Goal: Task Accomplishment & Management: Use online tool/utility

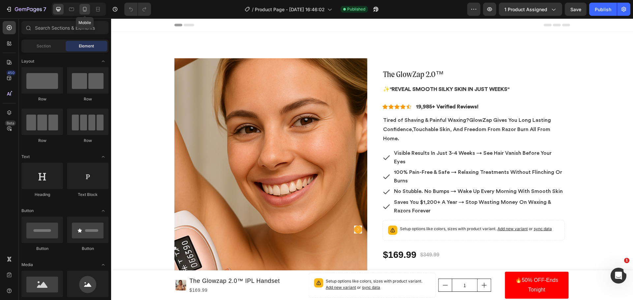
click at [86, 9] on icon at bounding box center [85, 9] width 4 height 5
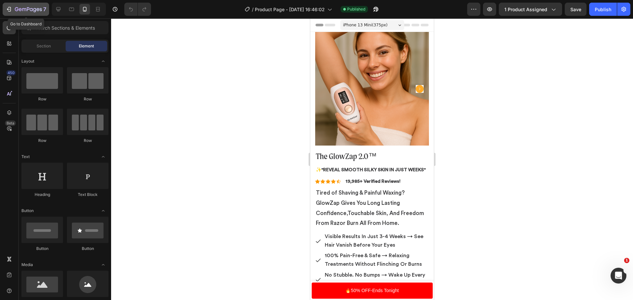
click at [31, 5] on button "7" at bounding box center [26, 9] width 47 height 13
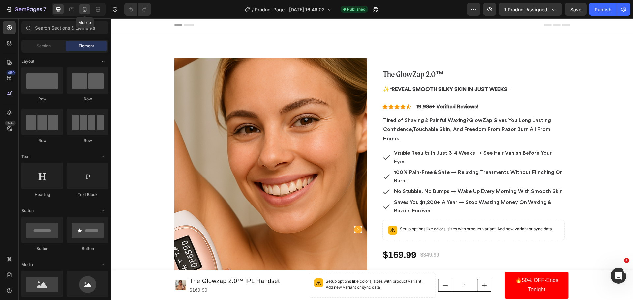
click at [88, 12] on icon at bounding box center [84, 9] width 7 height 7
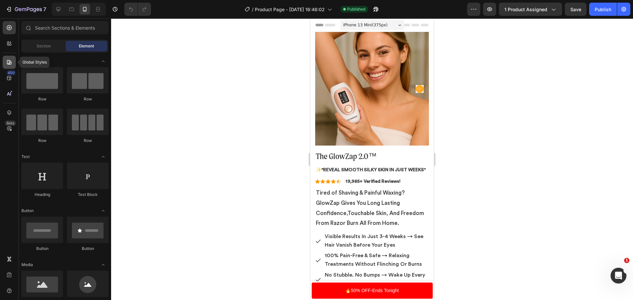
click at [9, 64] on icon at bounding box center [9, 62] width 5 height 5
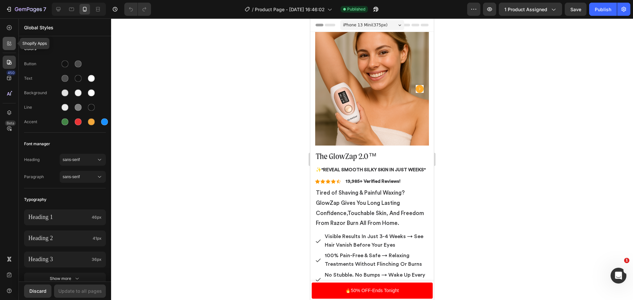
click at [9, 44] on icon at bounding box center [8, 45] width 2 height 2
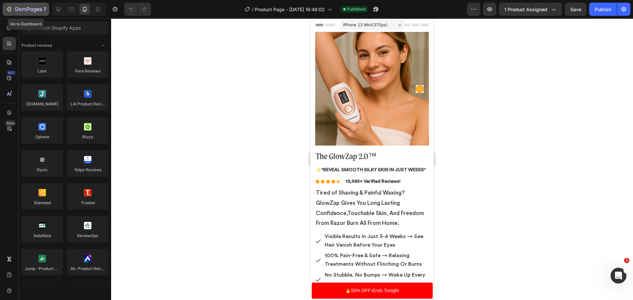
click at [14, 9] on div "7" at bounding box center [26, 9] width 41 height 8
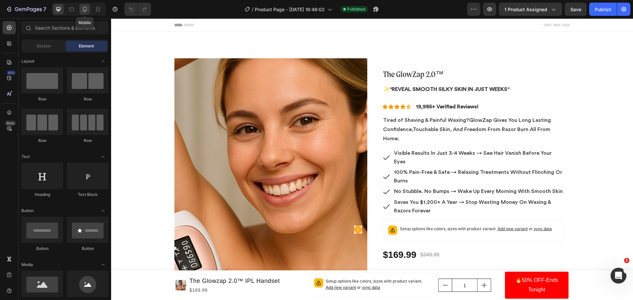
click at [83, 7] on icon at bounding box center [84, 9] width 7 height 7
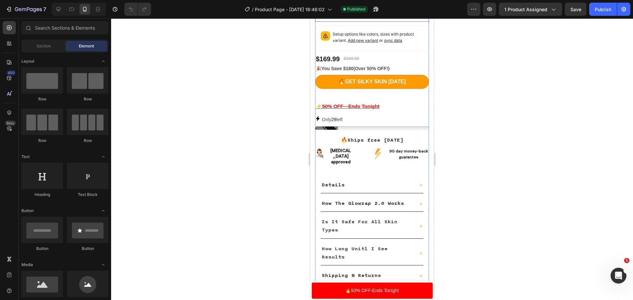
scroll to position [297, 0]
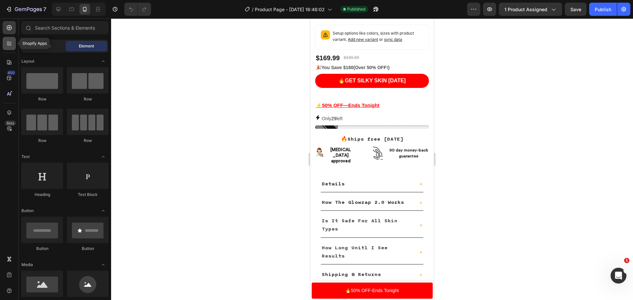
click at [15, 43] on div at bounding box center [9, 43] width 13 height 13
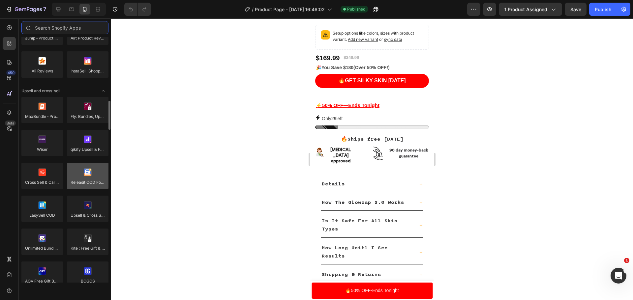
scroll to position [264, 0]
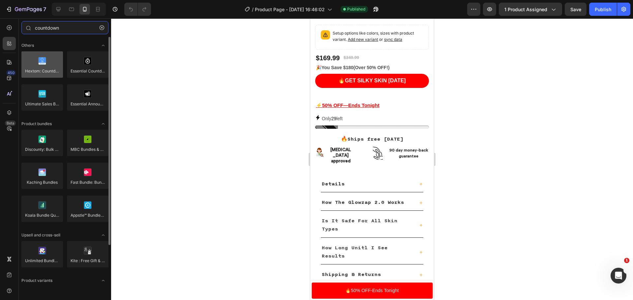
type input "countdown"
drag, startPoint x: 51, startPoint y: 72, endPoint x: 32, endPoint y: 75, distance: 19.3
click at [32, 77] on div at bounding box center [42, 64] width 42 height 26
click at [32, 69] on div at bounding box center [42, 64] width 42 height 26
click at [39, 69] on div at bounding box center [42, 64] width 42 height 26
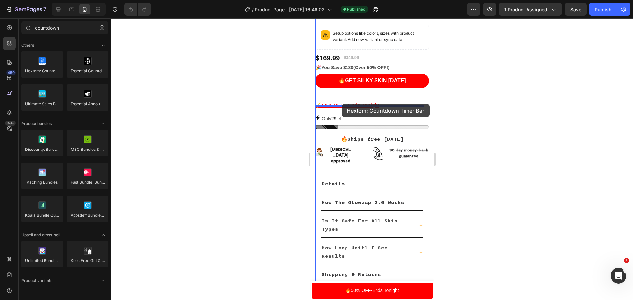
drag, startPoint x: 349, startPoint y: 87, endPoint x: 342, endPoint y: 104, distance: 18.5
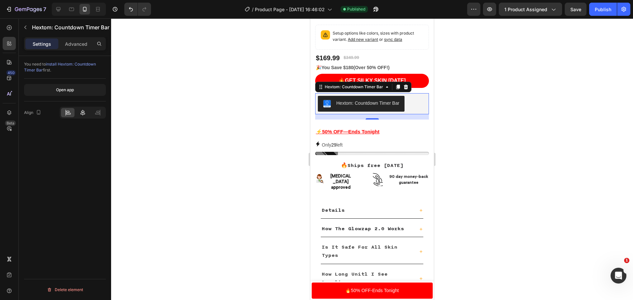
click at [83, 112] on icon at bounding box center [82, 113] width 5 height 6
click at [67, 93] on div "Open app" at bounding box center [65, 90] width 18 height 6
click at [546, 113] on div at bounding box center [372, 159] width 522 height 282
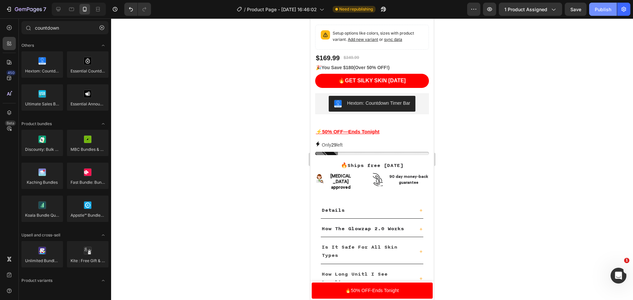
click at [608, 10] on div "Publish" at bounding box center [603, 9] width 16 height 7
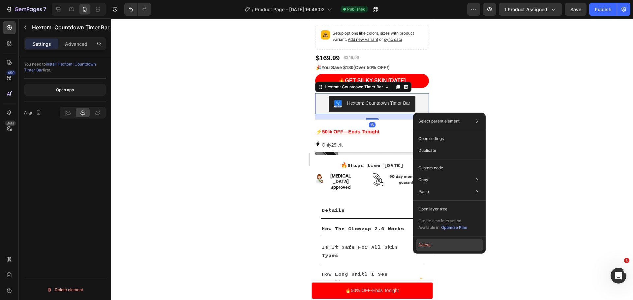
click at [443, 242] on button "Delete" at bounding box center [449, 245] width 67 height 12
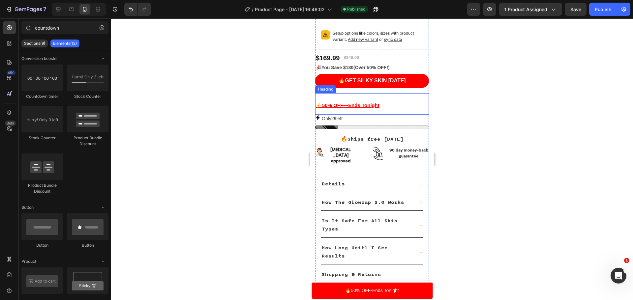
click at [368, 109] on h2 "⚡50% OFF—Ends Tonight" at bounding box center [372, 103] width 114 height 21
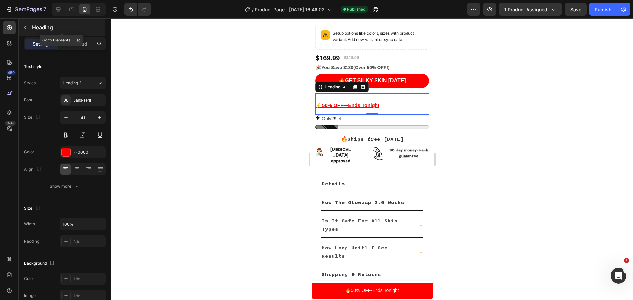
click at [25, 26] on icon "button" at bounding box center [25, 27] width 5 height 5
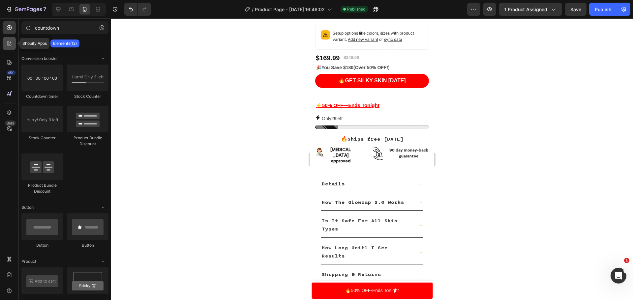
click at [10, 44] on icon at bounding box center [11, 45] width 2 height 2
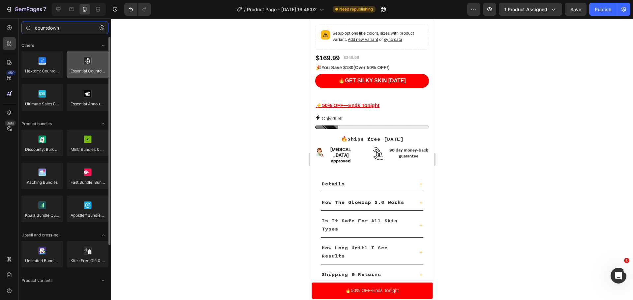
type input "countdown"
click at [94, 72] on div at bounding box center [88, 64] width 42 height 26
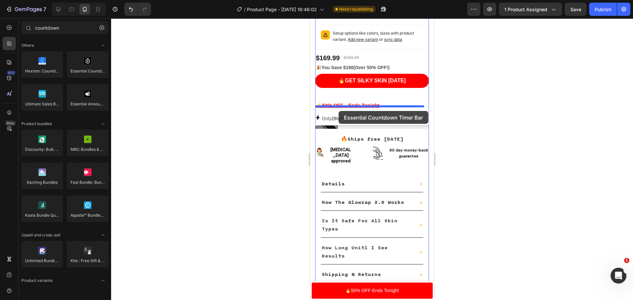
drag, startPoint x: 405, startPoint y: 91, endPoint x: 339, endPoint y: 111, distance: 69.4
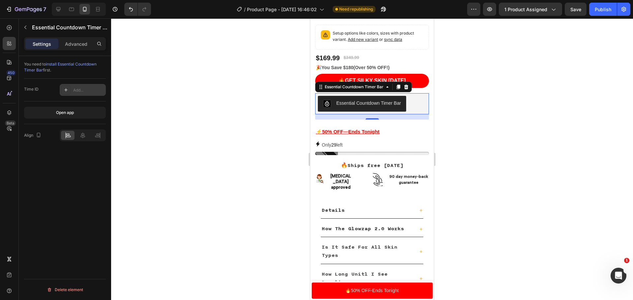
click at [77, 93] on div "Add..." at bounding box center [88, 90] width 31 height 6
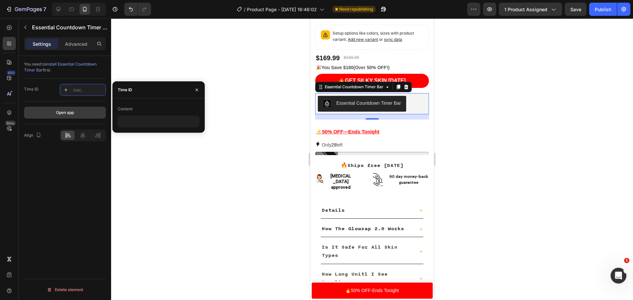
click at [88, 110] on button "Open app" at bounding box center [65, 113] width 82 height 12
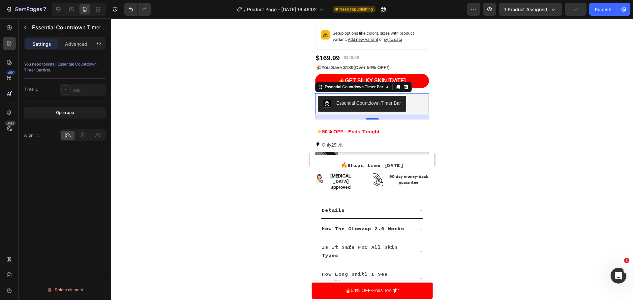
click at [486, 121] on div at bounding box center [372, 159] width 522 height 282
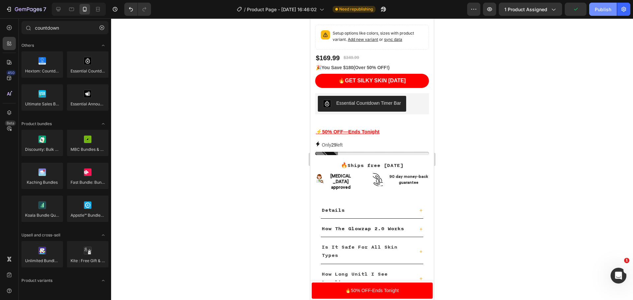
click at [594, 9] on button "Publish" at bounding box center [603, 9] width 28 height 13
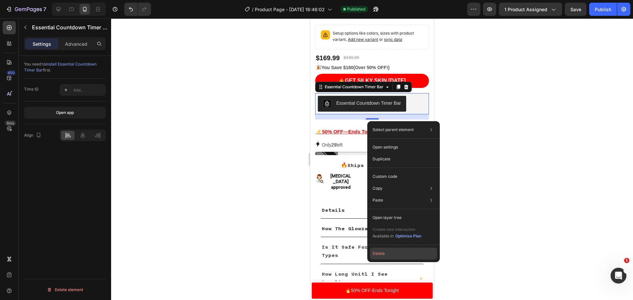
click at [391, 255] on button "Delete" at bounding box center [403, 254] width 67 height 12
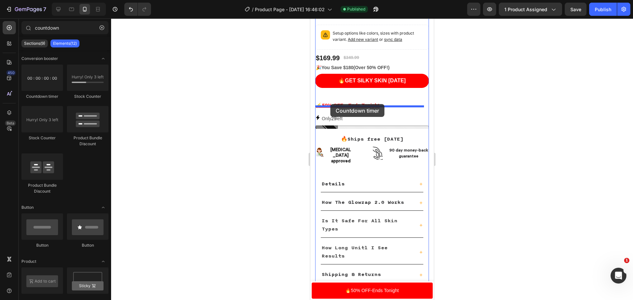
drag, startPoint x: 358, startPoint y: 108, endPoint x: 330, endPoint y: 104, distance: 28.0
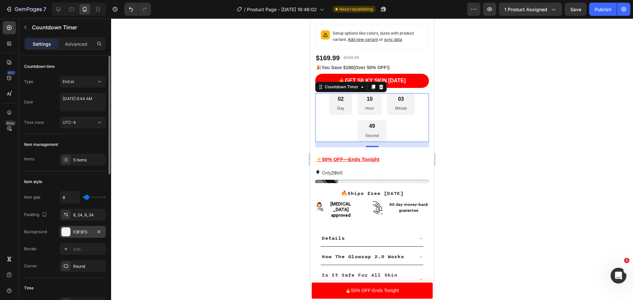
click at [81, 229] on div "F3F3F3" at bounding box center [83, 232] width 46 height 12
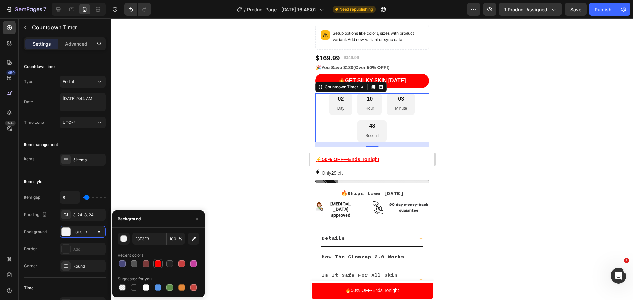
click at [159, 263] on div at bounding box center [158, 264] width 7 height 7
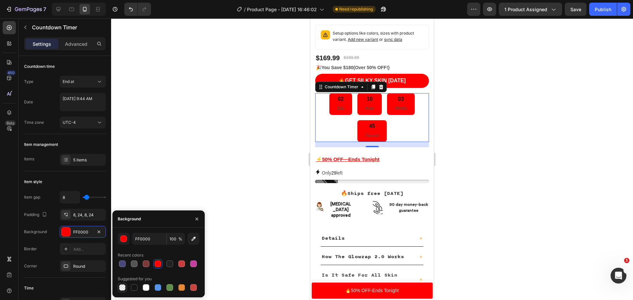
click at [119, 289] on div at bounding box center [122, 288] width 8 height 8
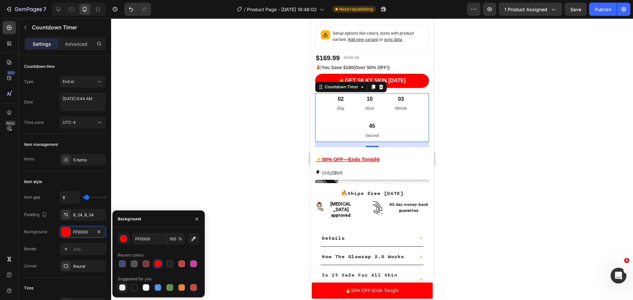
type input "000000"
type input "0"
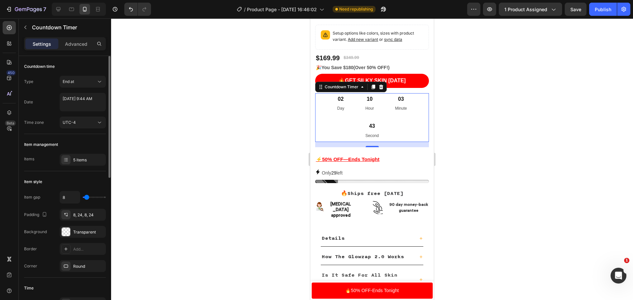
type input "80"
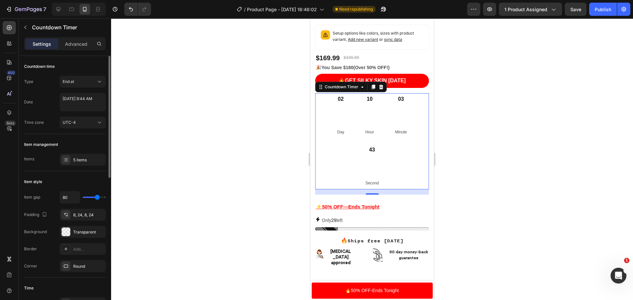
type input "82"
type input "62"
type input "0"
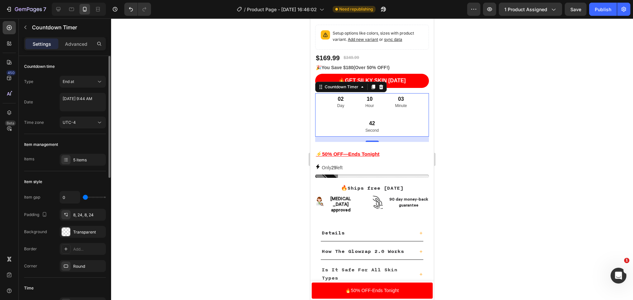
drag, startPoint x: 88, startPoint y: 198, endPoint x: 70, endPoint y: 196, distance: 17.7
type input "0"
click at [83, 197] on input "range" at bounding box center [94, 197] width 23 height 1
click at [69, 159] on div at bounding box center [65, 159] width 9 height 9
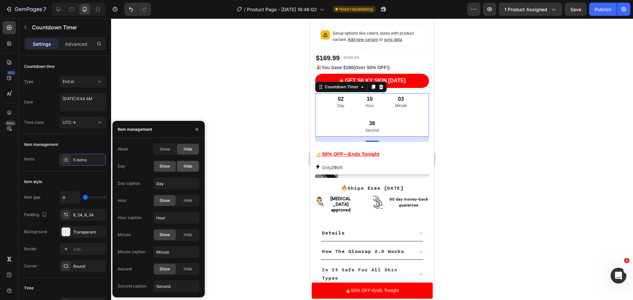
click at [190, 165] on span "Hide" at bounding box center [188, 167] width 9 height 6
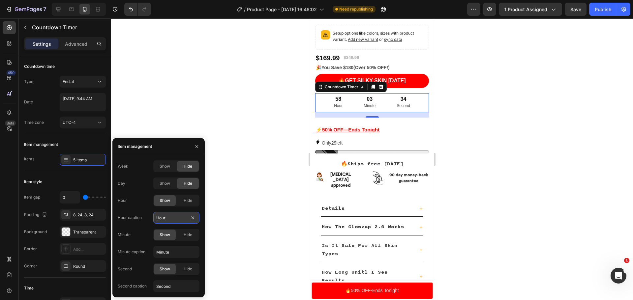
click at [186, 215] on input "Hour" at bounding box center [176, 218] width 46 height 12
click at [190, 200] on span "Hide" at bounding box center [188, 201] width 9 height 6
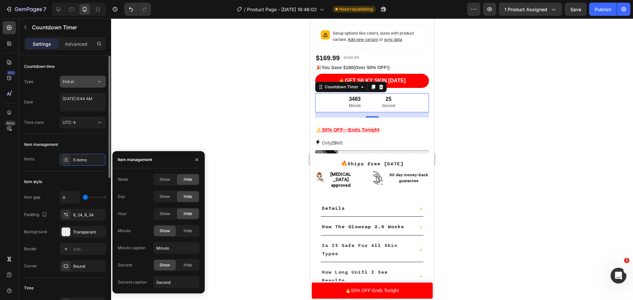
click at [76, 80] on div "End at" at bounding box center [80, 82] width 34 height 6
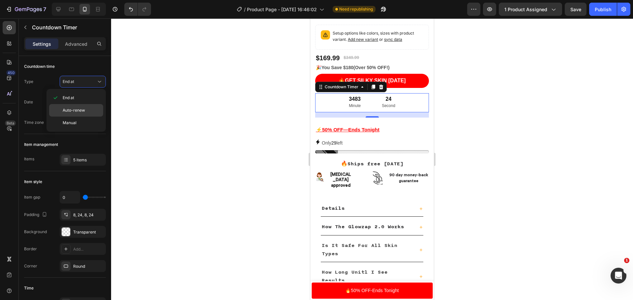
click at [84, 109] on span "Auto-renew" at bounding box center [74, 111] width 22 height 6
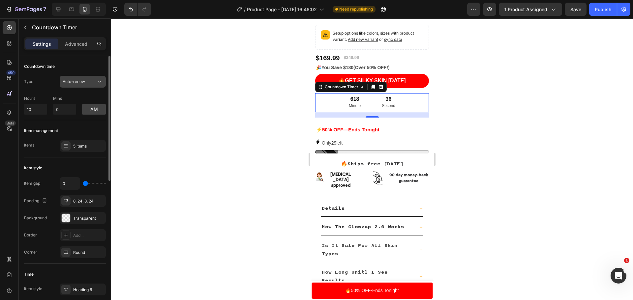
click at [84, 86] on button "Auto-renew" at bounding box center [83, 82] width 46 height 12
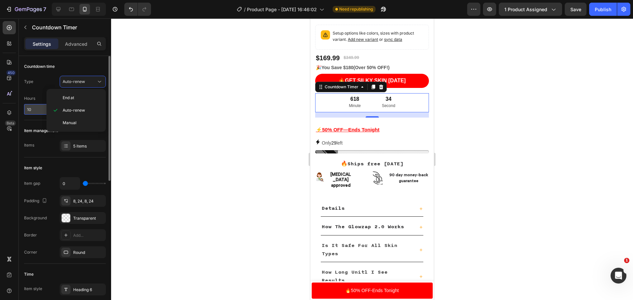
click at [32, 110] on input "10" at bounding box center [35, 109] width 23 height 11
type input "1"
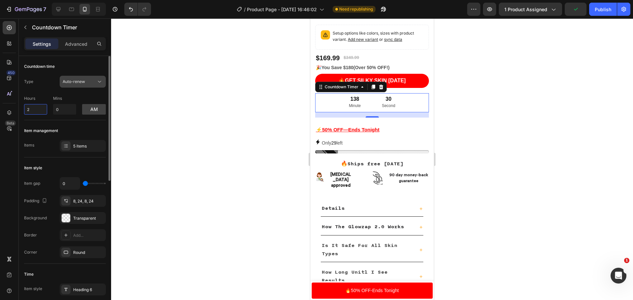
type input "2"
click at [75, 79] on span "Auto-renew" at bounding box center [74, 81] width 22 height 5
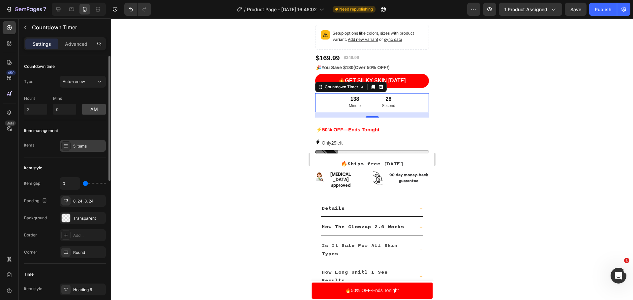
click at [77, 147] on div "5 items" at bounding box center [88, 146] width 31 height 6
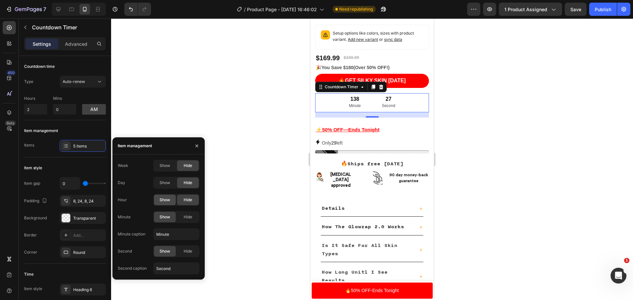
click at [159, 199] on div "Show" at bounding box center [165, 200] width 22 height 11
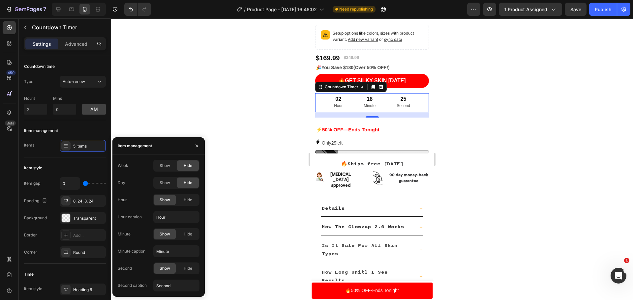
click at [186, 99] on div at bounding box center [372, 159] width 522 height 282
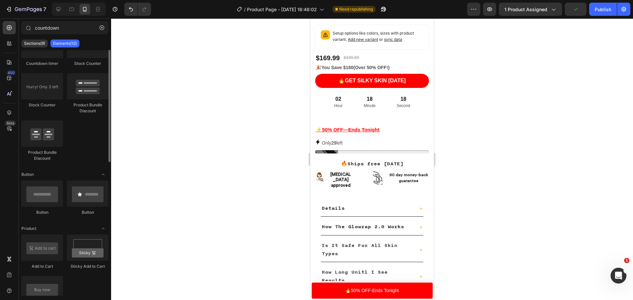
scroll to position [0, 0]
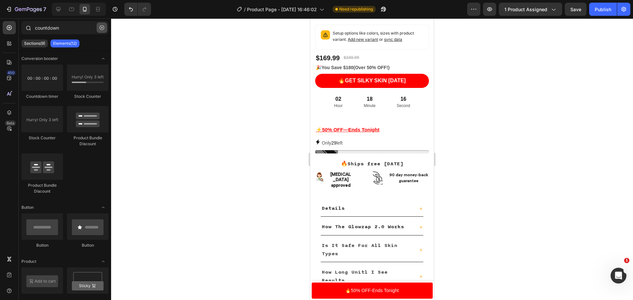
click at [99, 28] on button "button" at bounding box center [102, 27] width 11 height 11
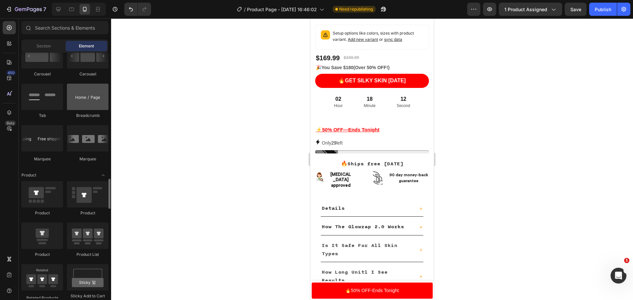
scroll to position [759, 0]
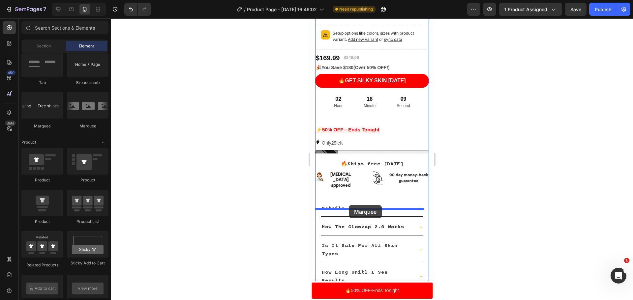
drag, startPoint x: 366, startPoint y: 130, endPoint x: 358, endPoint y: 202, distance: 72.8
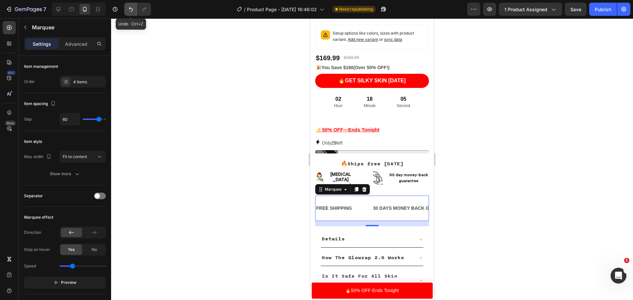
click at [126, 9] on button "Undo/Redo" at bounding box center [130, 9] width 13 height 13
click at [126, 10] on button "Undo/Redo" at bounding box center [130, 9] width 13 height 13
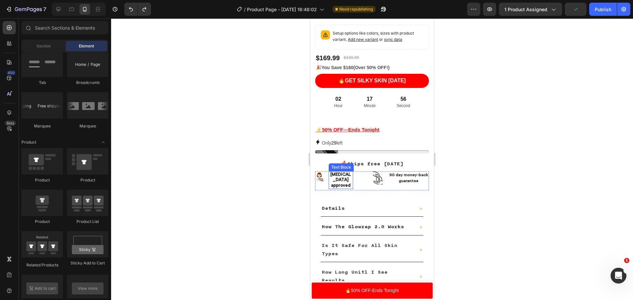
click at [347, 189] on p "[MEDICAL_DATA] approved" at bounding box center [340, 180] width 23 height 17
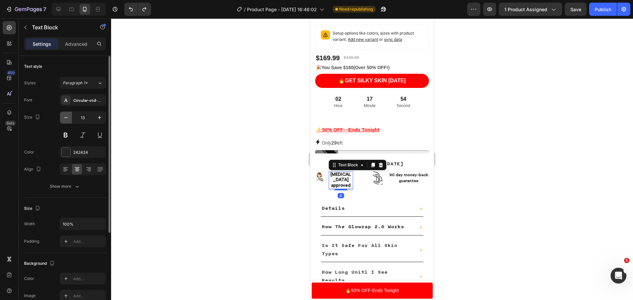
click at [68, 121] on button "button" at bounding box center [66, 118] width 12 height 12
type input "12"
click at [394, 184] on p "90 day money-back guarantee" at bounding box center [409, 178] width 40 height 12
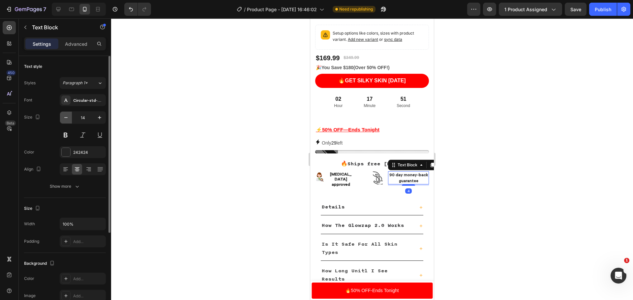
click at [69, 116] on icon "button" at bounding box center [66, 117] width 7 height 7
type input "13"
click at [65, 137] on button at bounding box center [66, 135] width 12 height 12
click at [603, 7] on div "Publish" at bounding box center [603, 9] width 16 height 7
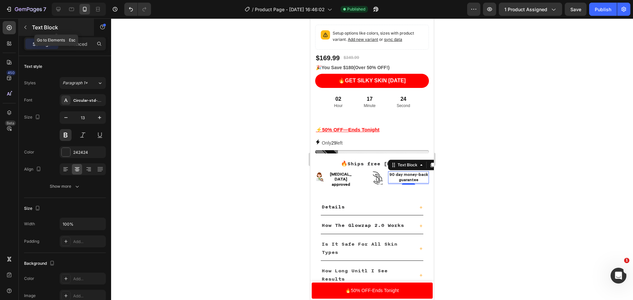
click at [23, 22] on div "Text Block" at bounding box center [56, 27] width 75 height 17
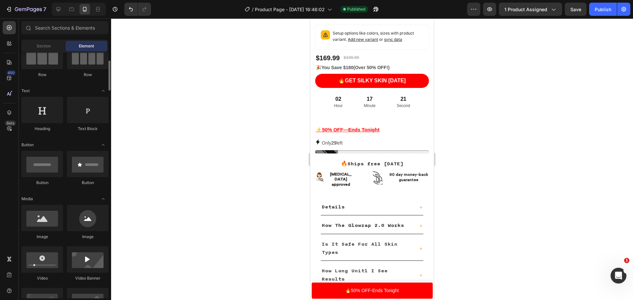
scroll to position [33, 0]
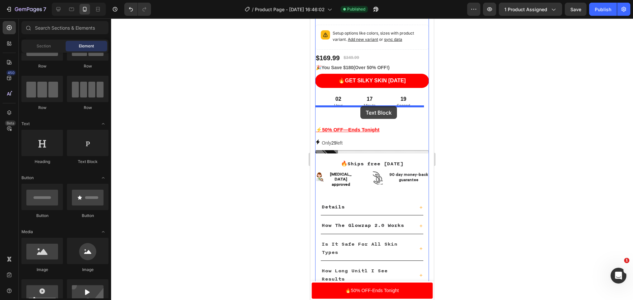
drag, startPoint x: 399, startPoint y: 169, endPoint x: 361, endPoint y: 106, distance: 73.9
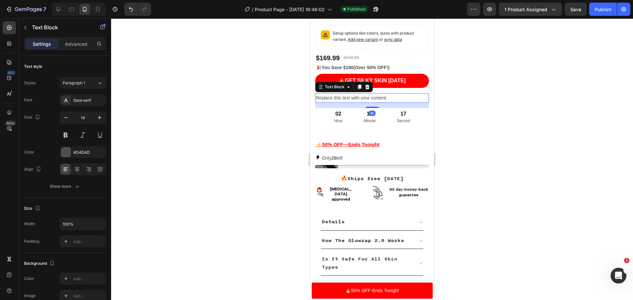
click at [401, 103] on div "Replace this text with your content" at bounding box center [372, 98] width 114 height 10
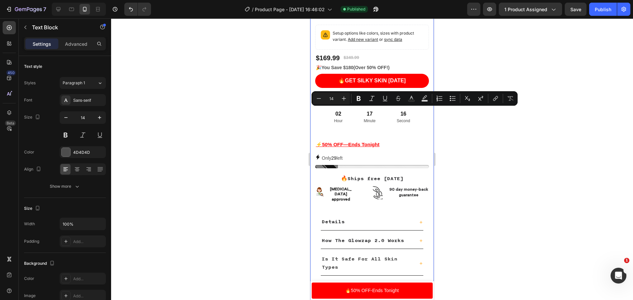
drag, startPoint x: 401, startPoint y: 110, endPoint x: 310, endPoint y: 112, distance: 90.7
click at [310, 112] on div "Product Images The GlowZap 2.0™ Heading ✨ "Reveal Smooth Silky skin in just wee…" at bounding box center [372, 134] width 124 height 798
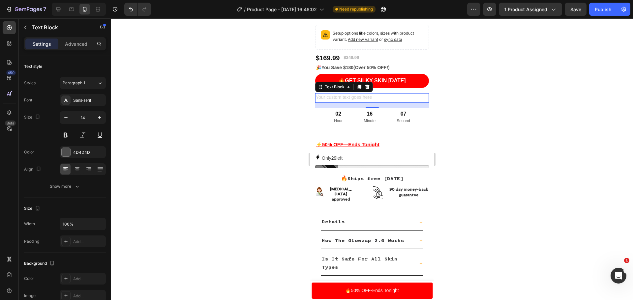
click at [331, 103] on div "Rich Text Editor. Editing area: main" at bounding box center [372, 98] width 114 height 10
click at [361, 102] on p "🚨Dont Miss Out" at bounding box center [372, 98] width 112 height 8
click at [352, 102] on p "🚨Dont Miss Out– Sale" at bounding box center [372, 98] width 112 height 8
click at [375, 102] on p "🚨Dont Miss Out! – Sale" at bounding box center [372, 98] width 112 height 8
click at [351, 102] on p "🚨Dont Miss Out! – Sale ENDS IN:" at bounding box center [372, 98] width 112 height 8
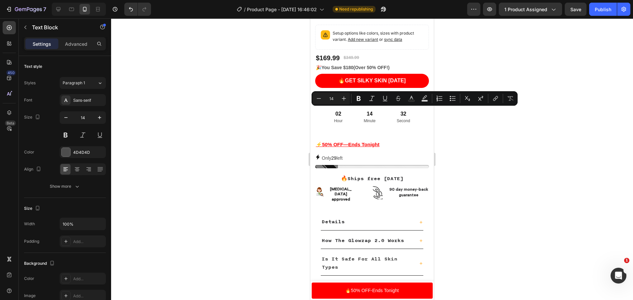
drag, startPoint x: 351, startPoint y: 112, endPoint x: 321, endPoint y: 111, distance: 30.4
click at [321, 102] on p "🚨Dont Miss Out! – Sale ENDS IN:" at bounding box center [372, 98] width 112 height 8
click at [361, 97] on icon "Editor contextual toolbar" at bounding box center [359, 98] width 7 height 7
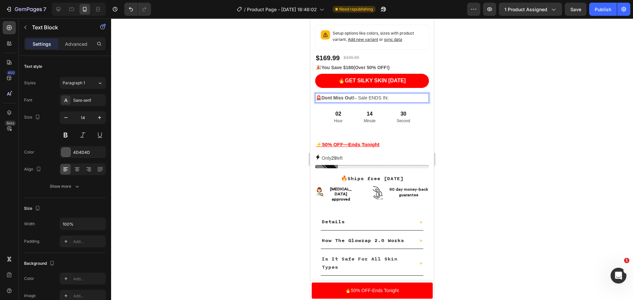
click at [394, 102] on p "🚨 Dont Miss Out! – Sale ENDS IN:" at bounding box center [372, 98] width 112 height 8
drag, startPoint x: 394, startPoint y: 110, endPoint x: 356, endPoint y: 111, distance: 38.6
click at [356, 102] on p "🚨 Dont Miss Out! – Sale ENDS IN:" at bounding box center [372, 98] width 112 height 8
click at [391, 102] on p "🚨 Dont Miss Out! – Sale ENDS IN:" at bounding box center [372, 98] width 112 height 8
drag, startPoint x: 391, startPoint y: 111, endPoint x: 357, endPoint y: 112, distance: 34.0
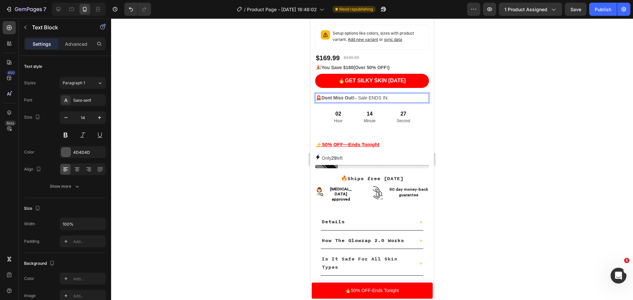
click at [357, 102] on p "🚨 Dont Miss Out! – Sale ENDS IN:" at bounding box center [372, 98] width 112 height 8
click at [358, 102] on p "🚨 Dont Miss Out! – Sale ENDS IN:" at bounding box center [372, 98] width 112 height 8
click at [351, 101] on strong "Dont Miss Out!" at bounding box center [338, 97] width 33 height 5
click at [335, 101] on strong "Dont Miss Out!" at bounding box center [338, 97] width 33 height 5
click at [353, 101] on strong "Dont Miss Out!" at bounding box center [338, 97] width 33 height 5
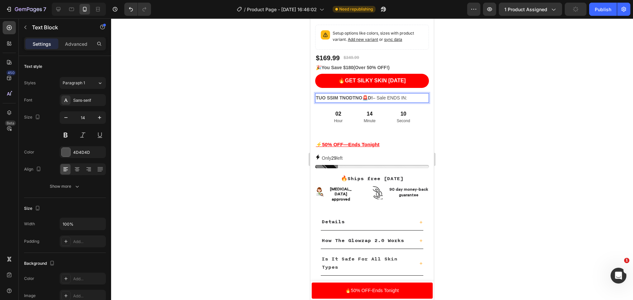
click at [361, 101] on strong "TUO SSIM TNODTNO" at bounding box center [339, 97] width 47 height 5
click at [324, 101] on strong "D!" at bounding box center [324, 97] width 5 height 5
click at [329, 101] on strong "DO!" at bounding box center [326, 97] width 9 height 5
click at [331, 101] on strong "DOn!" at bounding box center [327, 97] width 11 height 5
click at [328, 101] on strong "DO!" at bounding box center [326, 97] width 9 height 5
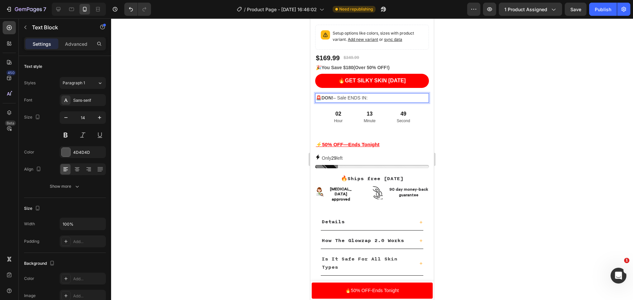
click at [332, 101] on strong "DON!" at bounding box center [328, 97] width 12 height 5
click at [338, 102] on p "🚨 DONT! – Sale ENDS IN:" at bounding box center [372, 98] width 112 height 8
click at [342, 102] on p "🚨 DONT! M– Sale ENDS IN:" at bounding box center [372, 98] width 112 height 8
drag, startPoint x: 380, startPoint y: 109, endPoint x: 314, endPoint y: 112, distance: 66.1
click at [314, 112] on div "Product Images The GlowZap 2.0™ Heading ✨ "Reveal Smooth Silky skin in just wee…" at bounding box center [372, 134] width 124 height 798
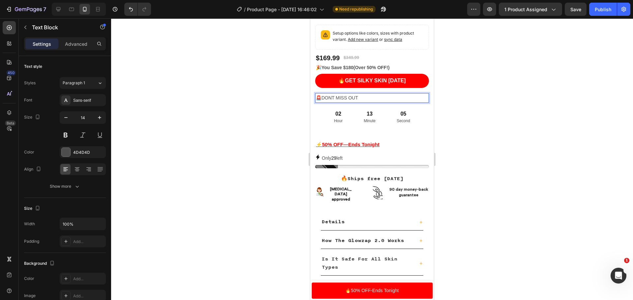
click at [363, 102] on p "🚨DONT MISS OUT" at bounding box center [372, 98] width 112 height 8
click at [361, 102] on p "🚨DONT MISS OUT- THIS DEALS IN:" at bounding box center [372, 98] width 112 height 8
click at [359, 102] on p "🚨DONT MISS OUTTHIS DEALS IN:" at bounding box center [372, 98] width 112 height 8
click at [409, 102] on p "🚨DONT MISS OUT—THIS DEALS IN:" at bounding box center [372, 98] width 112 height 8
drag, startPoint x: 390, startPoint y: 111, endPoint x: 311, endPoint y: 115, distance: 79.6
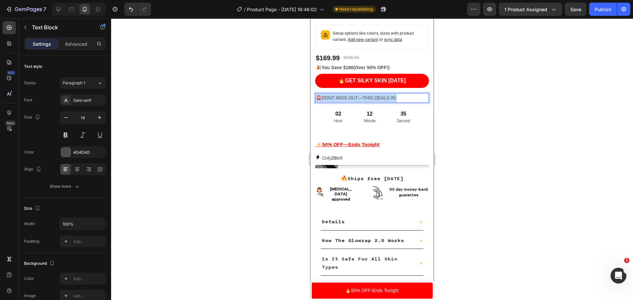
click at [311, 115] on div "Product Images The GlowZap 2.0™ Heading ✨ "Reveal Smooth Silky skin in just wee…" at bounding box center [372, 134] width 124 height 798
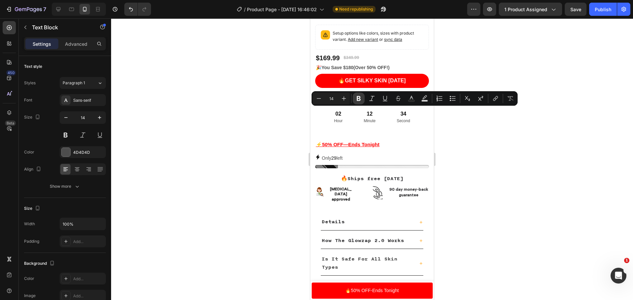
click at [358, 100] on icon "Editor contextual toolbar" at bounding box center [359, 98] width 4 height 5
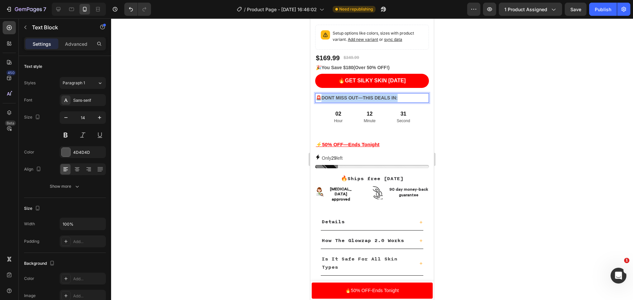
drag, startPoint x: 404, startPoint y: 108, endPoint x: 322, endPoint y: 110, distance: 81.8
click at [322, 102] on p "🚨DONT MISS OUT—THIS DEALS IN:" at bounding box center [372, 98] width 112 height 8
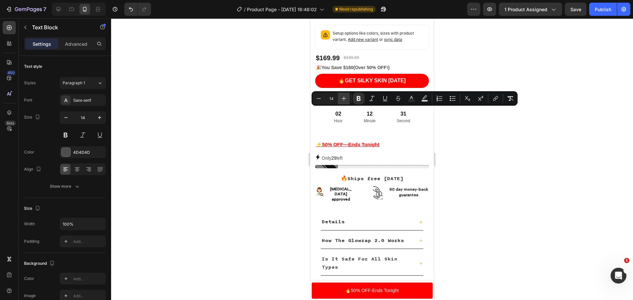
click at [346, 102] on button "Plus" at bounding box center [344, 99] width 12 height 12
type input "16"
drag, startPoint x: 621, startPoint y: 213, endPoint x: 616, endPoint y: 210, distance: 5.4
click at [620, 213] on div at bounding box center [372, 159] width 522 height 282
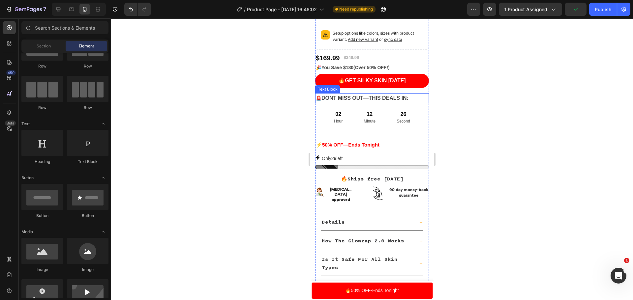
click at [392, 103] on p "🚨 DONT MISS OUT—THIS DEALS IN:" at bounding box center [372, 98] width 112 height 9
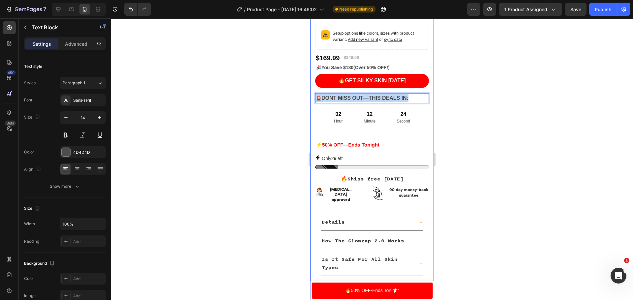
drag, startPoint x: 413, startPoint y: 110, endPoint x: 309, endPoint y: 116, distance: 104.1
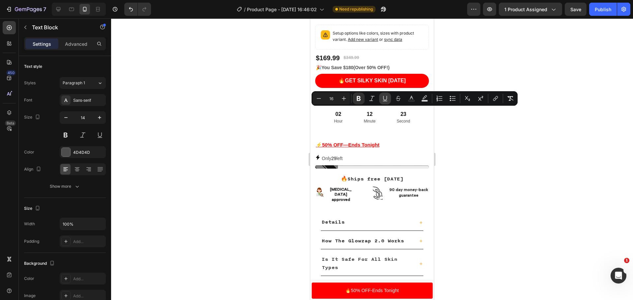
click at [383, 101] on icon "Editor contextual toolbar" at bounding box center [385, 98] width 7 height 7
type input "14"
click at [79, 172] on icon at bounding box center [77, 169] width 7 height 7
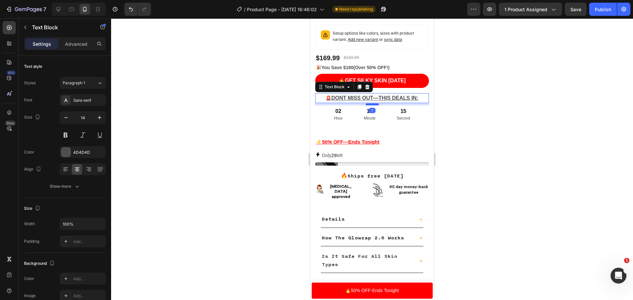
drag, startPoint x: 373, startPoint y: 121, endPoint x: 370, endPoint y: 118, distance: 4.0
click at [370, 106] on div at bounding box center [372, 105] width 13 height 2
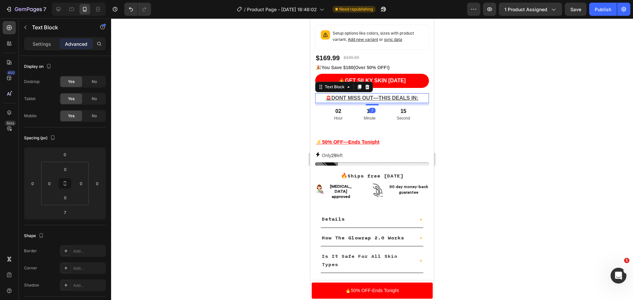
click at [566, 148] on div at bounding box center [372, 159] width 522 height 282
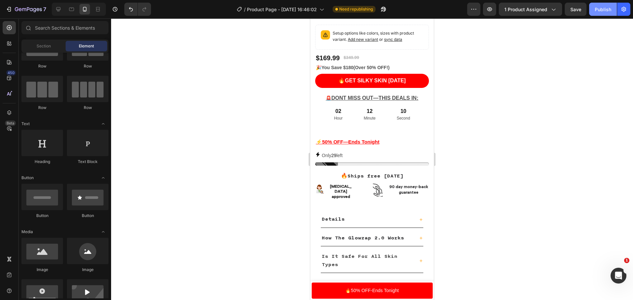
click at [611, 11] on div "Publish" at bounding box center [603, 9] width 16 height 7
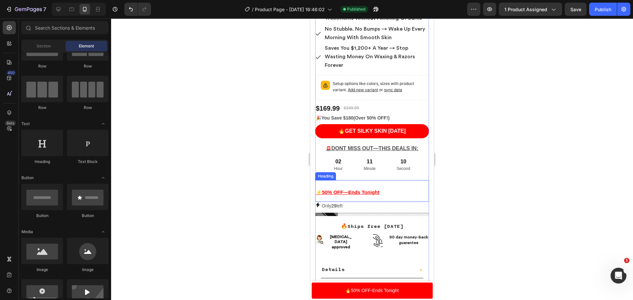
scroll to position [231, 0]
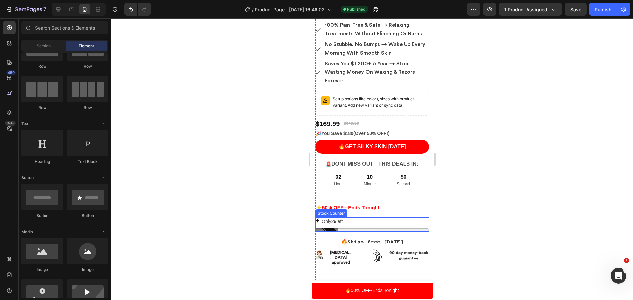
click at [346, 226] on div "Only 29 left" at bounding box center [372, 222] width 114 height 8
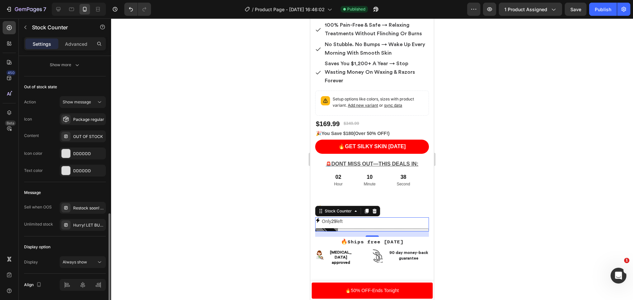
scroll to position [451, 0]
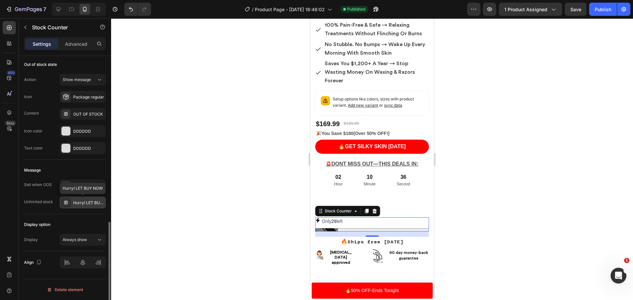
click at [87, 202] on div "Hurry! LET BUY NOW" at bounding box center [88, 203] width 31 height 6
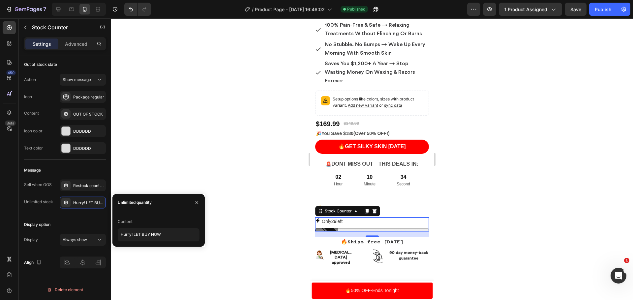
click at [166, 142] on div at bounding box center [372, 159] width 522 height 282
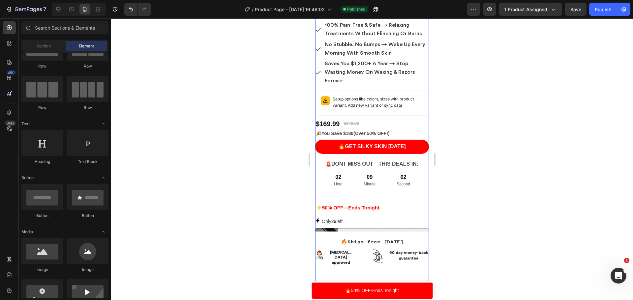
click at [374, 207] on div "The GlowZap 2.0™ Heading ✨ "Reveal Smooth Silky skin in just weeks" Text Block …" at bounding box center [372, 158] width 114 height 486
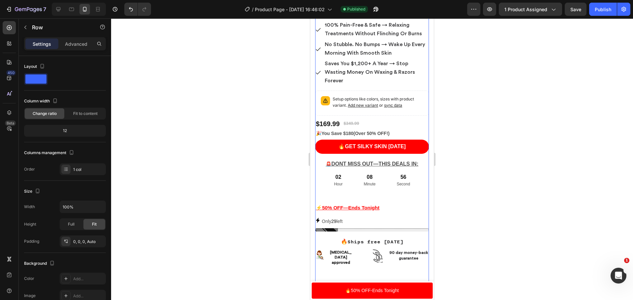
click at [360, 209] on div "The GlowZap 2.0™ Heading ✨ "Reveal Smooth Silky skin in just weeks" Text Block …" at bounding box center [372, 158] width 114 height 486
click at [361, 211] on u "⚡50% OFF—Ends Tonight" at bounding box center [348, 208] width 64 height 6
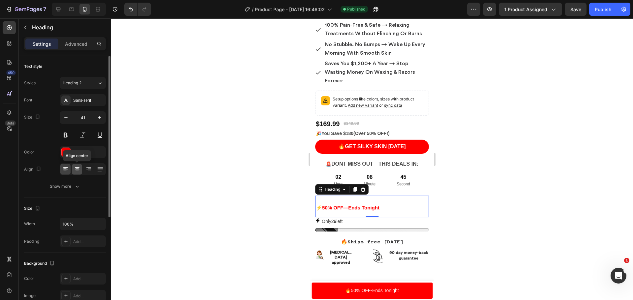
click at [73, 169] on div at bounding box center [77, 169] width 10 height 11
click at [65, 172] on icon at bounding box center [65, 169] width 7 height 7
click at [67, 120] on icon "button" at bounding box center [66, 117] width 7 height 7
click at [101, 120] on icon "button" at bounding box center [99, 117] width 7 height 7
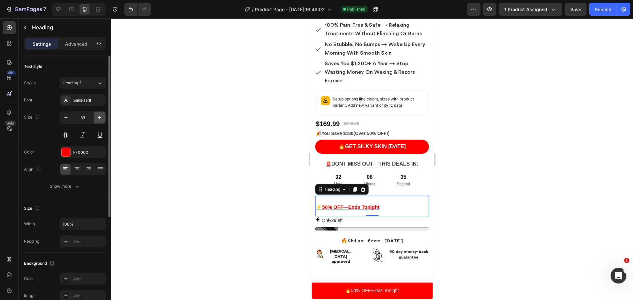
click at [101, 120] on icon "button" at bounding box center [99, 117] width 7 height 7
type input "41"
click at [218, 177] on div at bounding box center [372, 159] width 522 height 282
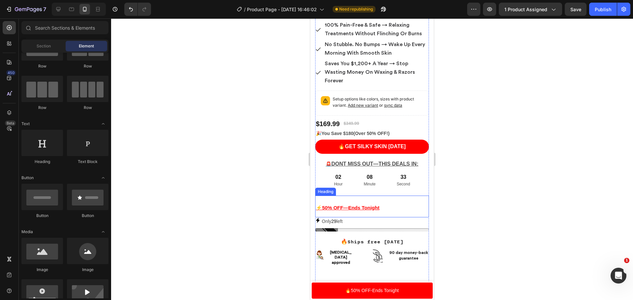
click at [385, 217] on h2 "⚡50% OFF—Ends Tonight" at bounding box center [372, 206] width 114 height 21
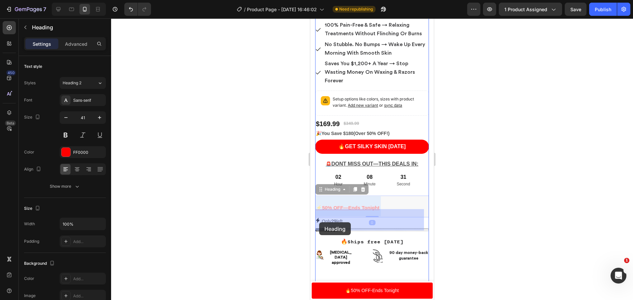
drag, startPoint x: 385, startPoint y: 221, endPoint x: 319, endPoint y: 223, distance: 65.7
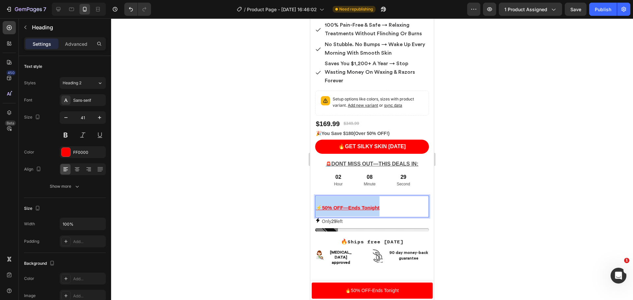
drag, startPoint x: 319, startPoint y: 222, endPoint x: 393, endPoint y: 216, distance: 74.1
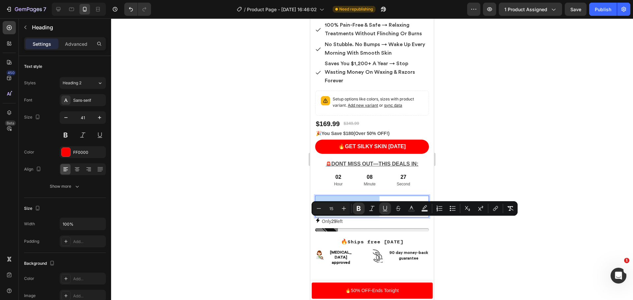
copy u "⚡50% OFF—Ends Tonight"
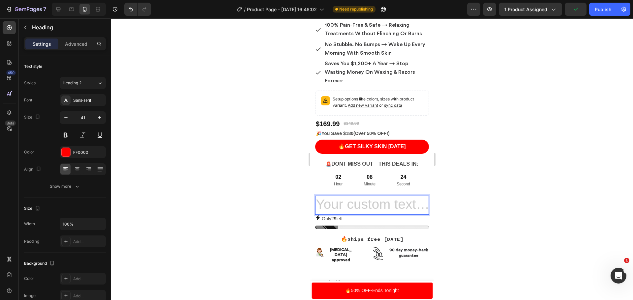
drag, startPoint x: 389, startPoint y: 217, endPoint x: 344, endPoint y: 215, distance: 45.6
click at [344, 215] on h2 "Rich Text Editor. Editing area: main" at bounding box center [372, 205] width 114 height 19
click at [487, 212] on div at bounding box center [372, 159] width 522 height 282
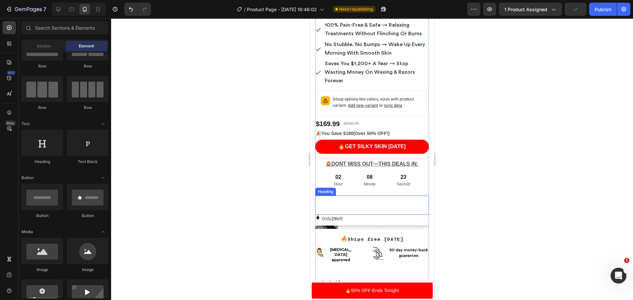
click at [374, 214] on p "Rich Text Editor. Editing area: main" at bounding box center [372, 205] width 112 height 17
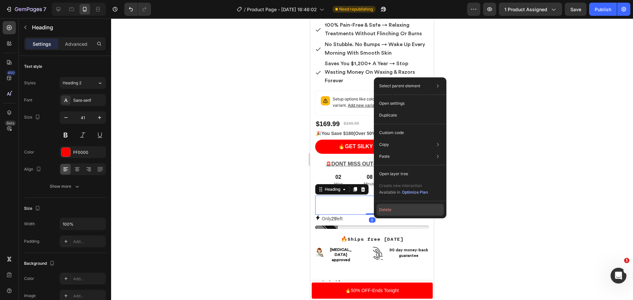
click at [396, 209] on button "Delete" at bounding box center [410, 210] width 67 height 12
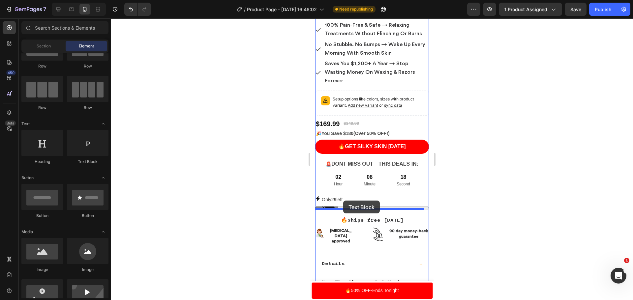
drag, startPoint x: 392, startPoint y: 159, endPoint x: 343, endPoint y: 201, distance: 64.3
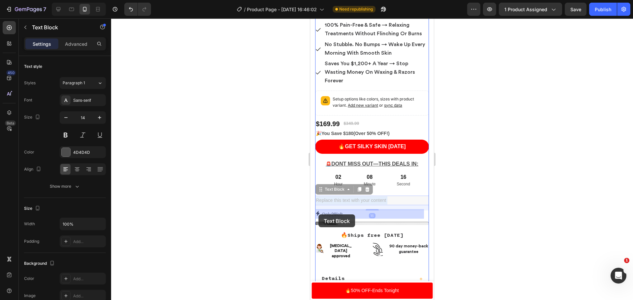
drag, startPoint x: 388, startPoint y: 214, endPoint x: 319, endPoint y: 215, distance: 69.3
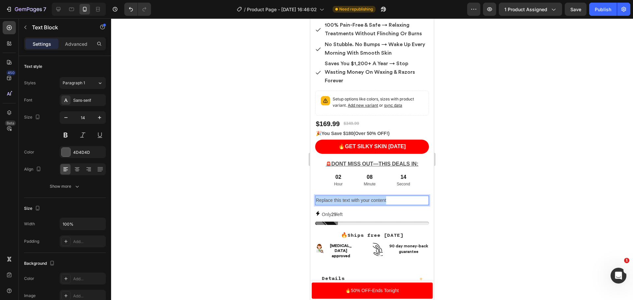
drag, startPoint x: 391, startPoint y: 214, endPoint x: 317, endPoint y: 215, distance: 73.2
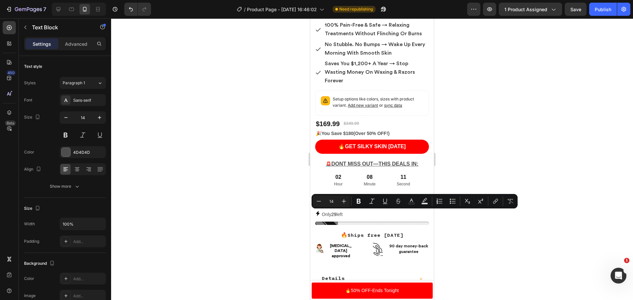
drag, startPoint x: 320, startPoint y: 214, endPoint x: 373, endPoint y: 216, distance: 53.1
click at [373, 205] on p "Replace this text with your content" at bounding box center [372, 201] width 112 height 8
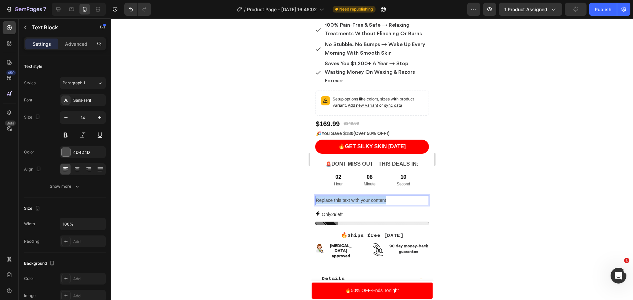
drag, startPoint x: 388, startPoint y: 212, endPoint x: 283, endPoint y: 214, distance: 104.3
click at [455, 210] on div at bounding box center [372, 159] width 522 height 282
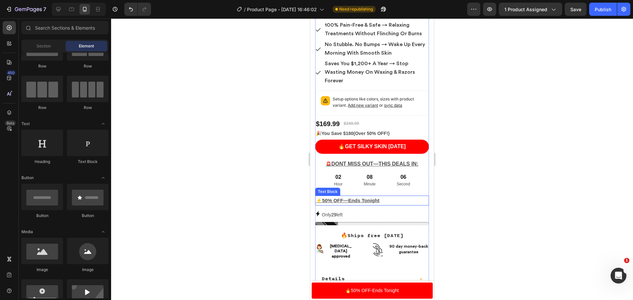
click at [374, 204] on u "⚡50% OFF—Ends Tonight" at bounding box center [348, 201] width 64 height 6
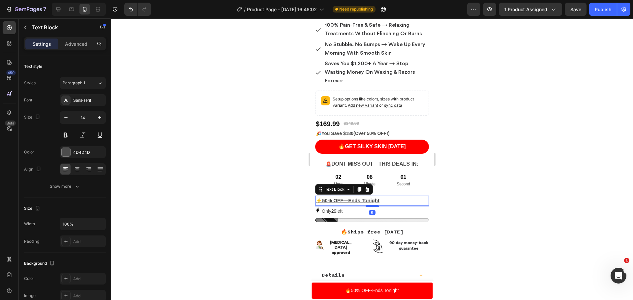
drag, startPoint x: 369, startPoint y: 224, endPoint x: 369, endPoint y: 220, distance: 3.6
click at [369, 207] on div at bounding box center [372, 206] width 13 height 2
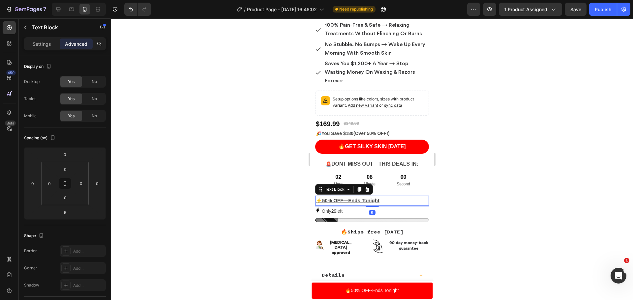
click at [556, 195] on div at bounding box center [372, 159] width 522 height 282
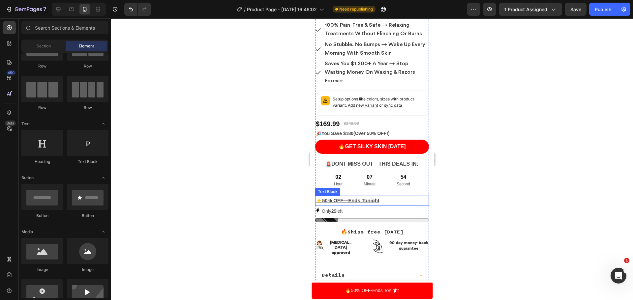
click at [354, 204] on u "⚡50% OFF—Ends Tonight" at bounding box center [348, 201] width 64 height 6
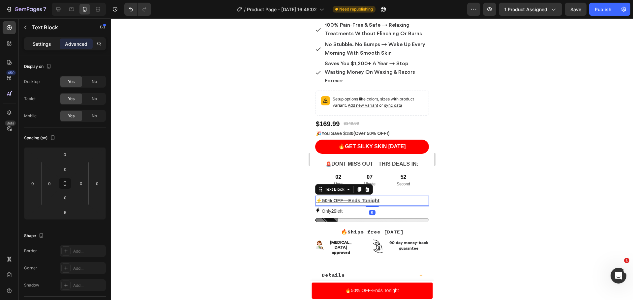
click at [48, 45] on p "Settings" at bounding box center [42, 44] width 18 height 7
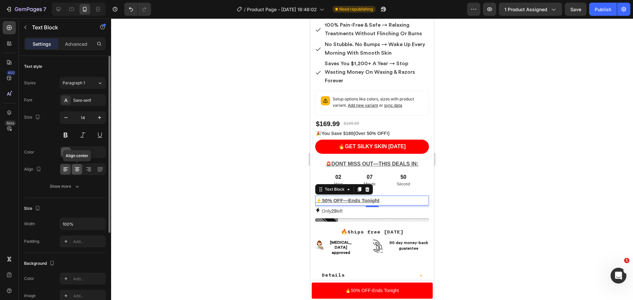
click at [80, 171] on icon at bounding box center [77, 169] width 7 height 7
click at [616, 161] on div at bounding box center [372, 159] width 522 height 282
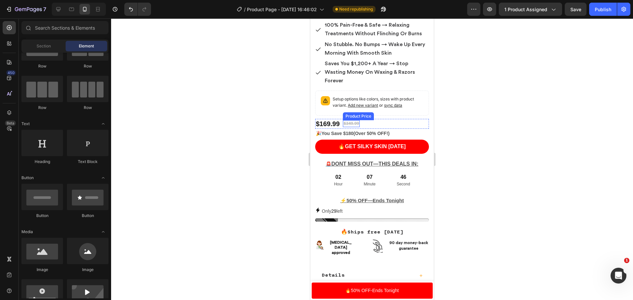
click at [345, 127] on div "$349.99" at bounding box center [351, 123] width 17 height 7
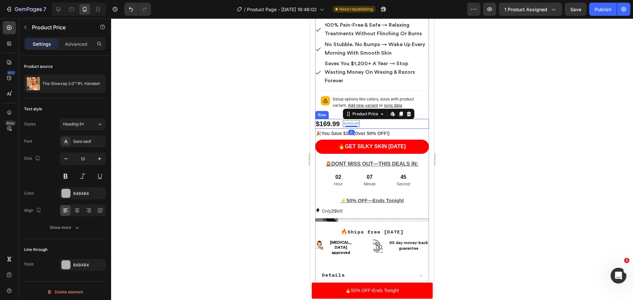
click at [340, 129] on div "$169.99" at bounding box center [327, 124] width 25 height 10
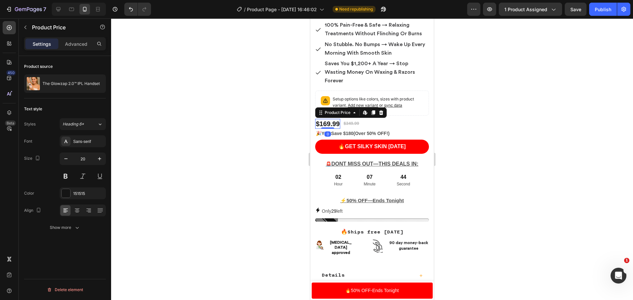
scroll to position [0, 0]
click at [80, 211] on icon at bounding box center [77, 210] width 7 height 7
click at [61, 210] on div at bounding box center [65, 210] width 10 height 11
click at [234, 134] on div at bounding box center [372, 159] width 522 height 282
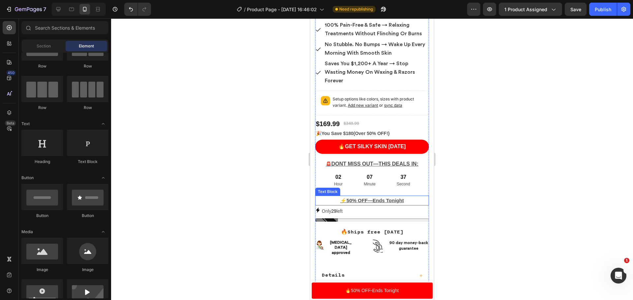
click at [375, 204] on u "⚡50% OFF—Ends Tonight" at bounding box center [372, 201] width 64 height 6
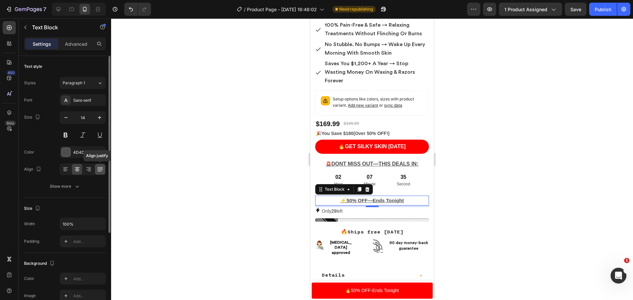
click at [99, 170] on icon at bounding box center [100, 169] width 7 height 7
click at [66, 170] on icon at bounding box center [65, 169] width 7 height 7
click at [192, 161] on div at bounding box center [372, 159] width 522 height 282
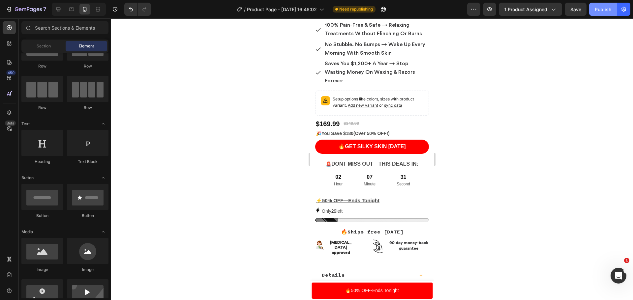
click at [611, 7] on div "Publish" at bounding box center [603, 9] width 16 height 7
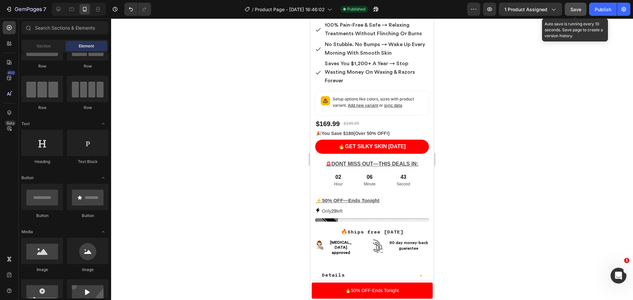
click at [579, 13] on button "Save" at bounding box center [576, 9] width 22 height 13
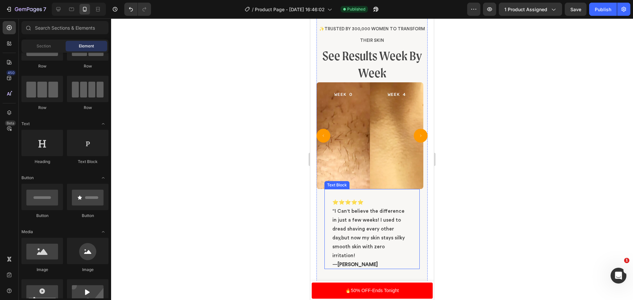
scroll to position [726, 0]
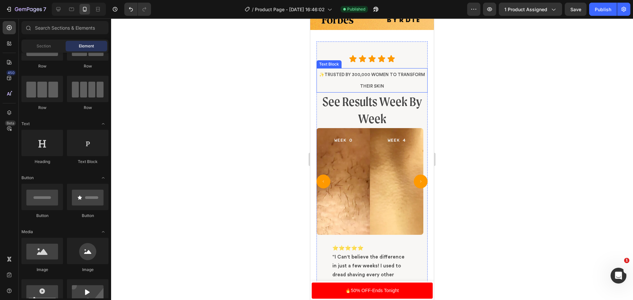
click at [387, 84] on p "✨Trusted By 300,000 women TO transform their skin" at bounding box center [372, 80] width 110 height 23
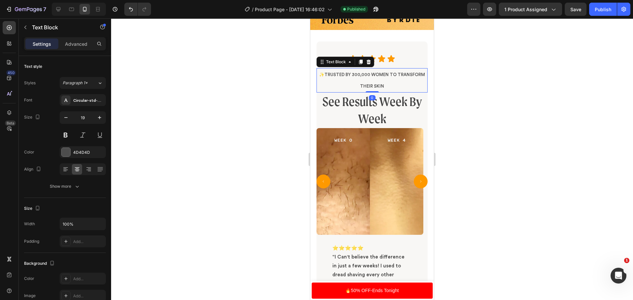
click at [387, 84] on p "✨Trusted By 300,000 women TO transform their skin" at bounding box center [372, 80] width 110 height 23
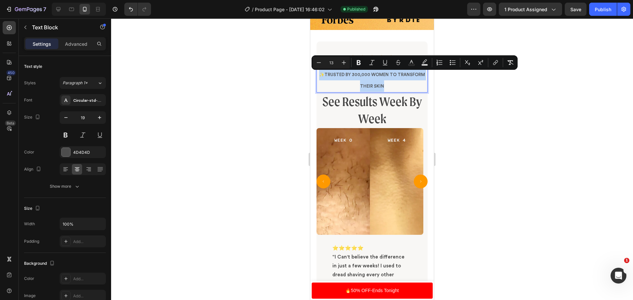
drag, startPoint x: 387, startPoint y: 84, endPoint x: 348, endPoint y: 80, distance: 39.1
click at [348, 80] on p "✨Trusted By 300,000 women TO transform their skin" at bounding box center [372, 80] width 110 height 23
click at [343, 64] on icon "Editor contextual toolbar" at bounding box center [344, 62] width 7 height 7
type input "14"
click at [538, 149] on div at bounding box center [372, 159] width 522 height 282
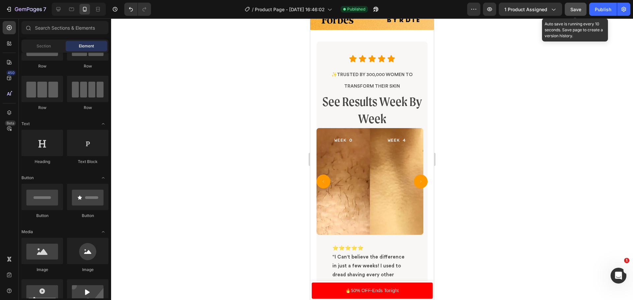
click at [583, 9] on button "Save" at bounding box center [576, 9] width 22 height 13
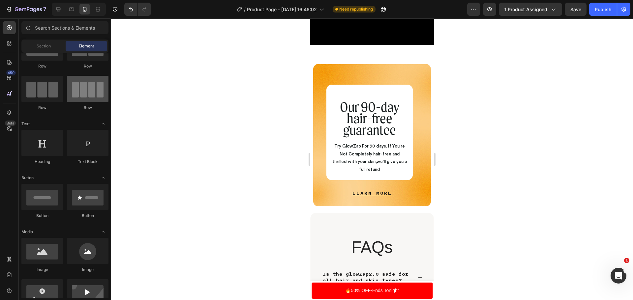
scroll to position [0, 0]
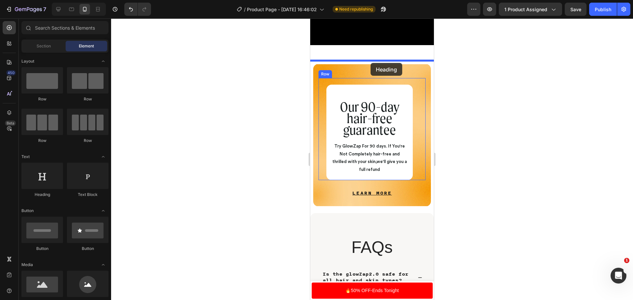
drag, startPoint x: 363, startPoint y: 204, endPoint x: 371, endPoint y: 63, distance: 140.7
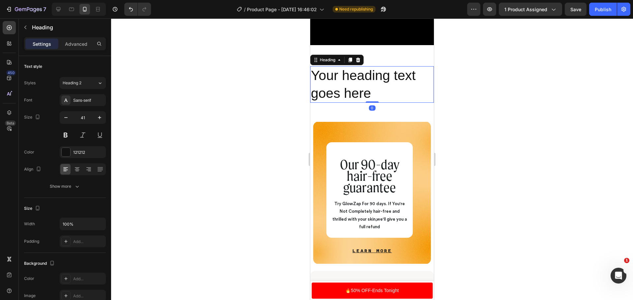
click at [383, 98] on h2 "Your heading text goes here" at bounding box center [372, 84] width 124 height 37
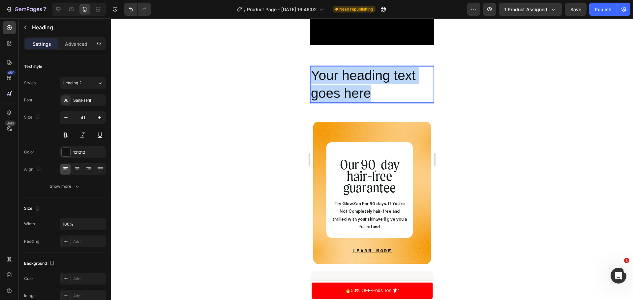
drag, startPoint x: 383, startPoint y: 98, endPoint x: 312, endPoint y: 83, distance: 72.8
click at [312, 83] on p "Your heading text goes here" at bounding box center [372, 84] width 122 height 35
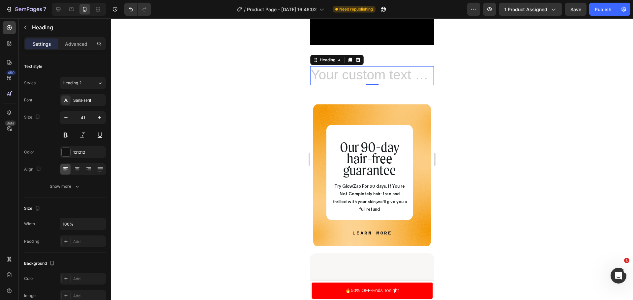
click at [330, 77] on h2 "Rich Text Editor. Editing area: main" at bounding box center [372, 75] width 124 height 19
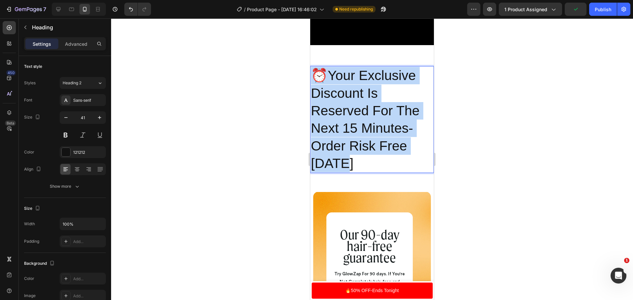
drag, startPoint x: 361, startPoint y: 168, endPoint x: 318, endPoint y: 84, distance: 94.4
click at [318, 84] on p "⏰Your Exclusive Discount Is Reserved For The Next 15 Minutes- Order Risk Free T…" at bounding box center [372, 120] width 122 height 106
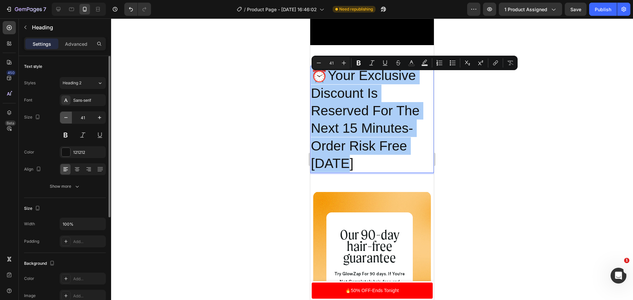
click at [64, 118] on icon "button" at bounding box center [66, 117] width 7 height 7
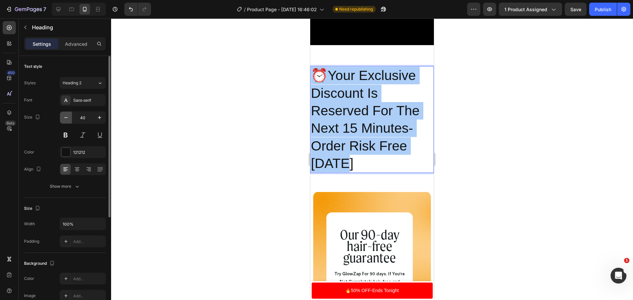
click at [64, 118] on icon "button" at bounding box center [66, 117] width 7 height 7
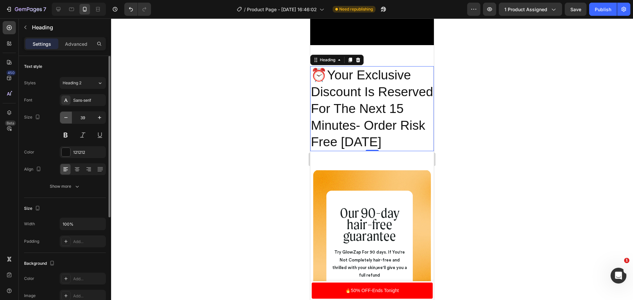
click at [64, 118] on icon "button" at bounding box center [66, 117] width 7 height 7
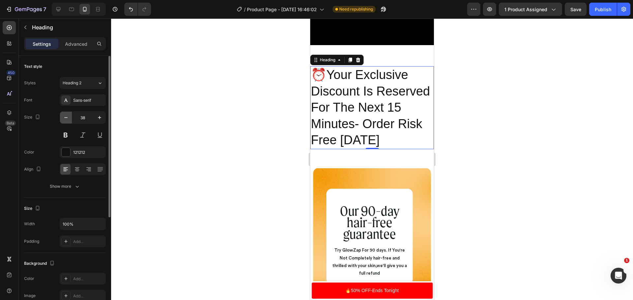
click at [64, 118] on icon "button" at bounding box center [66, 117] width 7 height 7
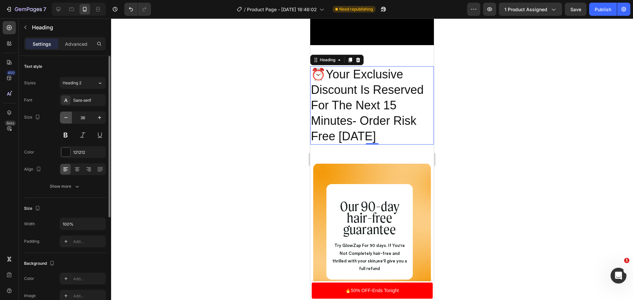
click at [64, 118] on icon "button" at bounding box center [66, 117] width 7 height 7
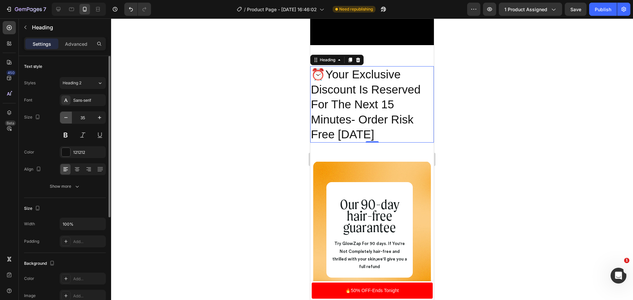
click at [64, 118] on icon "button" at bounding box center [66, 117] width 7 height 7
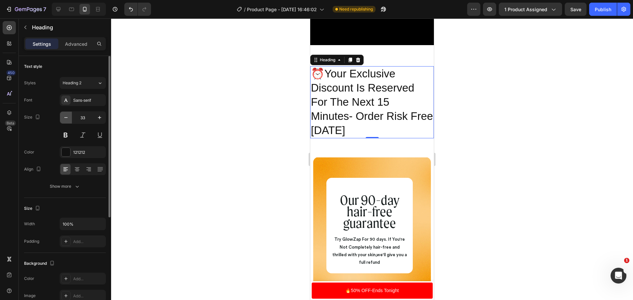
click at [64, 118] on icon "button" at bounding box center [66, 117] width 7 height 7
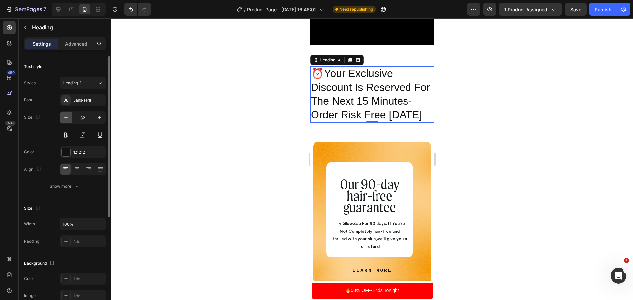
click at [64, 118] on icon "button" at bounding box center [66, 117] width 7 height 7
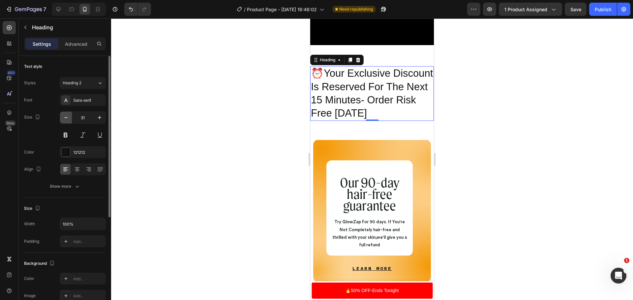
click at [64, 118] on icon "button" at bounding box center [66, 117] width 7 height 7
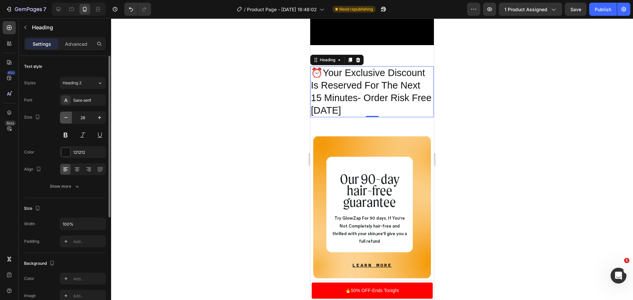
click at [64, 118] on icon "button" at bounding box center [66, 117] width 7 height 7
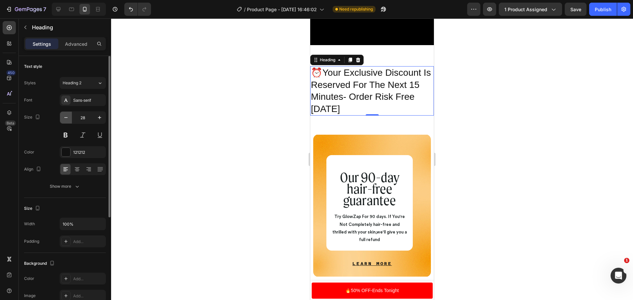
click at [64, 118] on icon "button" at bounding box center [66, 117] width 7 height 7
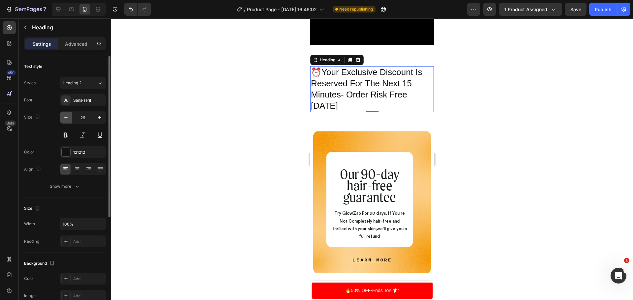
click at [64, 118] on icon "button" at bounding box center [66, 117] width 7 height 7
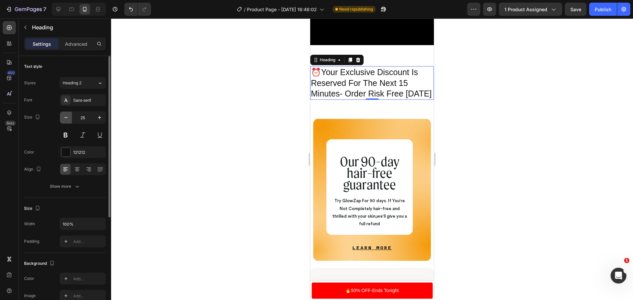
click at [64, 118] on icon "button" at bounding box center [66, 117] width 7 height 7
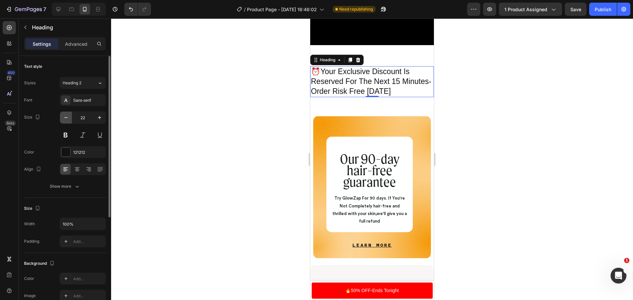
click at [64, 118] on icon "button" at bounding box center [66, 117] width 7 height 7
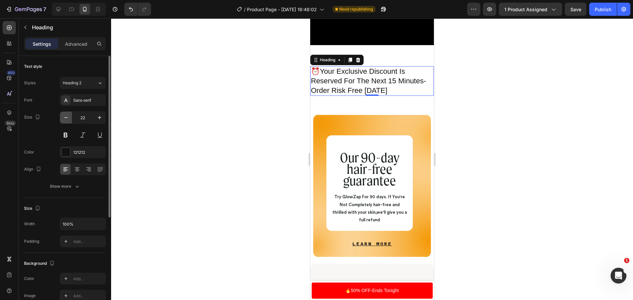
click at [64, 118] on icon "button" at bounding box center [66, 117] width 7 height 7
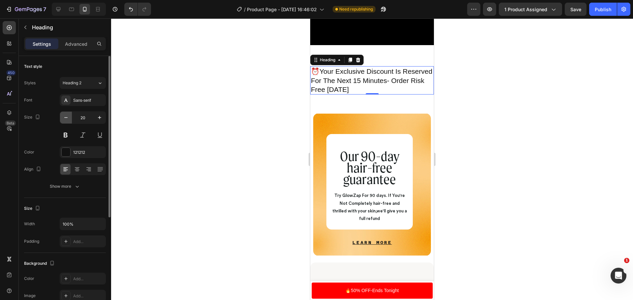
click at [64, 118] on icon "button" at bounding box center [66, 117] width 7 height 7
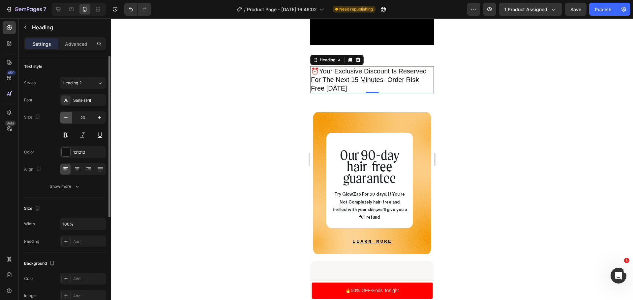
click at [64, 118] on icon "button" at bounding box center [66, 117] width 7 height 7
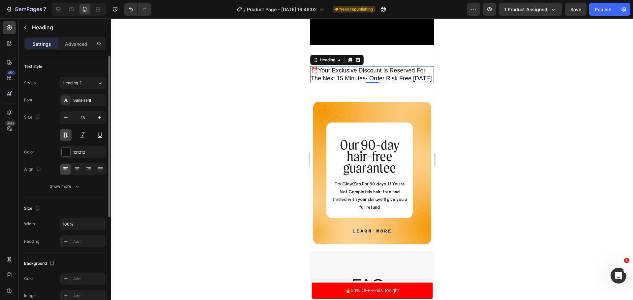
click at [69, 132] on button at bounding box center [66, 135] width 12 height 12
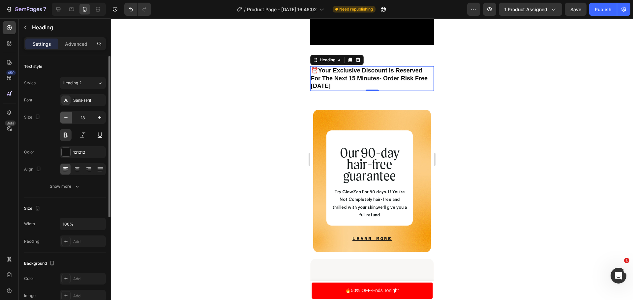
click at [68, 114] on icon "button" at bounding box center [66, 117] width 7 height 7
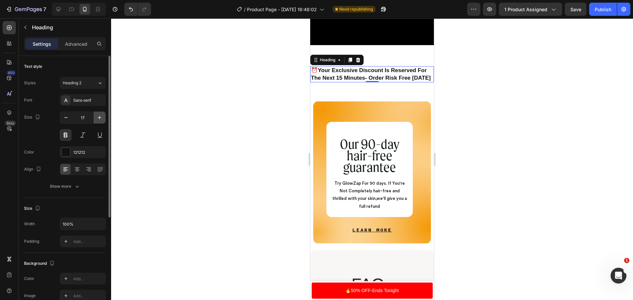
click at [101, 119] on icon "button" at bounding box center [99, 117] width 7 height 7
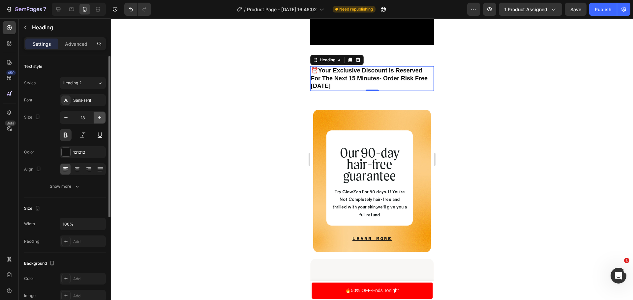
type input "19"
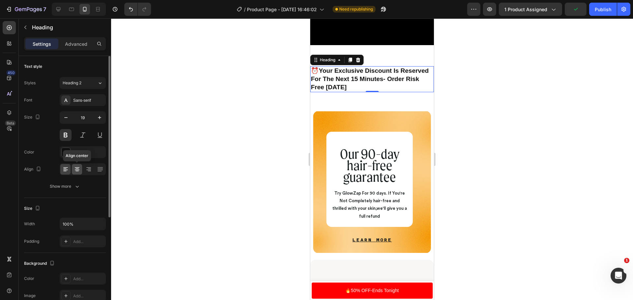
click at [75, 166] on div at bounding box center [77, 169] width 10 height 11
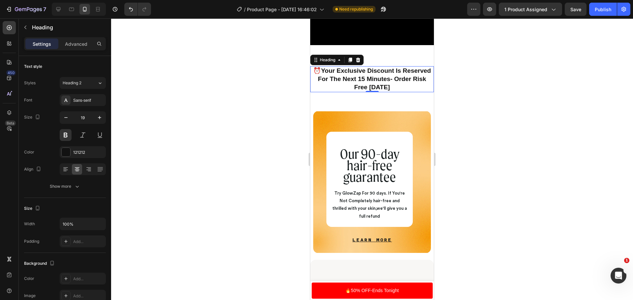
drag, startPoint x: 524, startPoint y: 101, endPoint x: 479, endPoint y: 104, distance: 44.9
click at [524, 101] on div at bounding box center [372, 159] width 522 height 282
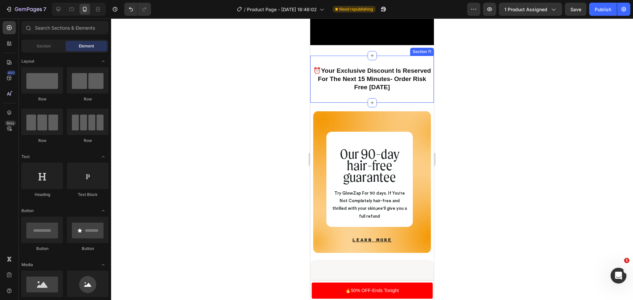
click at [393, 103] on div "⏰Your Exclusive Discount Is Reserved For The Next 15 Minutes- Order Risk Free T…" at bounding box center [372, 79] width 124 height 47
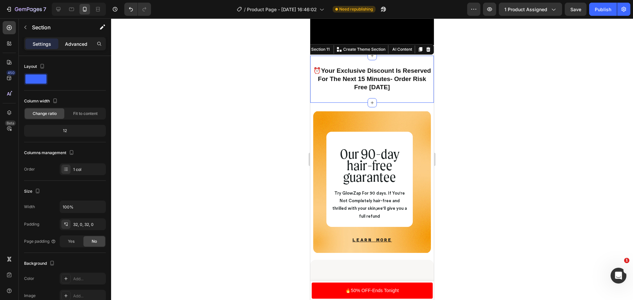
click at [73, 41] on p "Advanced" at bounding box center [76, 44] width 22 height 7
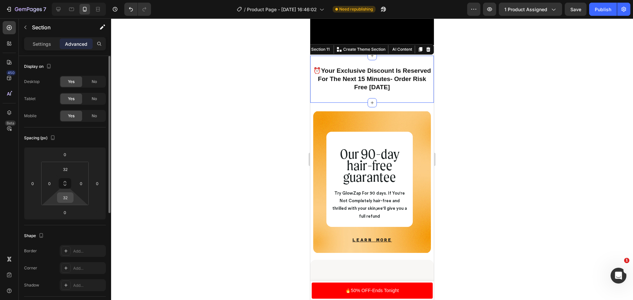
click at [69, 195] on input "32" at bounding box center [65, 198] width 13 height 10
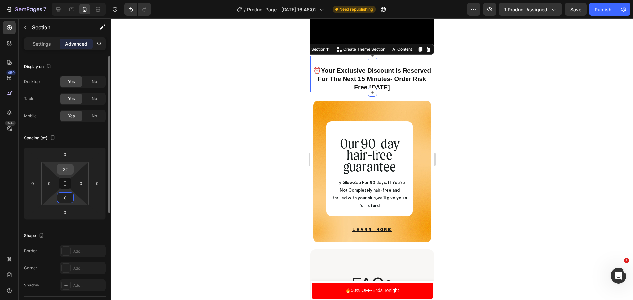
type input "0"
click at [70, 172] on input "32" at bounding box center [65, 170] width 13 height 10
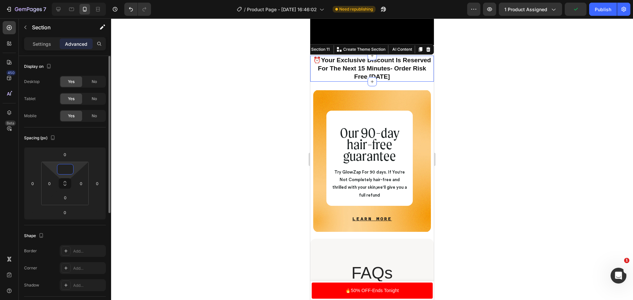
type input "0"
click at [516, 88] on div at bounding box center [372, 159] width 522 height 282
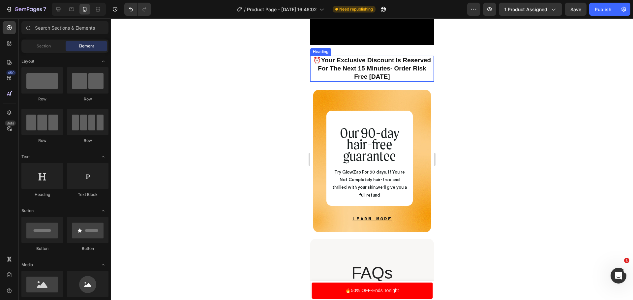
click at [325, 63] on p "⏰Your Exclusive Discount Is Reserved For The Next 15 Minutes- Order Risk Free T…" at bounding box center [372, 68] width 122 height 24
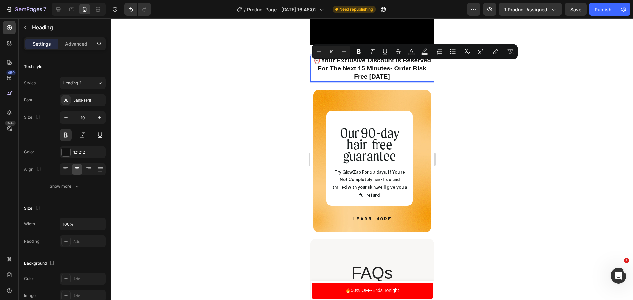
click at [325, 64] on p "⏰Your Exclusive Discount Is Reserved For The Next 15 Minutes- Order Risk Free T…" at bounding box center [372, 68] width 122 height 24
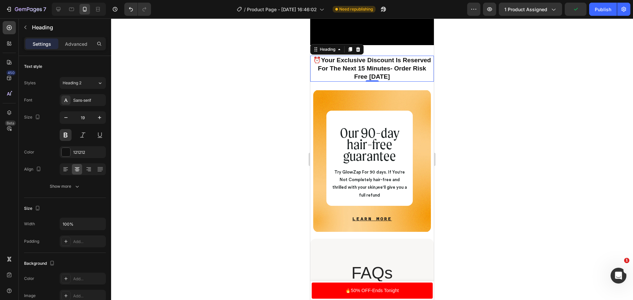
click at [323, 64] on p "⏰Your Exclusive Discount Is Reserved For The Next 15 Minutes- Order Risk Free T…" at bounding box center [372, 68] width 122 height 24
click at [633, 122] on div at bounding box center [372, 159] width 522 height 282
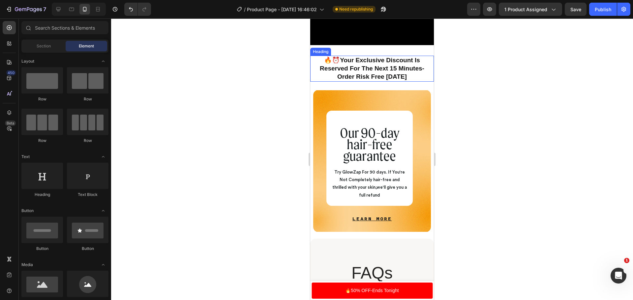
click at [330, 81] on p "🔥⏰Your Exclusive Discount Is Reserved For The Next 15 Minutes- Order Risk Free …" at bounding box center [372, 68] width 122 height 24
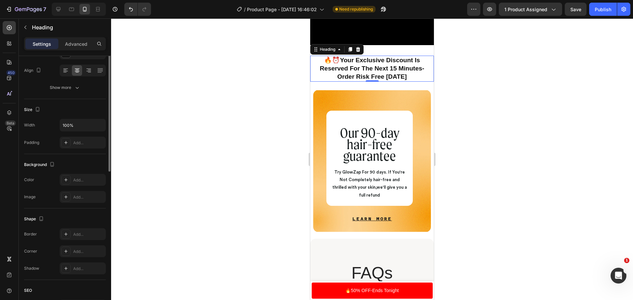
scroll to position [33, 0]
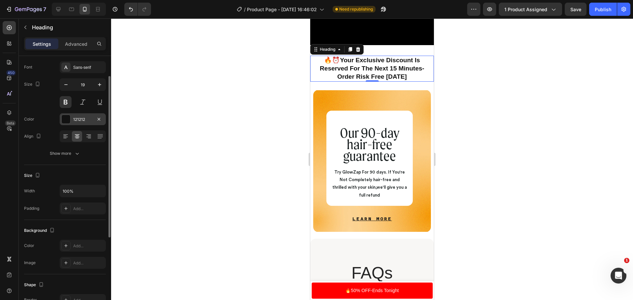
click at [66, 120] on div at bounding box center [66, 119] width 9 height 9
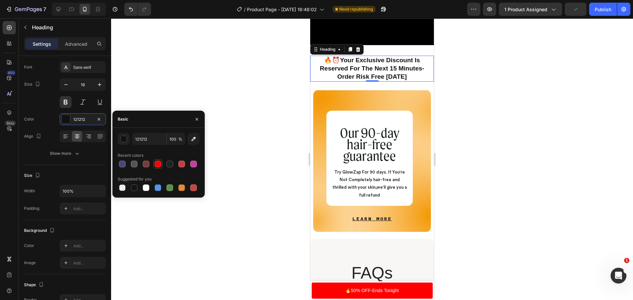
click at [160, 164] on div at bounding box center [158, 164] width 7 height 7
type input "FF0000"
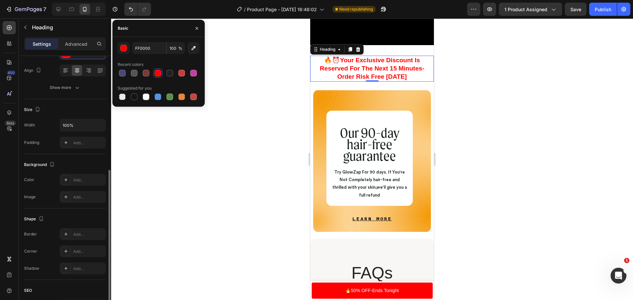
scroll to position [165, 0]
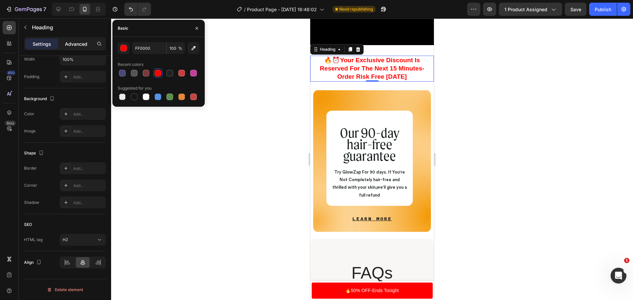
click at [74, 43] on p "Advanced" at bounding box center [76, 44] width 22 height 7
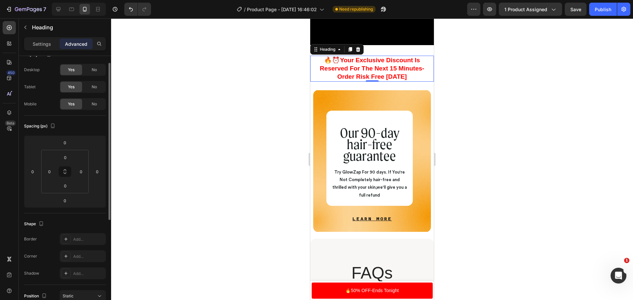
scroll to position [0, 0]
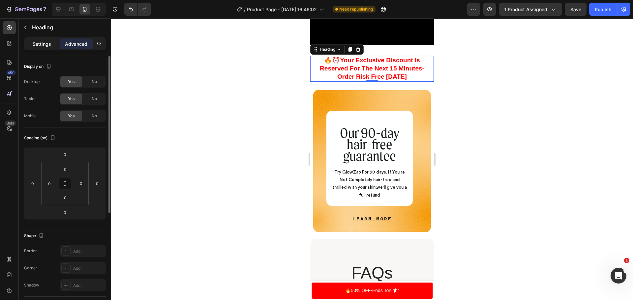
click at [40, 44] on p "Settings" at bounding box center [42, 44] width 18 height 7
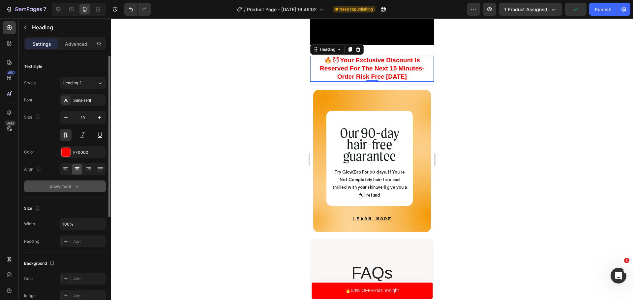
click at [74, 188] on icon "button" at bounding box center [77, 186] width 7 height 7
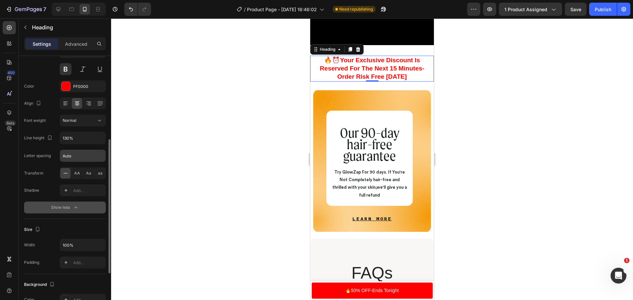
scroll to position [99, 0]
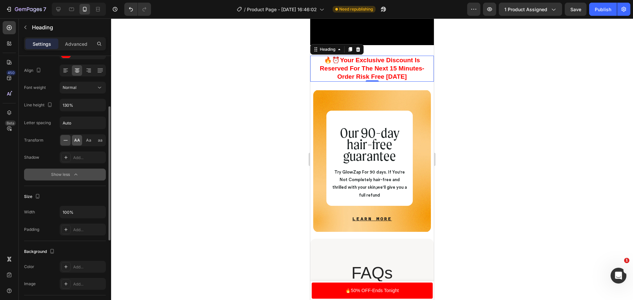
click at [76, 140] on span "AA" at bounding box center [77, 141] width 6 height 6
click at [91, 139] on div "Aa" at bounding box center [88, 140] width 10 height 11
click at [70, 141] on div at bounding box center [65, 140] width 10 height 11
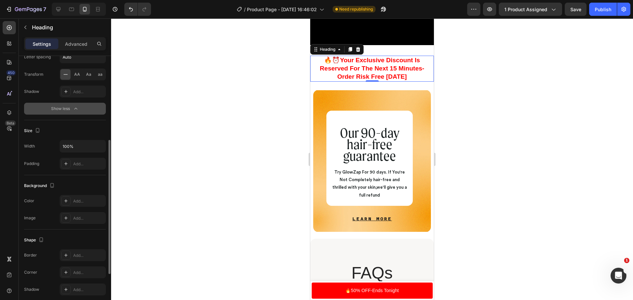
scroll to position [198, 0]
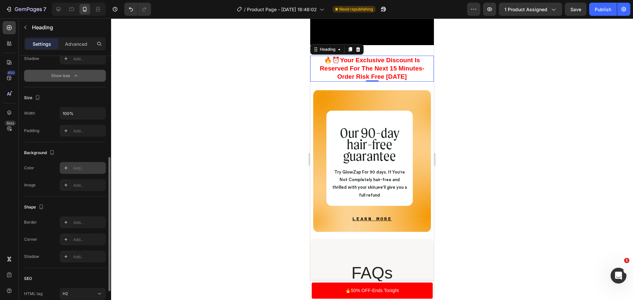
click at [77, 165] on div "Add..." at bounding box center [83, 168] width 46 height 12
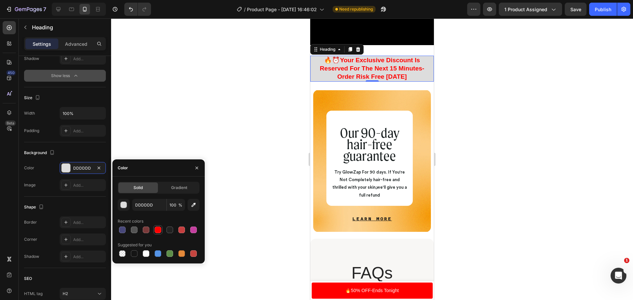
click at [161, 231] on div at bounding box center [158, 230] width 7 height 7
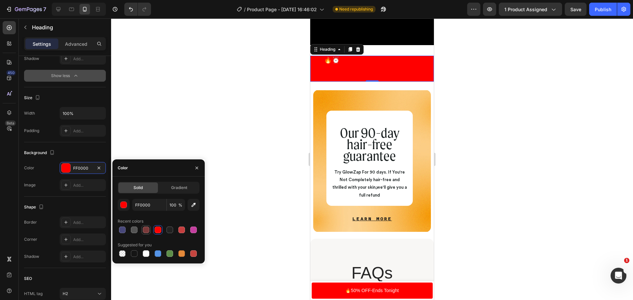
click at [144, 232] on div at bounding box center [146, 230] width 7 height 7
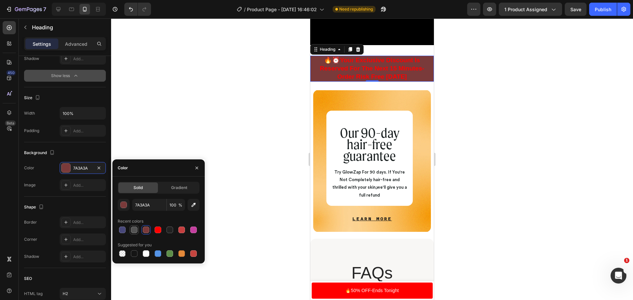
click at [136, 232] on div at bounding box center [134, 230] width 7 height 7
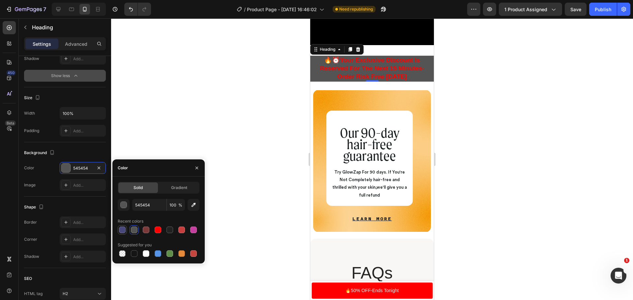
click at [125, 231] on div at bounding box center [122, 230] width 7 height 7
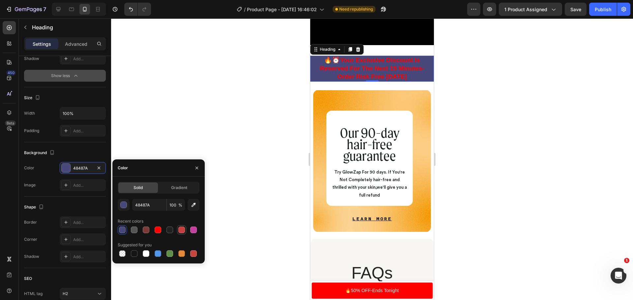
click at [178, 228] on div at bounding box center [182, 230] width 8 height 8
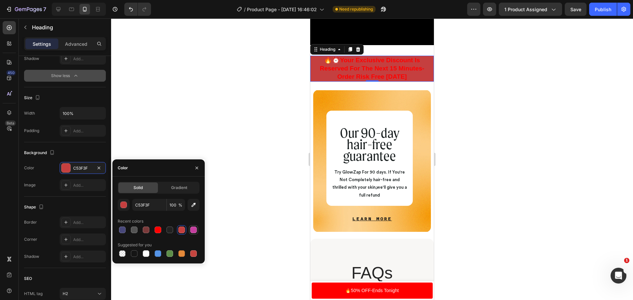
click at [192, 228] on div at bounding box center [193, 230] width 7 height 7
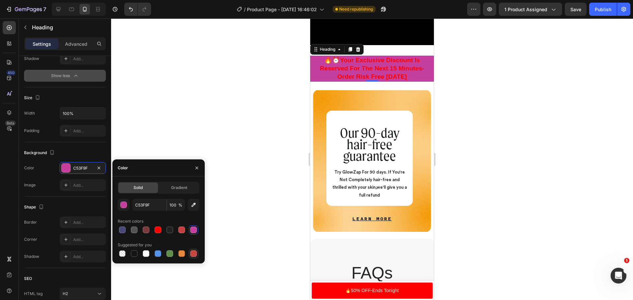
click at [195, 256] on div at bounding box center [193, 254] width 7 height 7
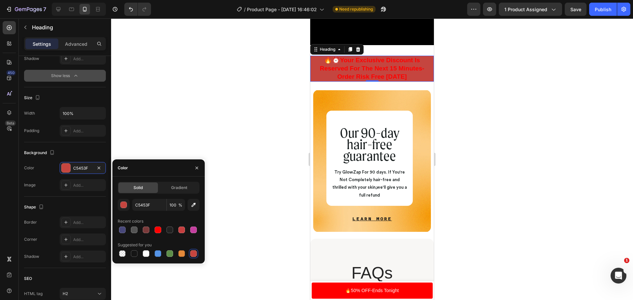
click at [187, 255] on div at bounding box center [159, 253] width 82 height 9
click at [155, 256] on div at bounding box center [158, 254] width 7 height 7
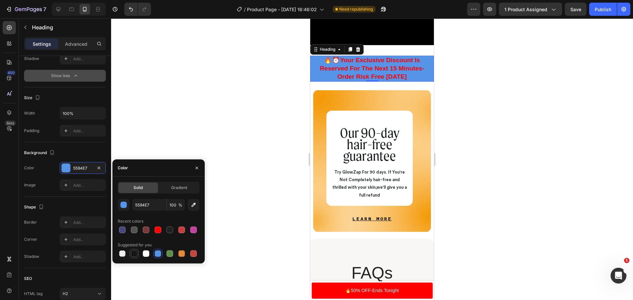
click at [133, 256] on div at bounding box center [134, 254] width 7 height 7
type input "151515"
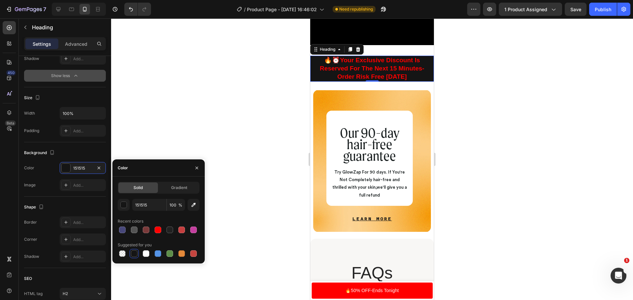
click at [597, 99] on div at bounding box center [372, 159] width 522 height 282
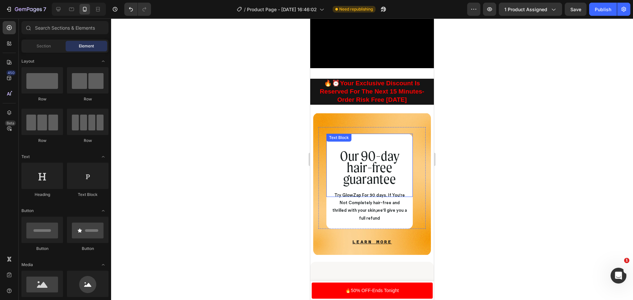
scroll to position [2309, 0]
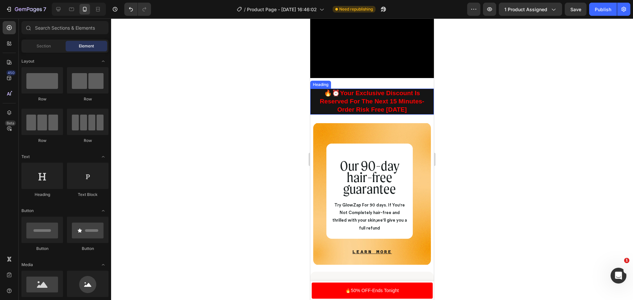
click at [415, 112] on h2 "🔥⏰Your Exclusive Discount Is Reserved For The Next 15 Minutes- Order Risk Free …" at bounding box center [372, 102] width 124 height 26
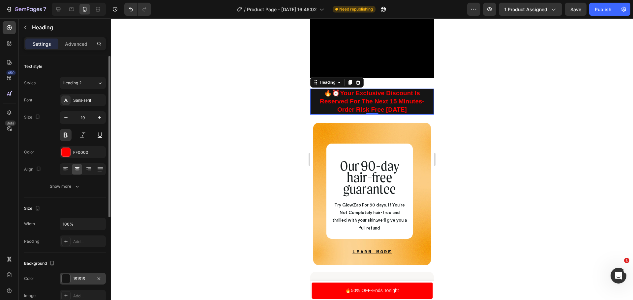
click at [81, 277] on div "151515" at bounding box center [82, 279] width 19 height 6
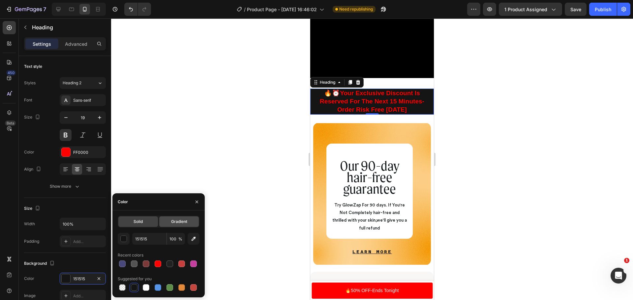
click at [176, 220] on span "Gradient" at bounding box center [179, 222] width 16 height 6
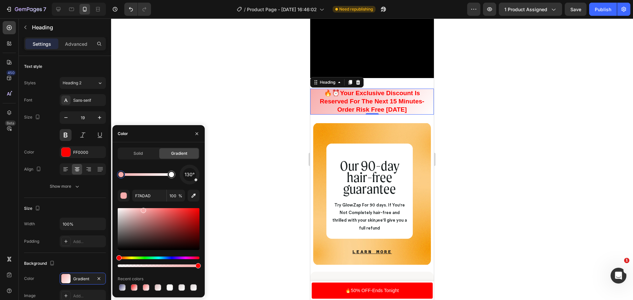
drag, startPoint x: 137, startPoint y: 228, endPoint x: 160, endPoint y: 223, distance: 23.9
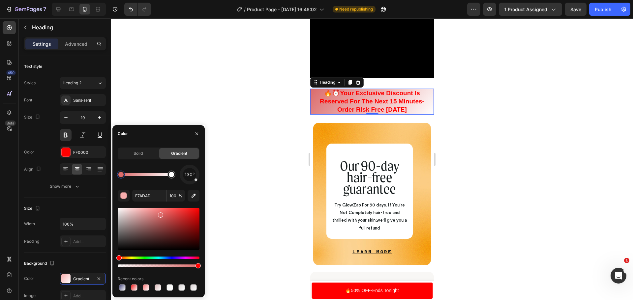
drag, startPoint x: 142, startPoint y: 214, endPoint x: 160, endPoint y: 214, distance: 17.8
click at [160, 214] on div at bounding box center [159, 229] width 82 height 42
type input "DB6B6B"
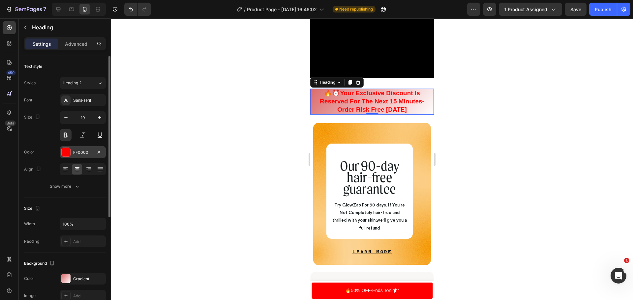
click at [65, 150] on div at bounding box center [66, 152] width 9 height 9
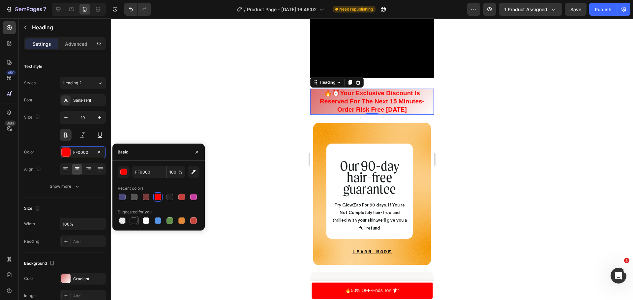
click at [136, 219] on div at bounding box center [134, 221] width 7 height 7
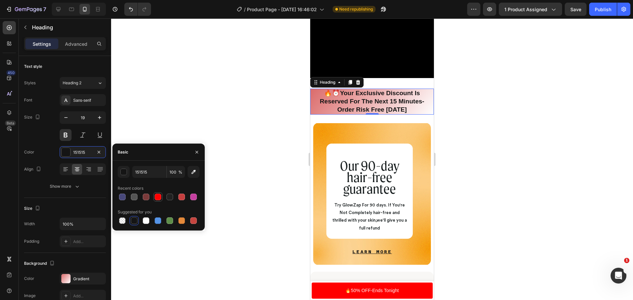
click at [156, 196] on div at bounding box center [158, 197] width 7 height 7
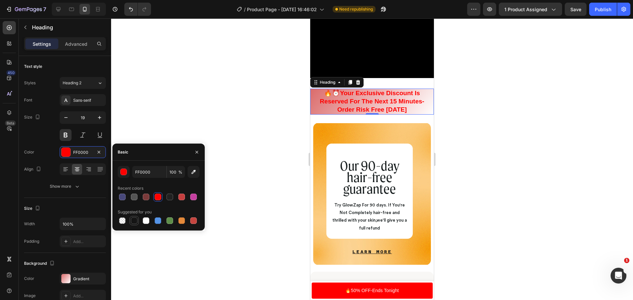
click at [138, 221] on div at bounding box center [134, 221] width 8 height 8
type input "151515"
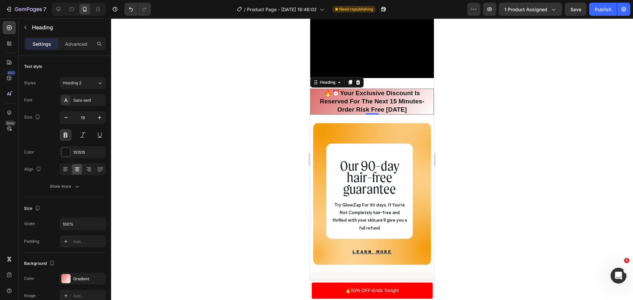
click at [192, 84] on div at bounding box center [372, 159] width 522 height 282
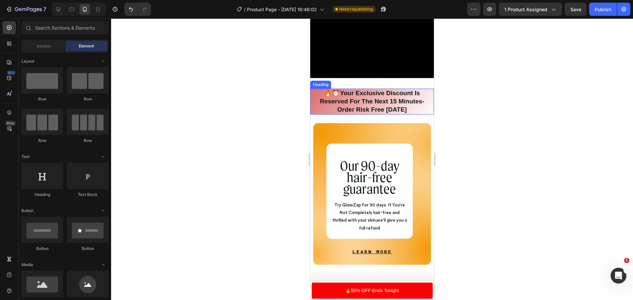
click at [320, 114] on h2 "🔥⏰Your Exclusive Discount Is Reserved For The Next 15 Minutes- Order Risk Free …" at bounding box center [372, 102] width 124 height 26
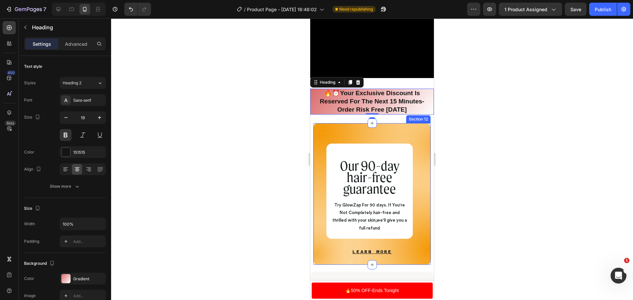
click at [327, 133] on div "Our 90-day hair-free guarantee Text Block Try GlowZap For 90 days. If You're No…" at bounding box center [371, 194] width 117 height 143
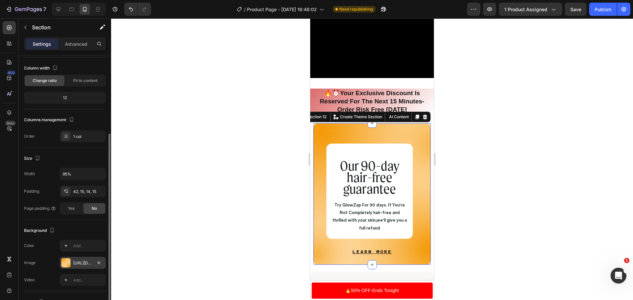
scroll to position [66, 0]
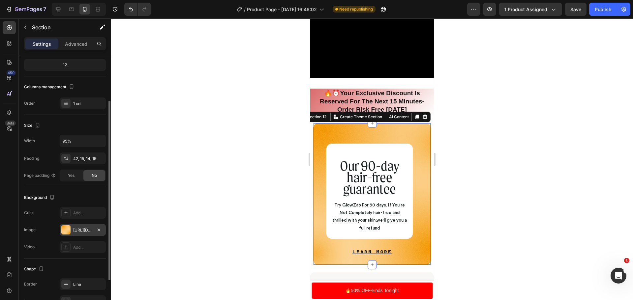
click at [68, 229] on div at bounding box center [65, 230] width 9 height 9
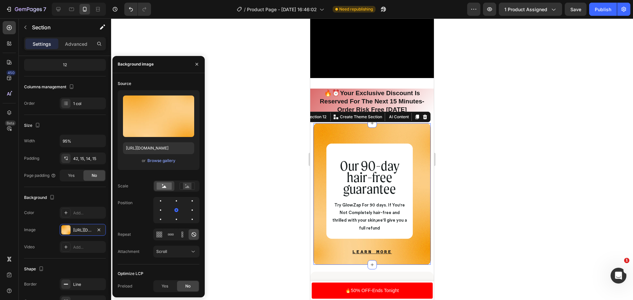
click at [238, 136] on div at bounding box center [372, 159] width 522 height 282
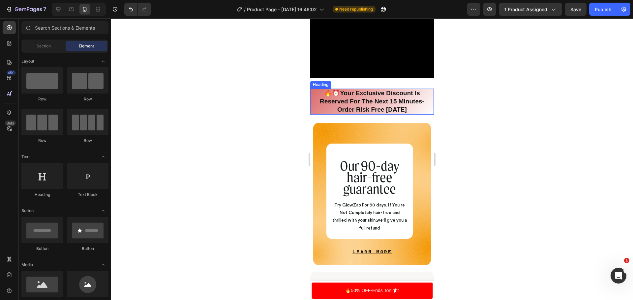
click at [348, 107] on h2 "🔥⏰Your Exclusive Discount Is Reserved For The Next 15 Minutes- Order Risk Free …" at bounding box center [372, 102] width 124 height 26
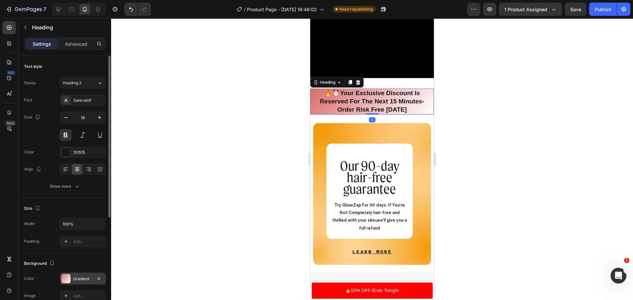
click at [73, 284] on div "Gradient" at bounding box center [83, 279] width 46 height 12
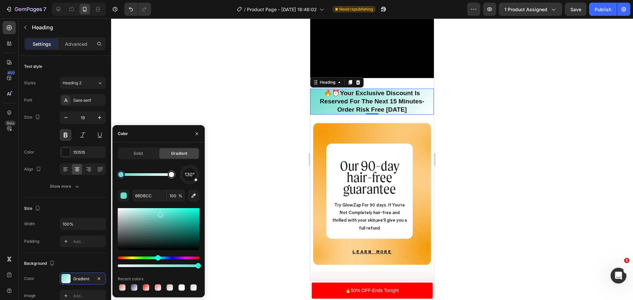
drag, startPoint x: 118, startPoint y: 259, endPoint x: 157, endPoint y: 249, distance: 40.6
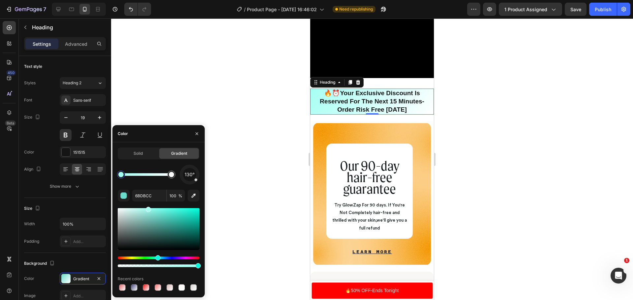
drag, startPoint x: 159, startPoint y: 220, endPoint x: 147, endPoint y: 208, distance: 16.6
click at [147, 208] on div at bounding box center [159, 229] width 82 height 42
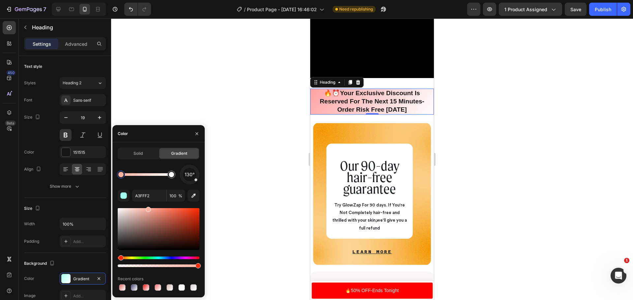
drag, startPoint x: 159, startPoint y: 258, endPoint x: 116, endPoint y: 258, distance: 43.5
click at [116, 258] on div "Solid Gradient 130° A3FFF2 100 % Recent colors" at bounding box center [158, 220] width 92 height 145
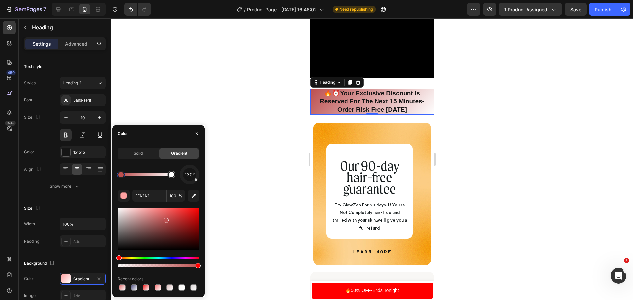
click at [165, 219] on div at bounding box center [159, 229] width 82 height 42
type input "BC4F4F"
click at [603, 31] on div at bounding box center [372, 159] width 522 height 282
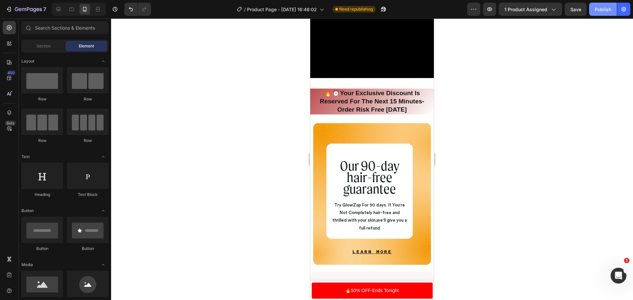
click at [598, 8] on div "Publish" at bounding box center [603, 9] width 16 height 7
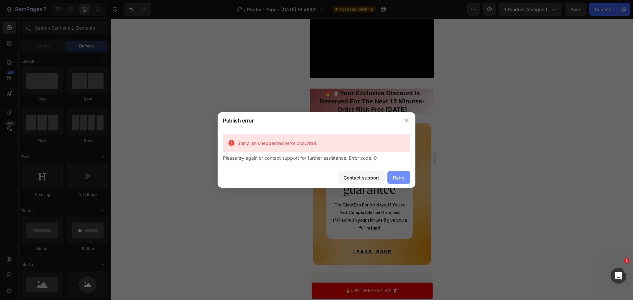
click at [402, 174] on button "Retry" at bounding box center [399, 177] width 23 height 13
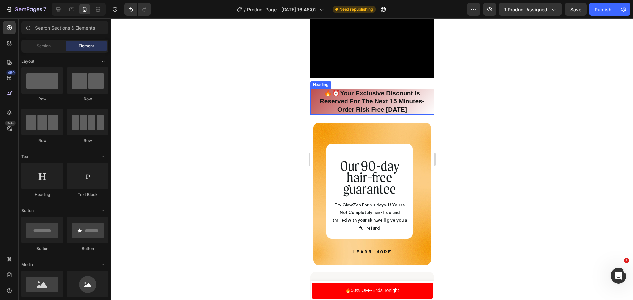
click at [317, 113] on h2 "🔥⏰Your Exclusive Discount Is Reserved For The Next 15 Minutes- Order Risk Free …" at bounding box center [372, 102] width 124 height 26
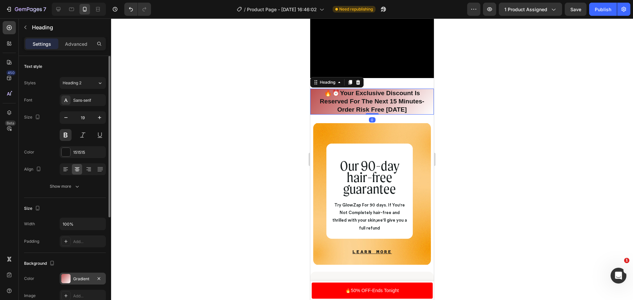
click at [73, 281] on div "Gradient" at bounding box center [82, 279] width 19 height 6
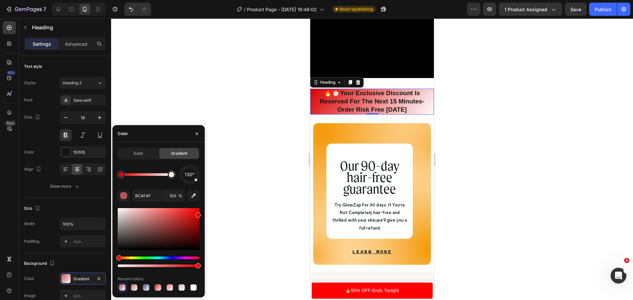
drag, startPoint x: 169, startPoint y: 226, endPoint x: 206, endPoint y: 214, distance: 39.0
click at [206, 0] on div "7 Version history / Product Page - Aug 16, 16:46:02 Need republishing Preview 1…" at bounding box center [316, 0] width 633 height 0
click at [606, 12] on div "Publish" at bounding box center [603, 9] width 16 height 7
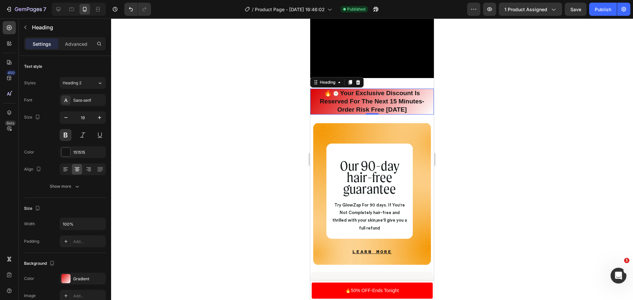
click at [329, 100] on h2 "🔥⏰Your Exclusive Discount Is Reserved For The Next 15 Minutes- Order Risk Free …" at bounding box center [372, 102] width 124 height 26
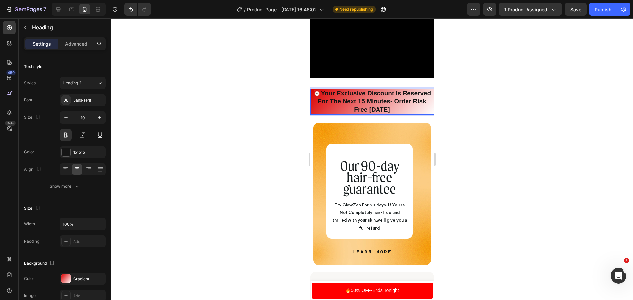
click at [412, 110] on p "⏰Your Exclusive Discount Is Reserved For The Next 15 Minutes- Order Risk Free T…" at bounding box center [372, 101] width 122 height 24
click at [74, 280] on div "Gradient" at bounding box center [82, 279] width 19 height 6
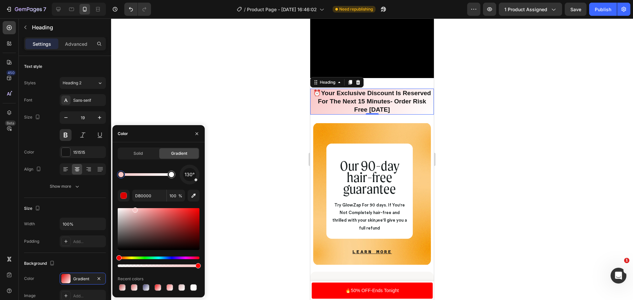
type input "F9C7C7"
drag, startPoint x: 162, startPoint y: 212, endPoint x: 134, endPoint y: 209, distance: 28.2
click at [610, 8] on div "Publish" at bounding box center [603, 9] width 16 height 7
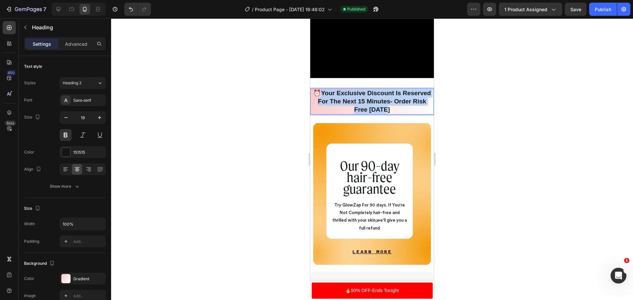
drag, startPoint x: 408, startPoint y: 114, endPoint x: 335, endPoint y: 99, distance: 74.1
click at [335, 99] on p "⏰Your Exclusive Discount Is Reserved For The Next 15 Minutes- Order Risk Free T…" at bounding box center [372, 101] width 122 height 24
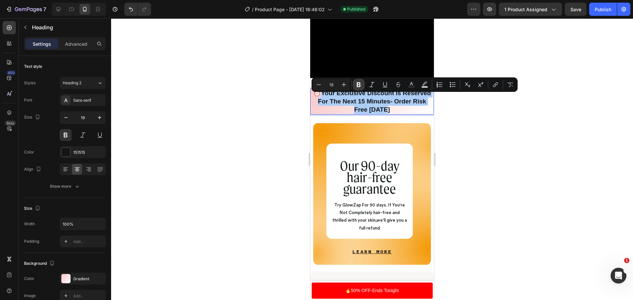
click at [354, 85] on button "Bold" at bounding box center [359, 85] width 12 height 12
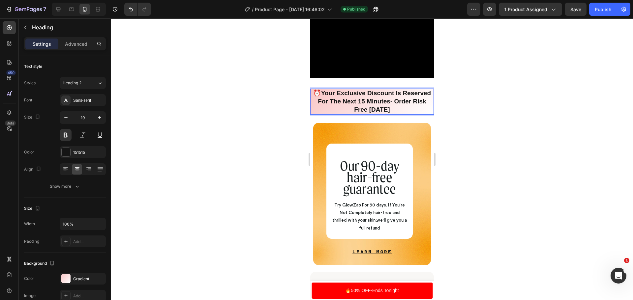
click at [406, 110] on p "⏰ Your Exclusive Discount Is Reserved For The Next 15 Minutes- Order Risk Free …" at bounding box center [372, 101] width 122 height 24
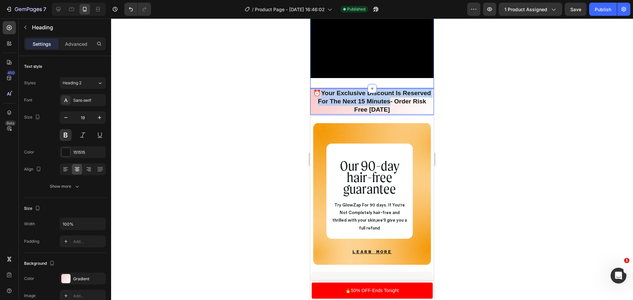
drag, startPoint x: 406, startPoint y: 110, endPoint x: 346, endPoint y: 94, distance: 62.6
click at [346, 94] on h2 "⏰ Your Exclusive Discount Is Reserved For The Next 15 Minutes- Order Risk Free …" at bounding box center [372, 102] width 124 height 26
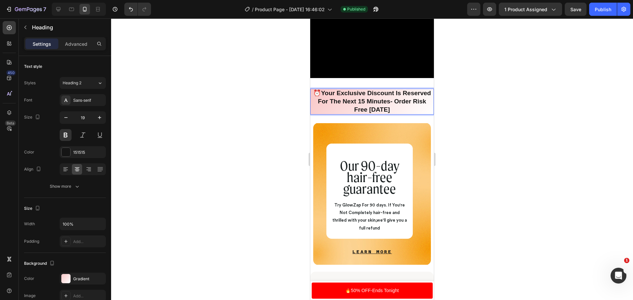
click at [400, 113] on strong "Your Exclusive Discount Is Reserved For The Next 15 Minutes- Order Risk Free To…" at bounding box center [374, 101] width 113 height 23
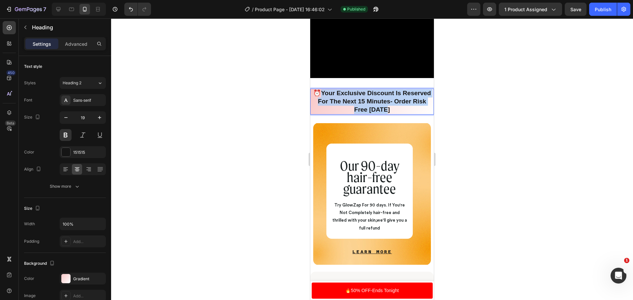
drag, startPoint x: 404, startPoint y: 116, endPoint x: 335, endPoint y: 98, distance: 71.8
click at [335, 98] on p "⏰ Your Exclusive Discount Is Reserved For The Next 15 Minutes- Order Risk Free …" at bounding box center [372, 101] width 122 height 24
click at [174, 135] on div at bounding box center [372, 159] width 522 height 282
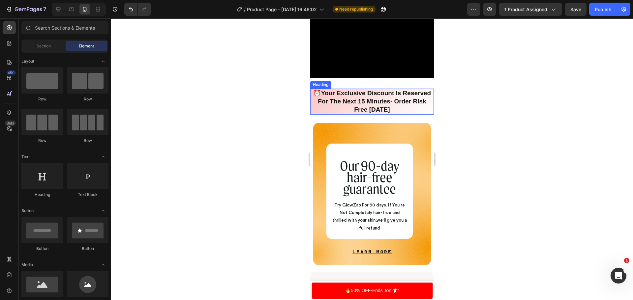
click at [404, 113] on p "⏰ Your Exclusive Discount Is Reserved For The Next 15 Minutes- Order Risk Free …" at bounding box center [372, 101] width 122 height 24
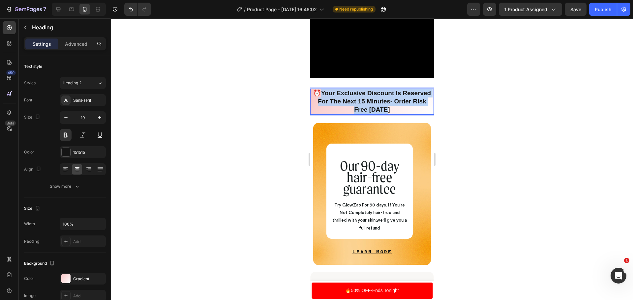
drag, startPoint x: 404, startPoint y: 113, endPoint x: 334, endPoint y: 97, distance: 71.4
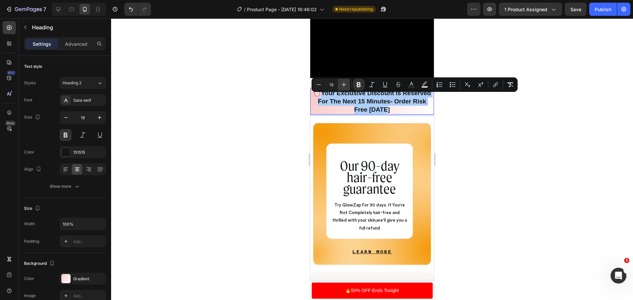
click at [342, 85] on icon "Editor contextual toolbar" at bounding box center [344, 84] width 7 height 7
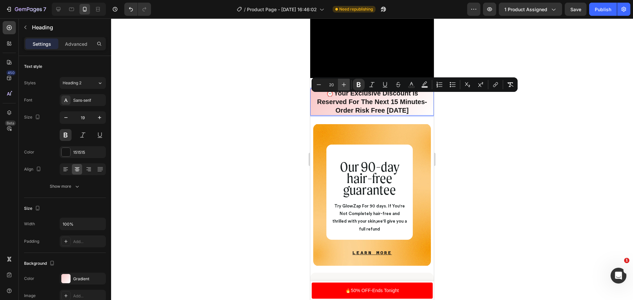
click at [342, 85] on icon "Editor contextual toolbar" at bounding box center [344, 84] width 7 height 7
type input "21"
click at [319, 100] on p "⏰ Your Exclusive Discount Is Reserved For The Next 15 Minutes- Order Risk Free …" at bounding box center [372, 101] width 122 height 25
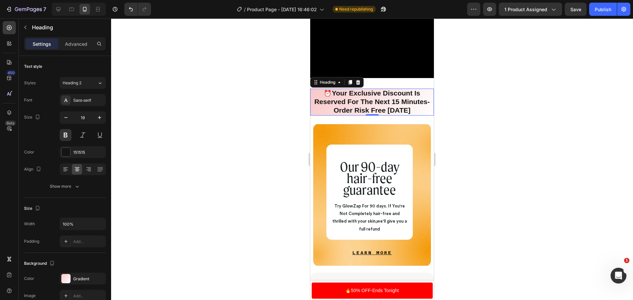
click at [322, 99] on p "⏰ Your Exclusive Discount Is Reserved For The Next 15 Minutes- Order Risk Free …" at bounding box center [372, 101] width 122 height 25
click at [600, 14] on button "Publish" at bounding box center [603, 9] width 28 height 13
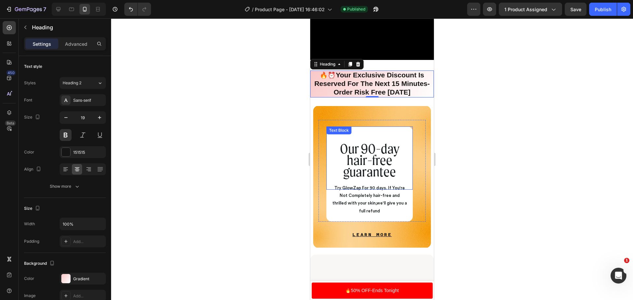
scroll to position [2342, 0]
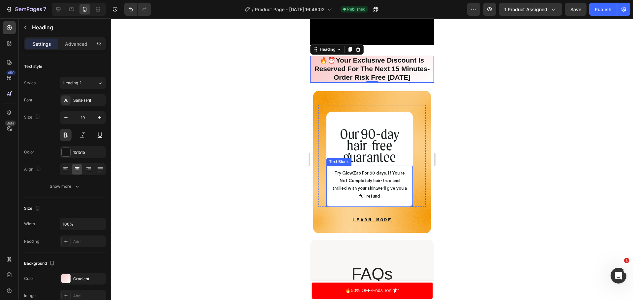
click at [367, 186] on span "Try GlowZap For 90 days. If You're Not Completely hair-free and thrilled with y…" at bounding box center [369, 184] width 75 height 27
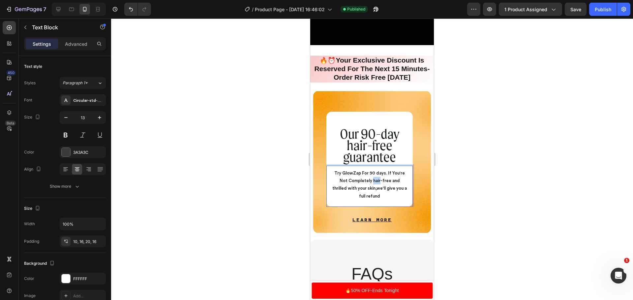
click at [367, 186] on span "Try GlowZap For 90 days. If You're Not Completely hair-free and thrilled with y…" at bounding box center [369, 184] width 75 height 27
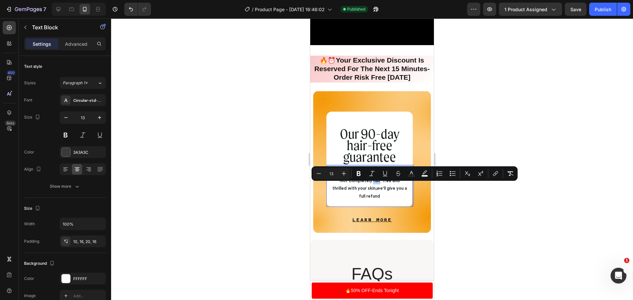
click at [368, 186] on span "Try GlowZap For 90 days. If You're Not Completely hair-free and thrilled with y…" at bounding box center [369, 184] width 75 height 27
click at [377, 187] on span "Try GlowZap For 90 days. If You're Not Completely hair-free and thrilled with y…" at bounding box center [369, 184] width 75 height 27
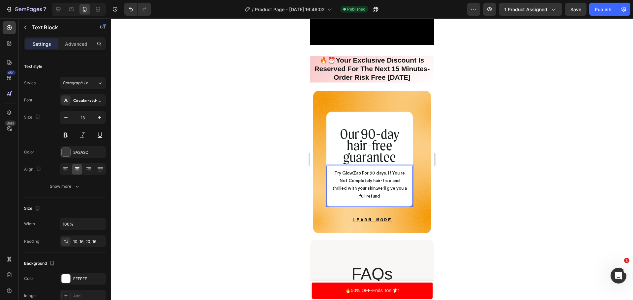
click at [369, 186] on span "Try GlowZap For 90 days. If You're Not Completely hair-free and thrilled with y…" at bounding box center [369, 184] width 75 height 27
click at [377, 188] on span "Try GlowZap For 90 days. If You're Not Completely Hair-free and thrilled with y…" at bounding box center [369, 184] width 75 height 27
click at [388, 185] on span "Try GlowZap For 90 days. If You're Not Completely Hair-Free and thrilled with y…" at bounding box center [369, 184] width 75 height 27
click at [395, 186] on span "Try GlowZap For 90 days. If You're Not Completely Hair-Free And thrilled with y…" at bounding box center [369, 184] width 75 height 27
click at [351, 195] on span "Try GlowZap For 90 days. If You're Not Completely Hair-Free And Thrilled with y…" at bounding box center [369, 184] width 73 height 27
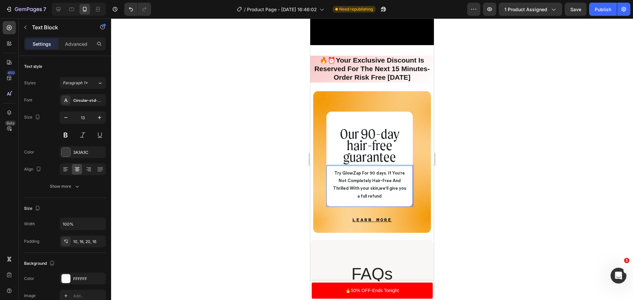
click at [362, 195] on span "Try GlowZap For 90 days. If You're Not Completely Hair-Free And Thrilled With y…" at bounding box center [369, 184] width 73 height 27
click at [371, 194] on span "Try GlowZap For 90 days. If You're Not Completely Hair-Free And Thrilled With Y…" at bounding box center [369, 184] width 73 height 27
click at [372, 194] on span "Try GlowZap For 90 days. If You're Not Completely Hair-Free And Thrilled With Y…" at bounding box center [369, 184] width 73 height 27
click at [382, 195] on span "Try GlowZap For 90 days. If You're Not Completely Hair-Free And Thrilled With Y…" at bounding box center [370, 184] width 74 height 27
click at [393, 193] on span "Try GlowZap For 90 days. If You're Not Completely Hair-Free And Thrilled With Y…" at bounding box center [370, 184] width 74 height 27
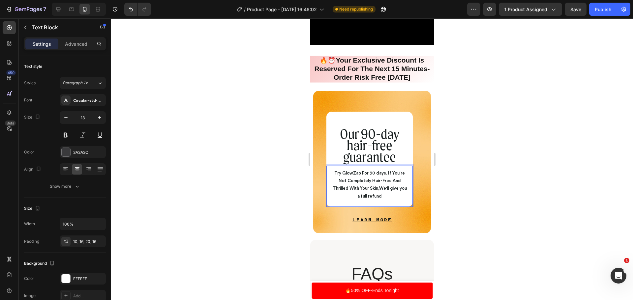
click at [392, 194] on span "Try GlowZap For 90 days. If You're Not Completely Hair-Free And Thrilled With Y…" at bounding box center [370, 184] width 74 height 27
click at [403, 194] on span "Try GlowZap For 90 days. If You're Not Completely Hair-Free And Thrilled With Y…" at bounding box center [369, 184] width 75 height 27
click at [361, 199] on span "Try GlowZap For 90 days. If You're Not Completely Hair-Free And Thrilled With Y…" at bounding box center [369, 184] width 75 height 27
click at [364, 199] on span "Try GlowZap For 90 days. If You're Not Completely Hair-Free And Thrilled With Y…" at bounding box center [369, 184] width 75 height 27
click at [371, 199] on span "Try GlowZap For 90 days. If You're Not Completely Hair-Free And Thrilled With Y…" at bounding box center [369, 184] width 75 height 27
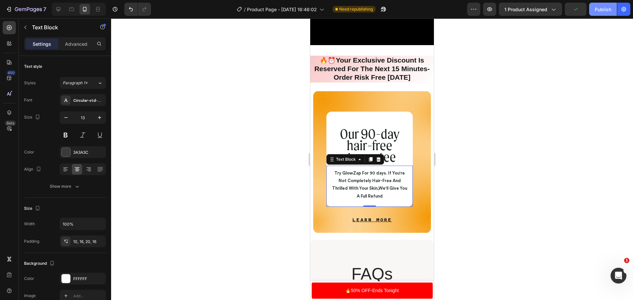
click at [602, 14] on button "Publish" at bounding box center [603, 9] width 28 height 13
click at [380, 195] on span "Try GlowZap For 90 days. If You're Not Completely Hair-Free And Thrilled With Y…" at bounding box center [369, 184] width 75 height 27
click at [381, 195] on span "Try GlowZap For 90 days. If You're Not Completely Hair-Free And Thrilled With Y…" at bounding box center [369, 184] width 71 height 27
click at [384, 195] on span "Try GlowZap For 90 days. If You're Not Completely Hair-Free And Thrilled With Y…" at bounding box center [369, 184] width 71 height 27
click at [378, 195] on span "Try GlowZap For 90 days. If You're Not Completely Hair-Free And Thrilled With Y…" at bounding box center [369, 184] width 71 height 27
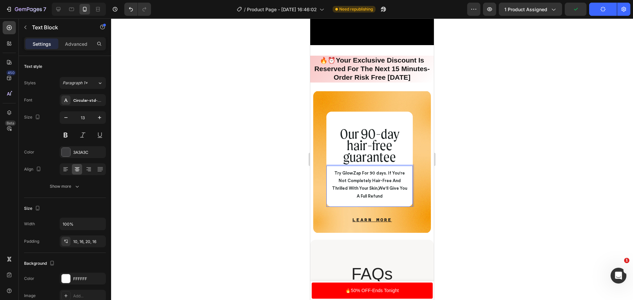
click at [513, 155] on div at bounding box center [372, 159] width 522 height 282
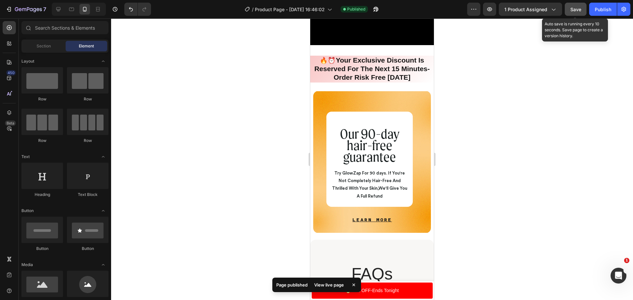
click at [584, 12] on button "Save" at bounding box center [576, 9] width 22 height 13
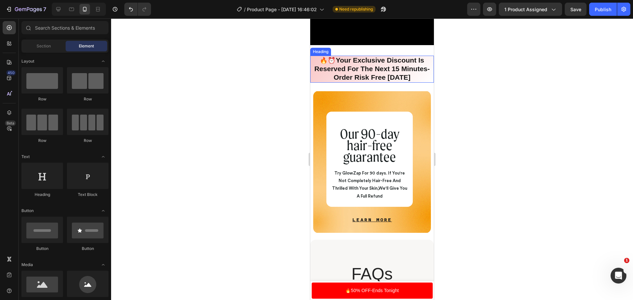
click at [391, 74] on strong "Your Exclusive Discount Is Reserved For The Next 15 Minutes- Order Risk Free To…" at bounding box center [371, 68] width 115 height 24
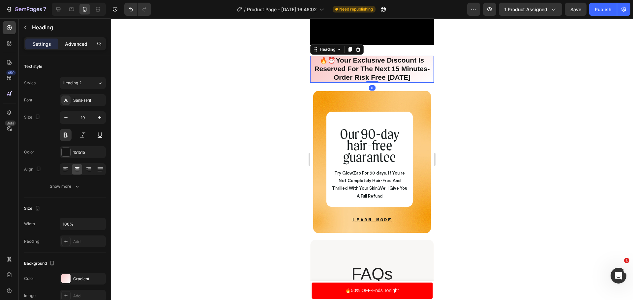
click at [67, 44] on p "Advanced" at bounding box center [76, 44] width 22 height 7
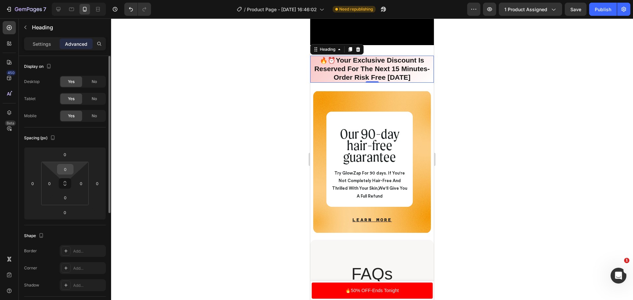
click at [68, 169] on input "0" at bounding box center [65, 170] width 13 height 10
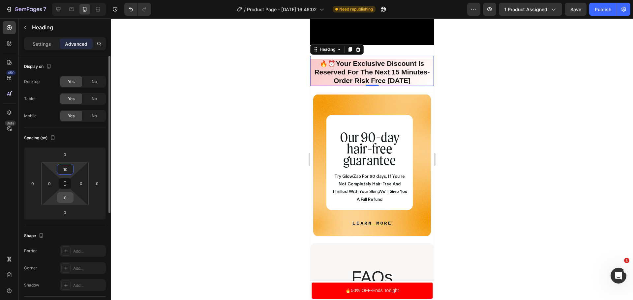
type input "10"
click at [70, 198] on input "0" at bounding box center [65, 198] width 13 height 10
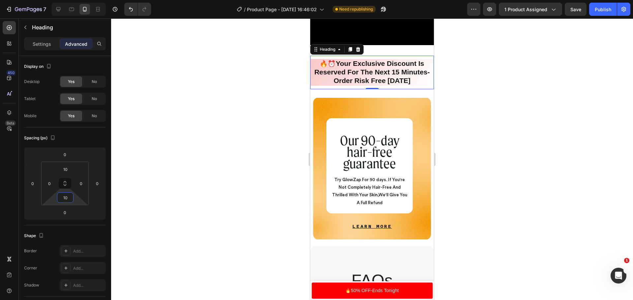
type input "10"
click at [538, 164] on div at bounding box center [372, 159] width 522 height 282
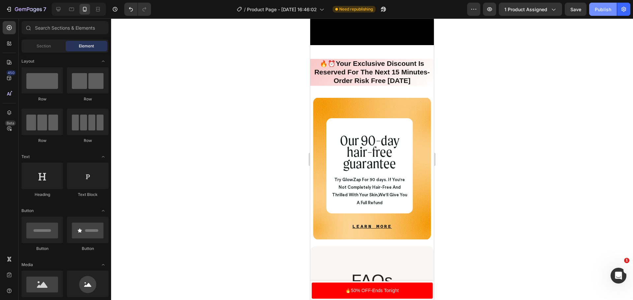
click at [610, 7] on div "Publish" at bounding box center [603, 9] width 16 height 7
click at [413, 85] on p "🔥⏰ Your Exclusive Discount Is Reserved For The Next 15 Minutes- Order Risk Free…" at bounding box center [372, 72] width 122 height 25
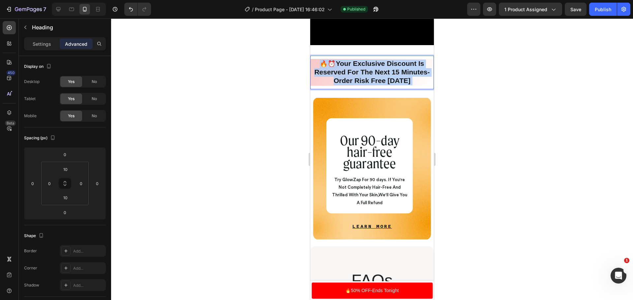
drag, startPoint x: 413, startPoint y: 85, endPoint x: 339, endPoint y: 70, distance: 75.5
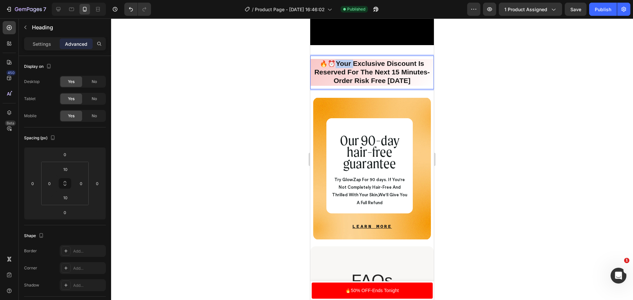
drag, startPoint x: 333, startPoint y: 66, endPoint x: 354, endPoint y: 71, distance: 21.2
click at [353, 71] on p "🔥⏰ Your Exclusive Discount Is Reserved For The Next 15 Minutes- Order Risk Free…" at bounding box center [372, 72] width 122 height 25
drag, startPoint x: 354, startPoint y: 71, endPoint x: 357, endPoint y: 71, distance: 3.6
click at [357, 71] on strong "Your Exclusive Discount Is Reserved For The Next 15 Minutes- Order Risk Free To…" at bounding box center [371, 72] width 115 height 24
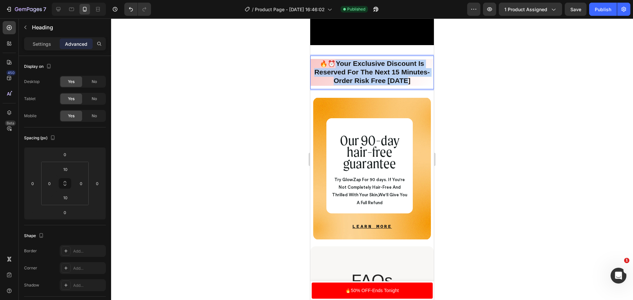
drag, startPoint x: 416, startPoint y: 82, endPoint x: 335, endPoint y: 64, distance: 83.1
click at [335, 64] on h2 "🔥⏰ Your Exclusive Discount Is Reserved For The Next 15 Minutes- Order Risk Free…" at bounding box center [372, 72] width 124 height 27
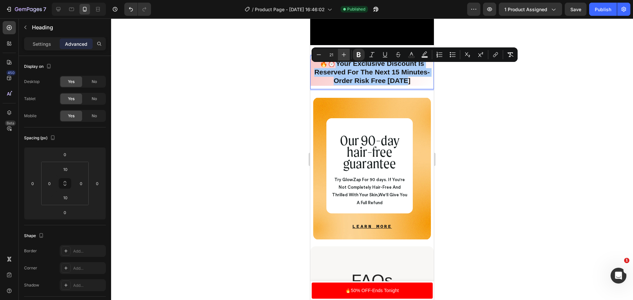
click at [344, 56] on icon "Editor contextual toolbar" at bounding box center [344, 55] width 4 height 4
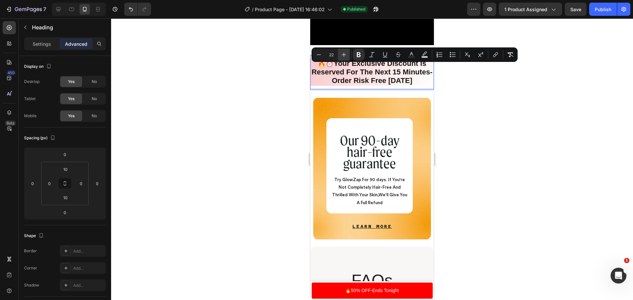
click at [344, 56] on icon "Editor contextual toolbar" at bounding box center [344, 55] width 4 height 4
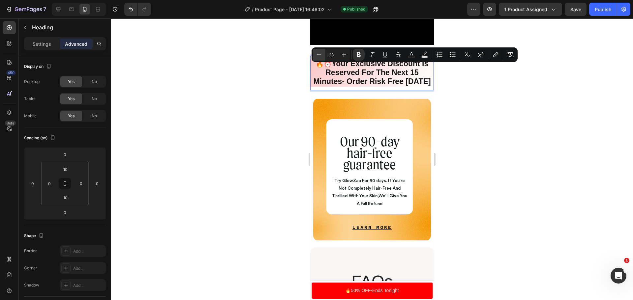
click at [320, 56] on icon "Editor contextual toolbar" at bounding box center [319, 54] width 7 height 7
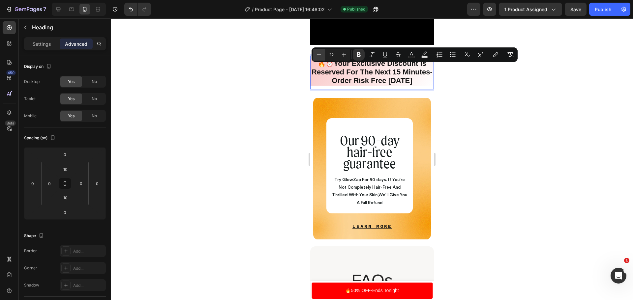
click at [317, 54] on icon "Editor contextual toolbar" at bounding box center [319, 54] width 7 height 7
click at [339, 55] on button "Plus" at bounding box center [344, 55] width 12 height 12
type input "22"
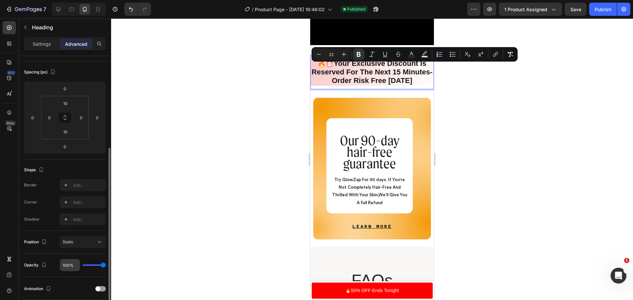
scroll to position [99, 0]
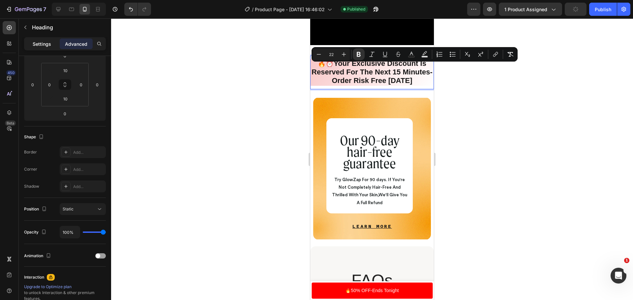
click at [44, 43] on p "Settings" at bounding box center [42, 44] width 18 height 7
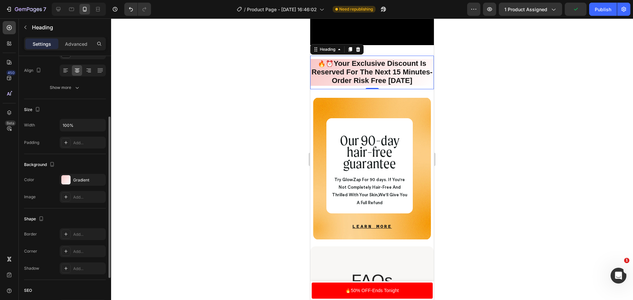
scroll to position [165, 0]
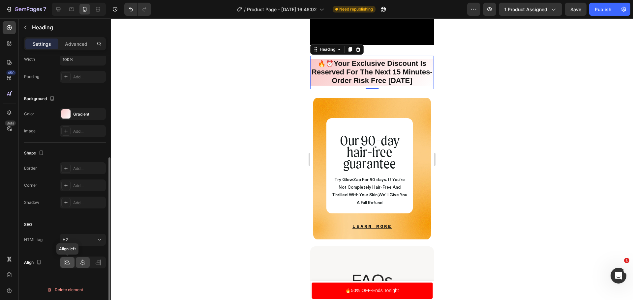
click at [64, 263] on icon at bounding box center [67, 263] width 7 height 7
drag, startPoint x: 90, startPoint y: 264, endPoint x: 85, endPoint y: 262, distance: 5.6
click at [86, 262] on div at bounding box center [83, 263] width 46 height 12
drag, startPoint x: 85, startPoint y: 262, endPoint x: 89, endPoint y: 261, distance: 4.0
click at [85, 262] on icon at bounding box center [82, 263] width 7 height 7
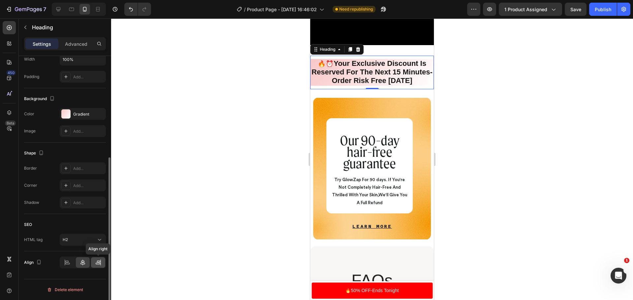
click at [98, 260] on icon at bounding box center [98, 263] width 7 height 7
click at [84, 262] on icon at bounding box center [82, 263] width 7 height 7
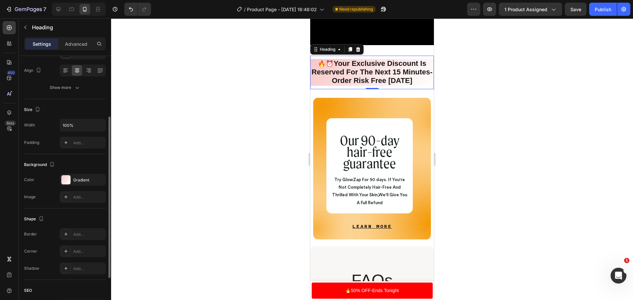
scroll to position [33, 0]
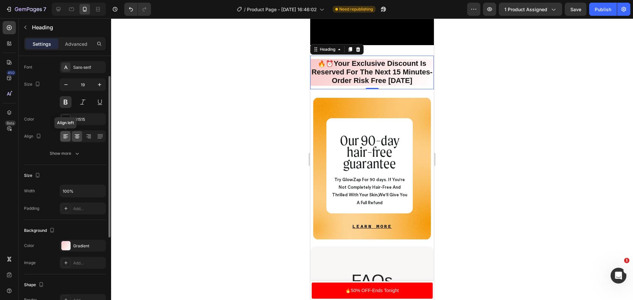
click at [62, 137] on icon at bounding box center [65, 136] width 7 height 7
click at [82, 136] on div at bounding box center [83, 137] width 46 height 12
click at [87, 136] on icon at bounding box center [88, 136] width 7 height 7
click at [106, 138] on div "Text style Styles Heading 2 Font Sans-serif Size 19 Color 151515 Align Show mor…" at bounding box center [65, 237] width 92 height 428
click at [100, 136] on icon at bounding box center [99, 136] width 5 height 0
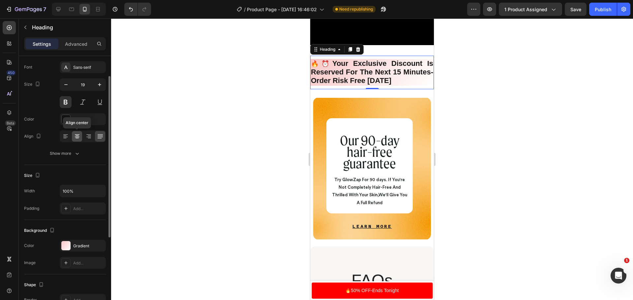
click at [74, 139] on icon at bounding box center [77, 136] width 7 height 7
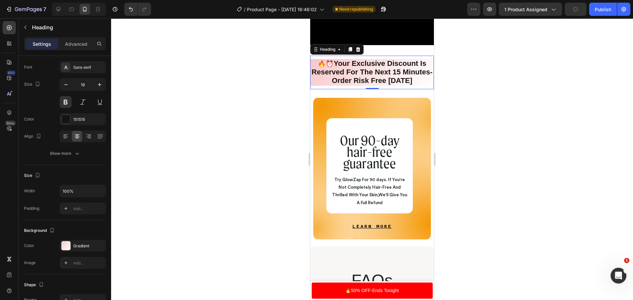
click at [227, 101] on div at bounding box center [372, 159] width 522 height 282
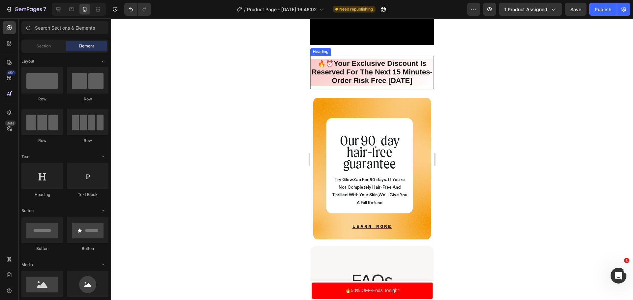
click at [424, 84] on strong "Your Exclusive Discount Is Reserved For The Next 15 Minutes- Order Risk Free To…" at bounding box center [372, 71] width 121 height 25
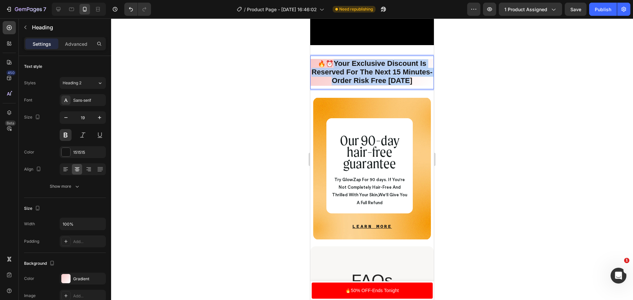
drag, startPoint x: 424, startPoint y: 85, endPoint x: 333, endPoint y: 66, distance: 92.6
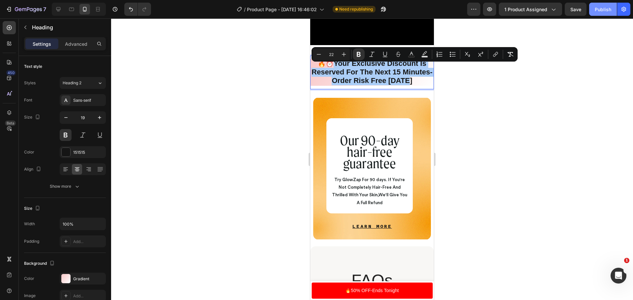
click at [601, 10] on div "Publish" at bounding box center [603, 9] width 16 height 7
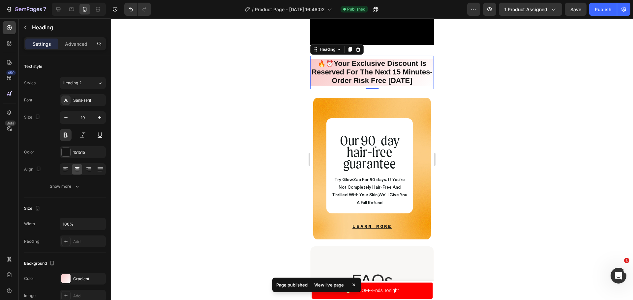
drag, startPoint x: 90, startPoint y: 45, endPoint x: 89, endPoint y: 54, distance: 9.6
click at [90, 45] on div "Advanced" at bounding box center [76, 44] width 33 height 11
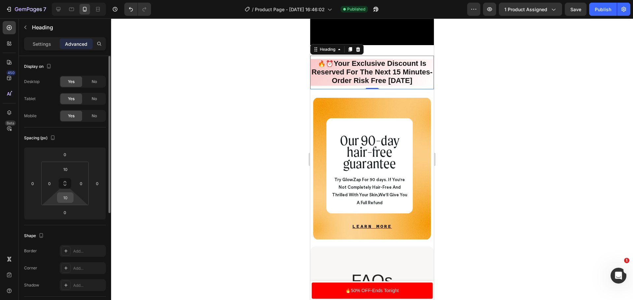
click at [67, 198] on input "10" at bounding box center [65, 198] width 13 height 10
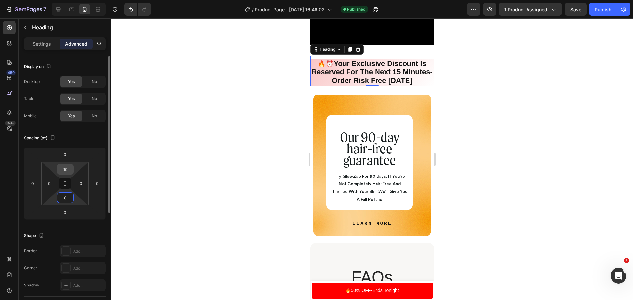
type input "0"
click at [68, 170] on input "10" at bounding box center [65, 170] width 13 height 10
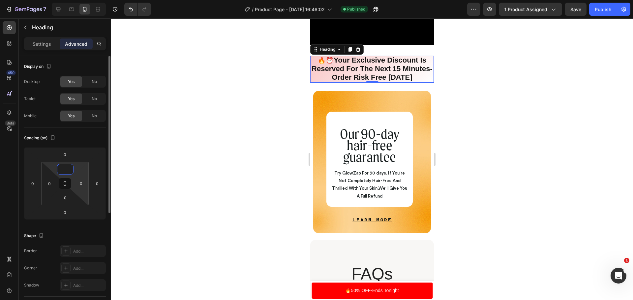
type input "0"
click at [191, 166] on div at bounding box center [372, 159] width 522 height 282
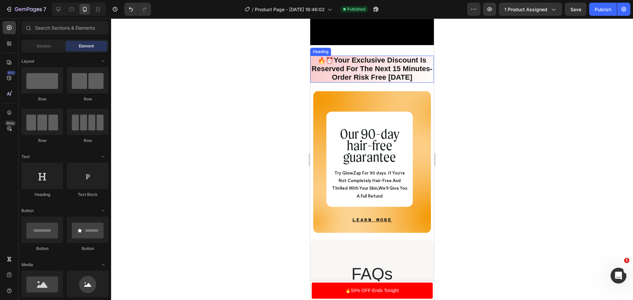
click at [418, 71] on p "🔥⏰ Your Exclusive Discount Is Reserved For The Next 15 Minutes- Order Risk Free…" at bounding box center [372, 68] width 122 height 25
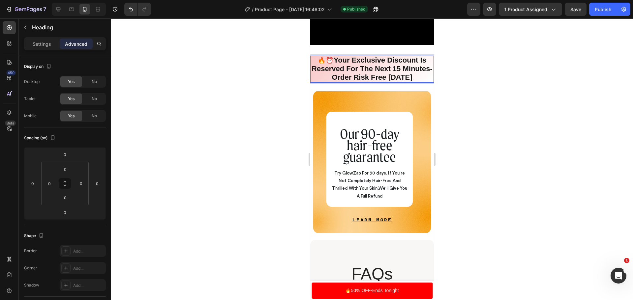
drag, startPoint x: 424, startPoint y: 82, endPoint x: 348, endPoint y: 69, distance: 77.0
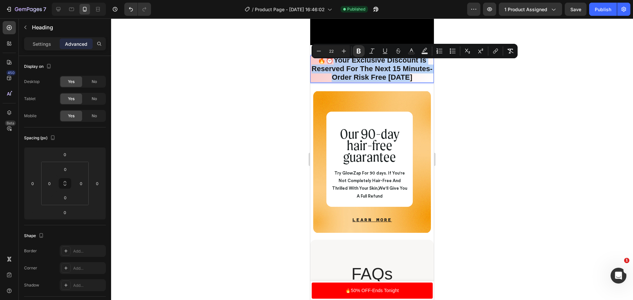
drag, startPoint x: 328, startPoint y: 65, endPoint x: 425, endPoint y: 83, distance: 98.3
click at [425, 82] on p "🔥⏰ Your Exclusive Discount Is Reserved For The Next 15 Minutes- Order Risk Free…" at bounding box center [372, 68] width 122 height 25
click at [343, 49] on icon "Editor contextual toolbar" at bounding box center [344, 51] width 7 height 7
type input "23"
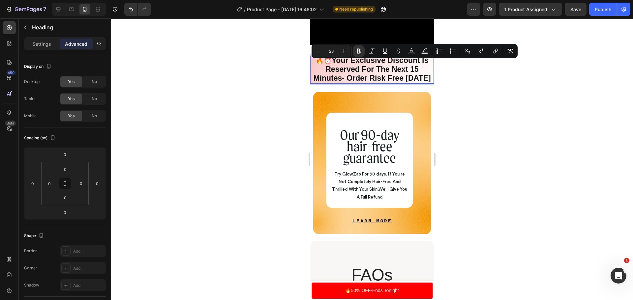
click at [347, 82] on strong "Your Exclusive Discount Is Reserved For The Next 15 Minutes- Order Risk Free To…" at bounding box center [371, 69] width 117 height 26
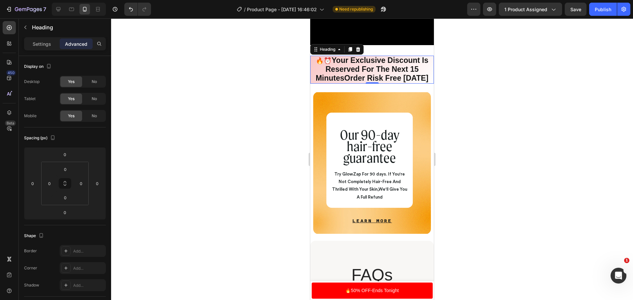
click at [345, 82] on strong "Your Exclusive Discount Is Reserved For The Next 15 MinutesOrder Risk Free Today" at bounding box center [372, 69] width 113 height 26
click at [533, 126] on div at bounding box center [372, 159] width 522 height 282
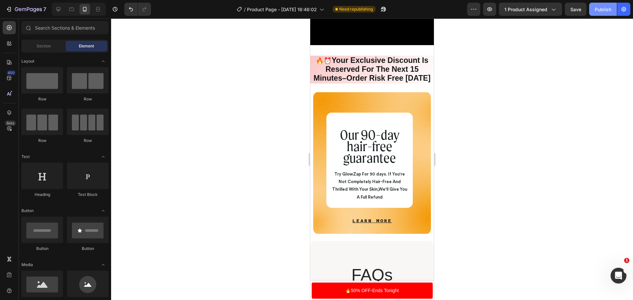
click at [595, 9] on button "Publish" at bounding box center [603, 9] width 28 height 13
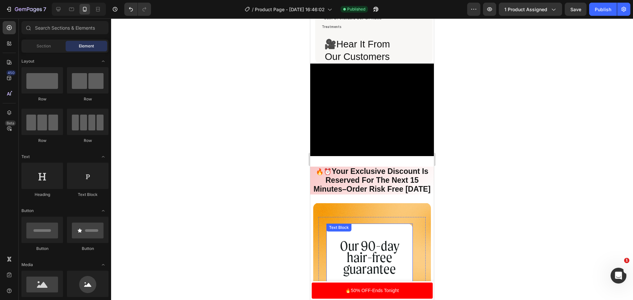
scroll to position [2210, 0]
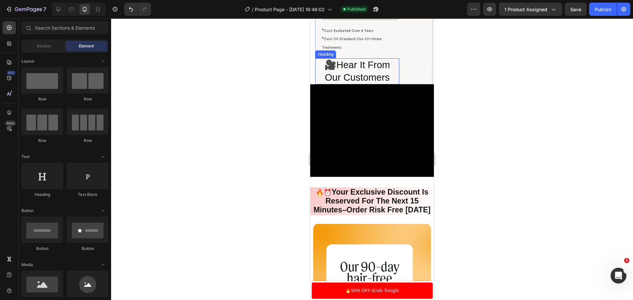
click at [375, 68] on h2 "🎥Hear It From Our Customers" at bounding box center [357, 71] width 84 height 26
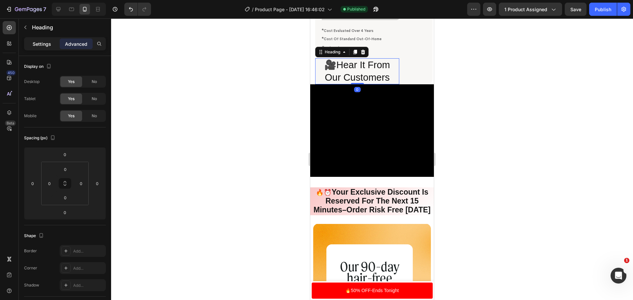
click at [52, 45] on div "Settings" at bounding box center [41, 44] width 33 height 11
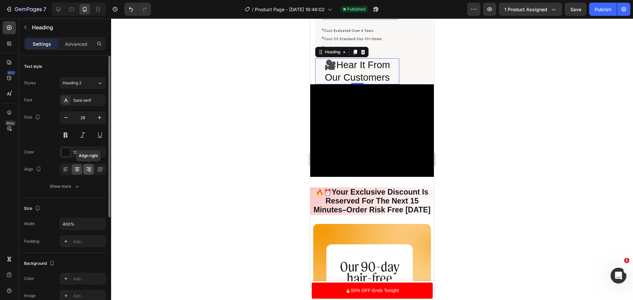
click at [91, 169] on icon at bounding box center [88, 169] width 7 height 7
click at [106, 167] on div at bounding box center [83, 170] width 46 height 12
click at [102, 167] on icon at bounding box center [100, 169] width 7 height 7
click at [90, 169] on icon at bounding box center [89, 169] width 3 height 1
click at [99, 118] on icon "button" at bounding box center [99, 117] width 3 height 3
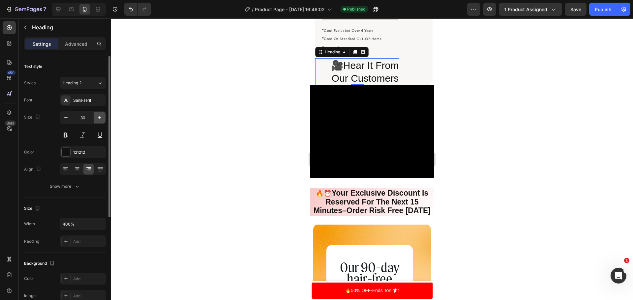
click at [99, 118] on icon "button" at bounding box center [99, 117] width 3 height 3
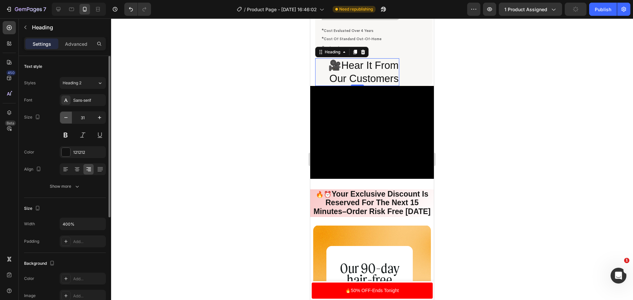
click at [64, 122] on button "button" at bounding box center [66, 118] width 12 height 12
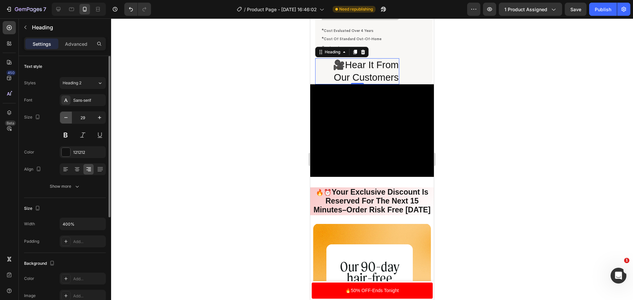
click at [64, 122] on button "button" at bounding box center [66, 118] width 12 height 12
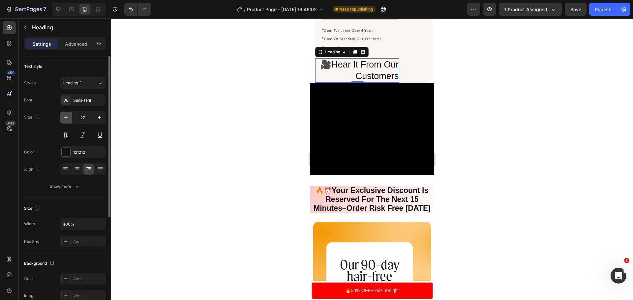
click at [64, 122] on button "button" at bounding box center [66, 118] width 12 height 12
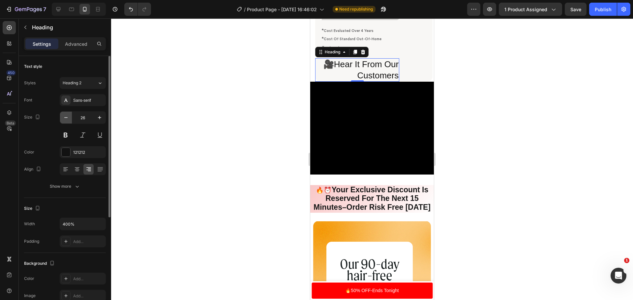
click at [64, 122] on button "button" at bounding box center [66, 118] width 12 height 12
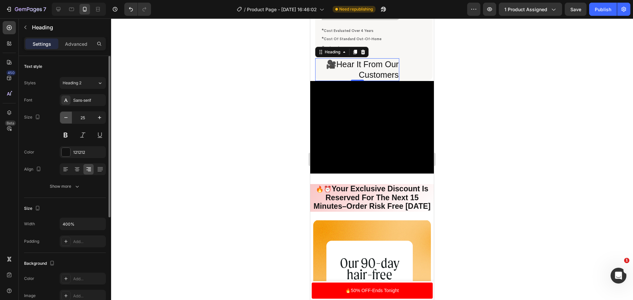
click at [64, 122] on button "button" at bounding box center [66, 118] width 12 height 12
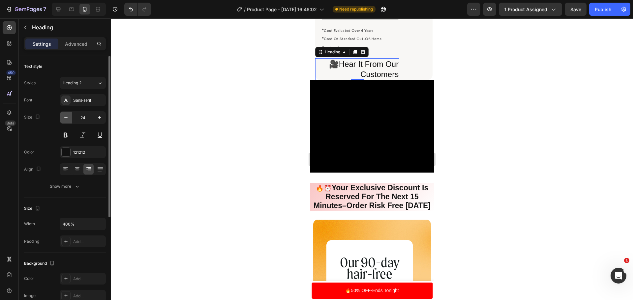
click at [64, 122] on button "button" at bounding box center [66, 118] width 12 height 12
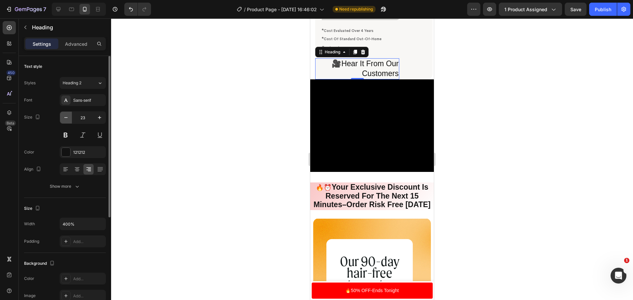
click at [67, 118] on icon "button" at bounding box center [66, 117] width 7 height 7
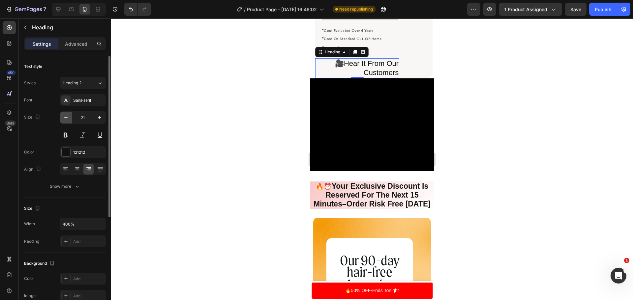
click at [67, 118] on icon "button" at bounding box center [66, 117] width 7 height 7
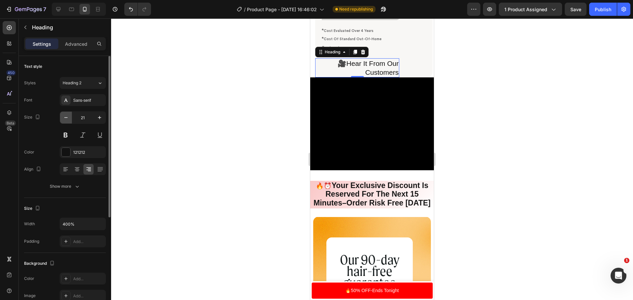
click at [67, 118] on icon "button" at bounding box center [66, 117] width 7 height 7
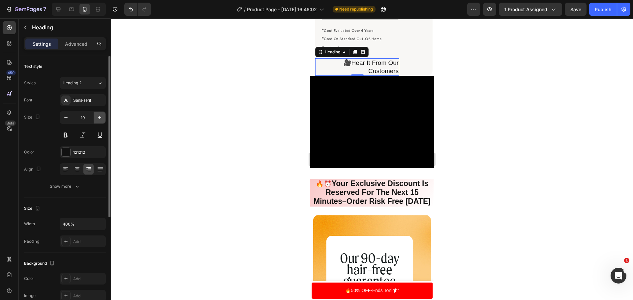
click at [103, 117] on icon "button" at bounding box center [99, 117] width 7 height 7
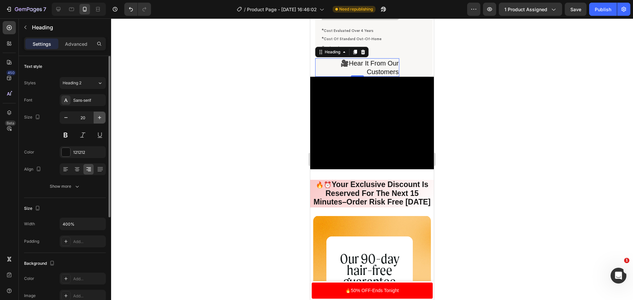
click at [103, 117] on icon "button" at bounding box center [99, 117] width 7 height 7
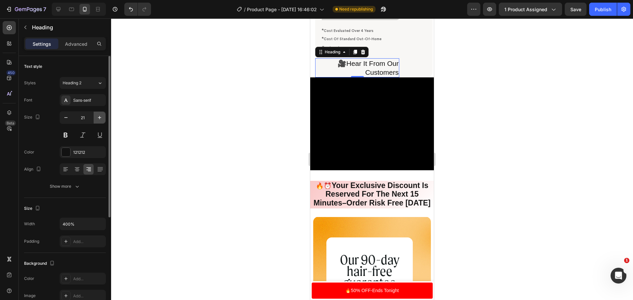
click at [103, 117] on icon "button" at bounding box center [99, 117] width 7 height 7
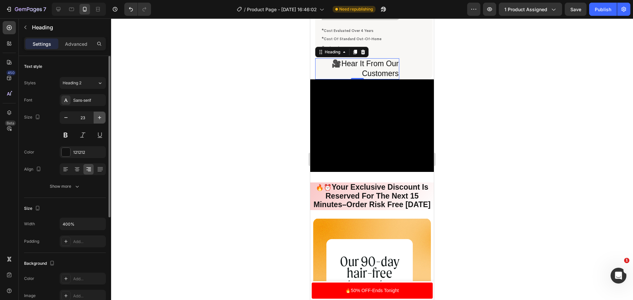
click at [102, 119] on icon "button" at bounding box center [99, 117] width 7 height 7
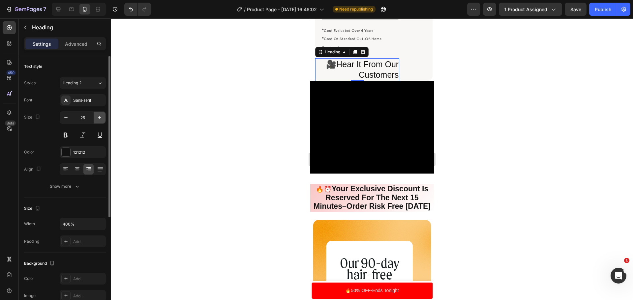
click at [102, 119] on icon "button" at bounding box center [99, 117] width 7 height 7
type input "26"
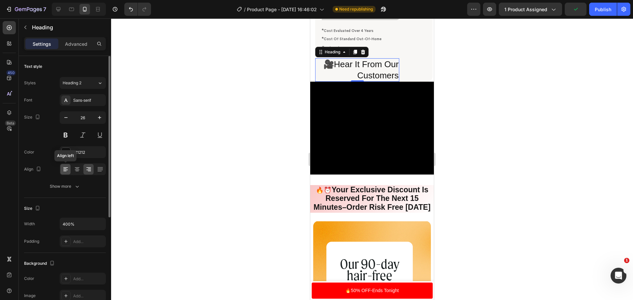
click at [67, 172] on icon at bounding box center [65, 169] width 7 height 7
click at [79, 169] on icon at bounding box center [77, 169] width 7 height 7
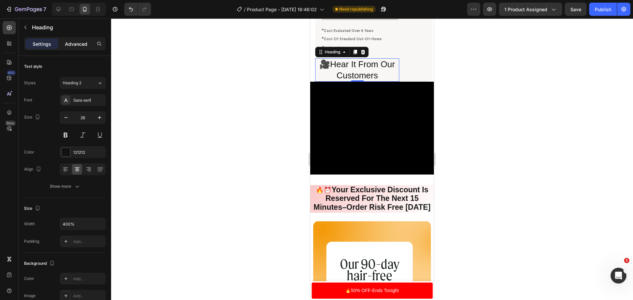
click at [75, 44] on p "Advanced" at bounding box center [76, 44] width 22 height 7
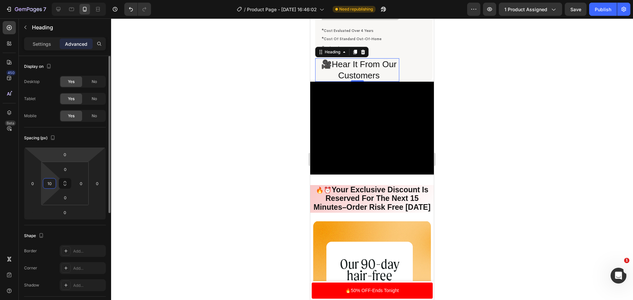
type input "1"
type input "5"
type input "70"
click at [81, 186] on input "0" at bounding box center [81, 184] width 10 height 10
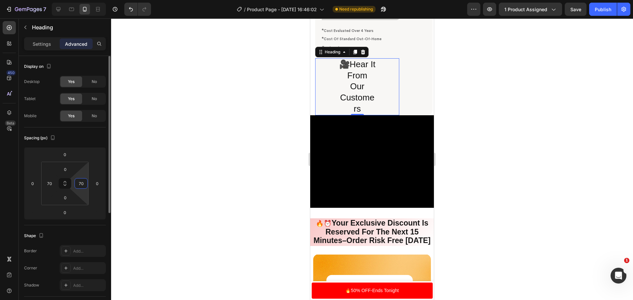
type input "7"
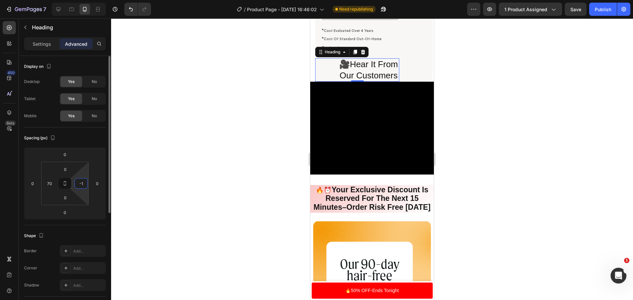
type input "-"
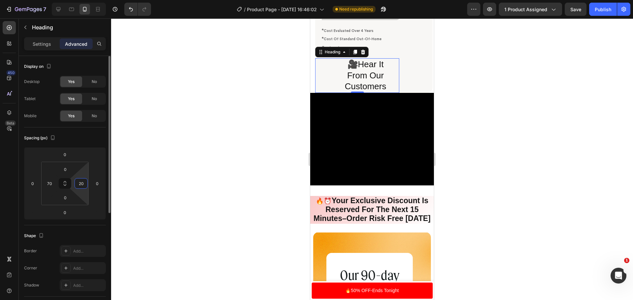
type input "2"
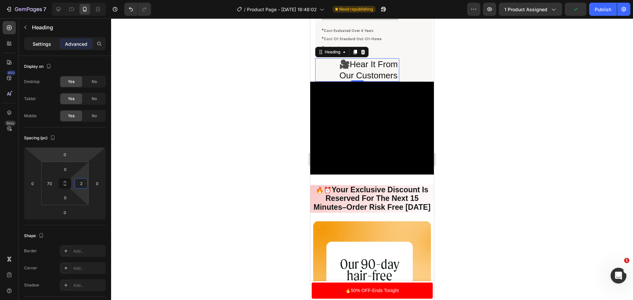
click at [43, 47] on p "Settings" at bounding box center [42, 44] width 18 height 7
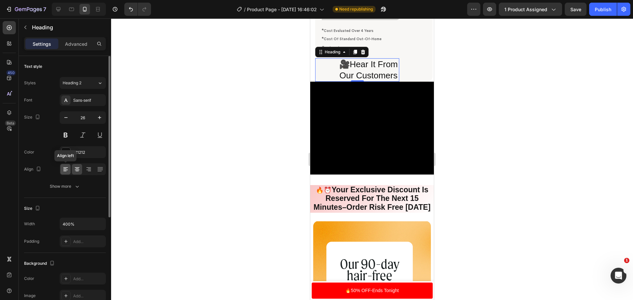
click at [65, 168] on icon at bounding box center [65, 169] width 7 height 7
click at [76, 170] on icon at bounding box center [77, 170] width 5 height 1
click at [65, 117] on icon "button" at bounding box center [66, 117] width 7 height 7
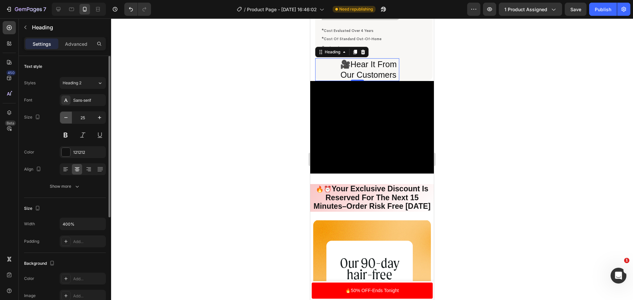
click at [65, 117] on icon "button" at bounding box center [66, 117] width 7 height 7
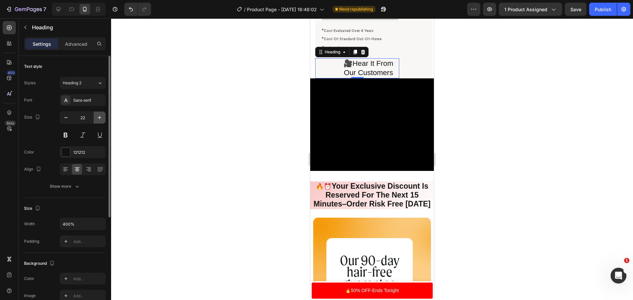
click at [99, 116] on icon "button" at bounding box center [99, 117] width 7 height 7
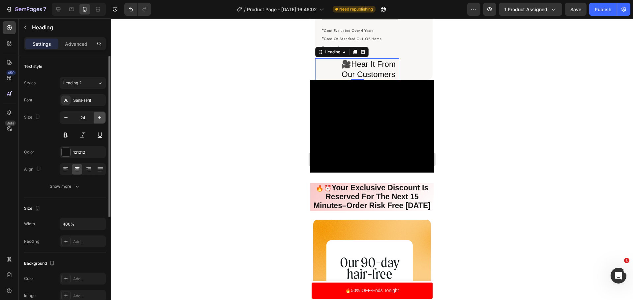
click at [99, 116] on icon "button" at bounding box center [99, 117] width 7 height 7
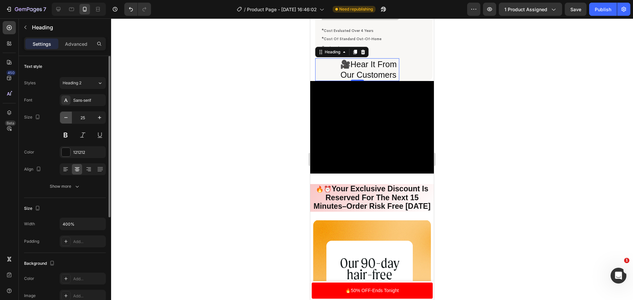
click at [68, 119] on icon "button" at bounding box center [66, 117] width 7 height 7
type input "24"
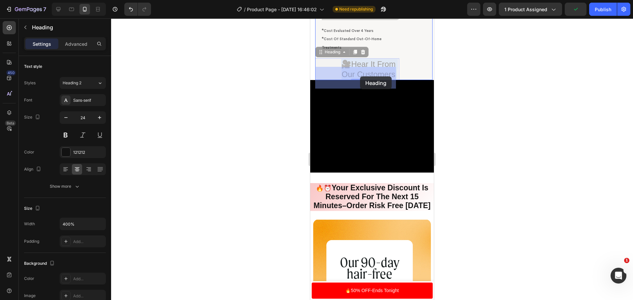
drag, startPoint x: 392, startPoint y: 81, endPoint x: 354, endPoint y: 74, distance: 39.2
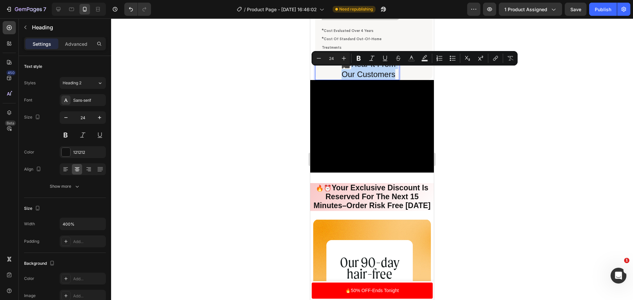
drag, startPoint x: 350, startPoint y: 73, endPoint x: 393, endPoint y: 82, distance: 43.4
click at [358, 54] on button "Bold" at bounding box center [359, 58] width 12 height 12
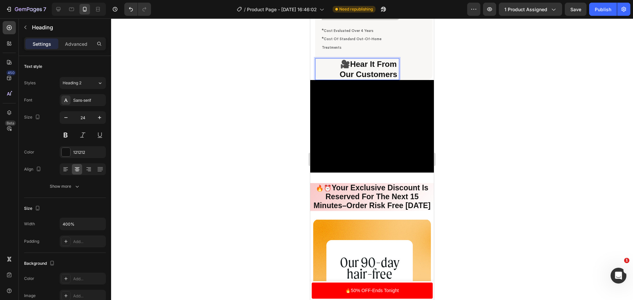
click at [387, 79] on strong "Hear It From Our Customers" at bounding box center [369, 69] width 58 height 19
drag, startPoint x: 387, startPoint y: 92, endPoint x: 362, endPoint y: 73, distance: 31.5
click at [362, 73] on strong "Hear It From Our Customers" at bounding box center [369, 69] width 58 height 19
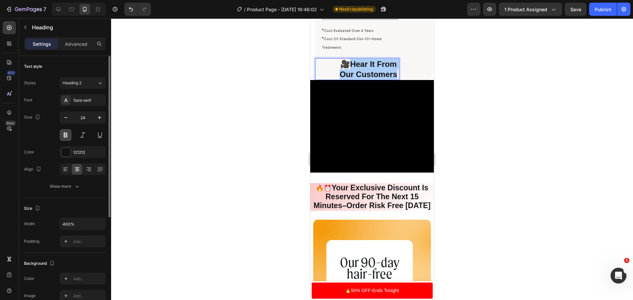
click at [70, 130] on button at bounding box center [66, 135] width 12 height 12
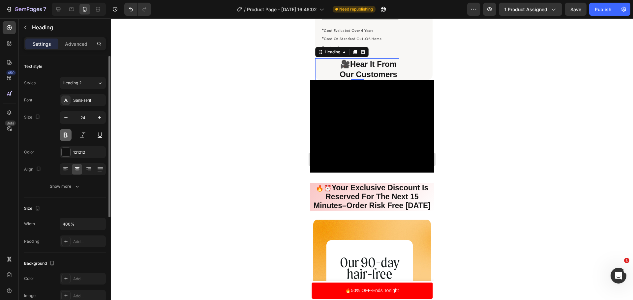
click at [68, 132] on button at bounding box center [66, 135] width 12 height 12
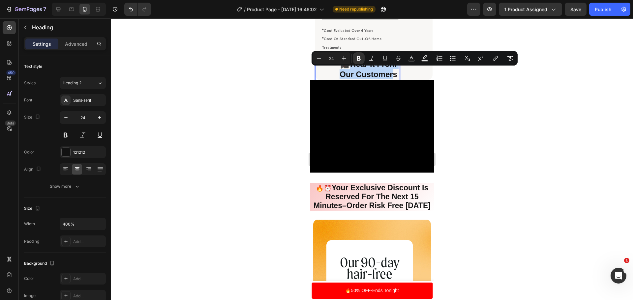
drag, startPoint x: 358, startPoint y: 74, endPoint x: 385, endPoint y: 92, distance: 32.8
click at [385, 79] on p "🎥 Hear It From Our Customers" at bounding box center [368, 69] width 59 height 20
click at [385, 79] on strong "Hear It From Our Customers" at bounding box center [369, 69] width 58 height 19
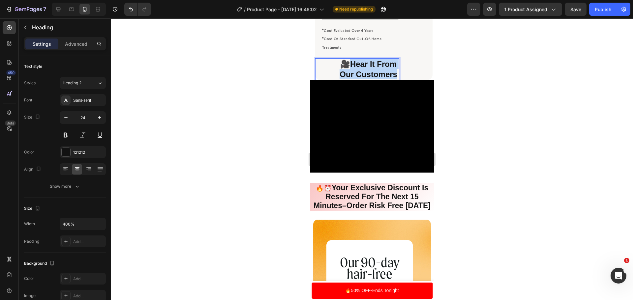
drag, startPoint x: 388, startPoint y: 92, endPoint x: 362, endPoint y: 76, distance: 30.3
click at [362, 76] on p "🎥 Hear It From Our Customers" at bounding box center [368, 69] width 59 height 20
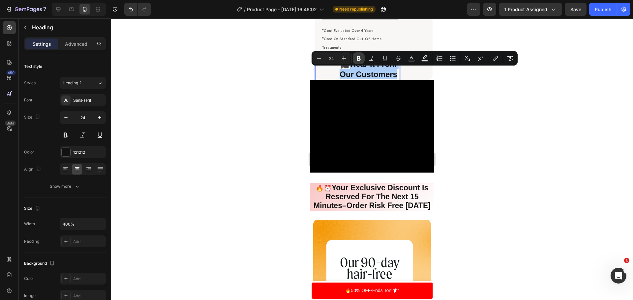
click at [360, 60] on icon "Editor contextual toolbar" at bounding box center [359, 58] width 4 height 5
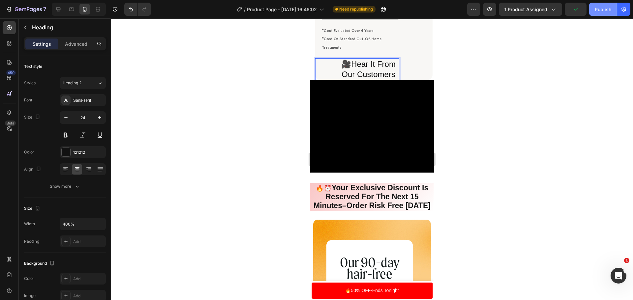
click at [608, 7] on div "Publish" at bounding box center [603, 9] width 16 height 7
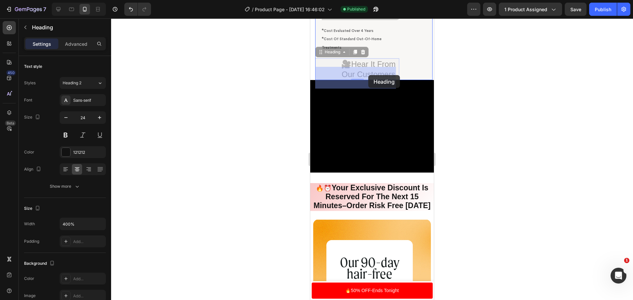
drag, startPoint x: 395, startPoint y: 82, endPoint x: 361, endPoint y: 72, distance: 36.0
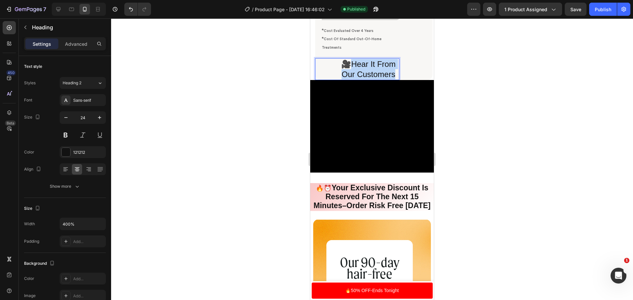
drag, startPoint x: 351, startPoint y: 71, endPoint x: 393, endPoint y: 81, distance: 43.6
click at [340, 72] on p "🎥Hear It From Our Customers" at bounding box center [368, 69] width 59 height 20
drag, startPoint x: 340, startPoint y: 72, endPoint x: 396, endPoint y: 80, distance: 56.4
click at [396, 80] on div "🎥Hear It From Our Customers Heading 0" at bounding box center [357, 69] width 84 height 22
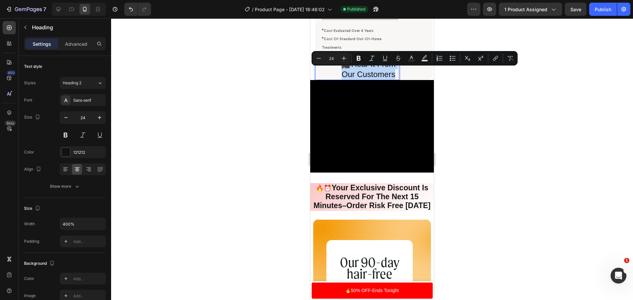
copy p "🎥Hear It From Our Customers"
click at [335, 75] on div "🎥Hear It From Our Customers Heading 0" at bounding box center [357, 69] width 84 height 22
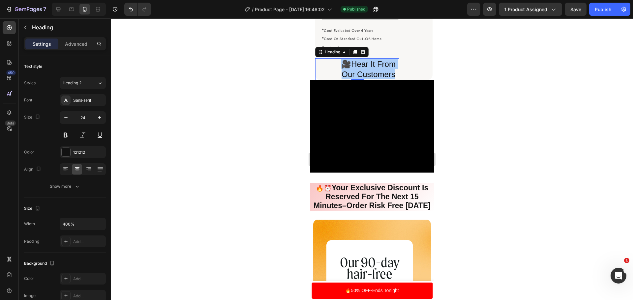
click at [292, 79] on div at bounding box center [372, 159] width 522 height 282
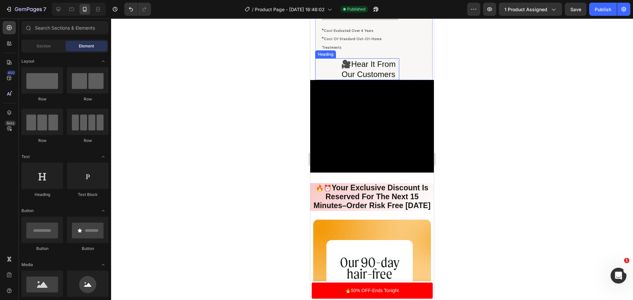
click at [319, 78] on div "🎥Hear It From Our Customers Heading" at bounding box center [357, 69] width 84 height 22
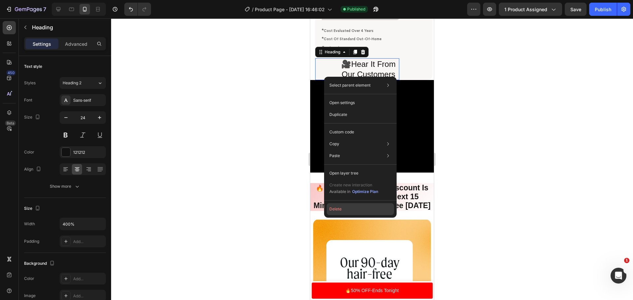
click at [366, 210] on button "Delete" at bounding box center [360, 210] width 67 height 12
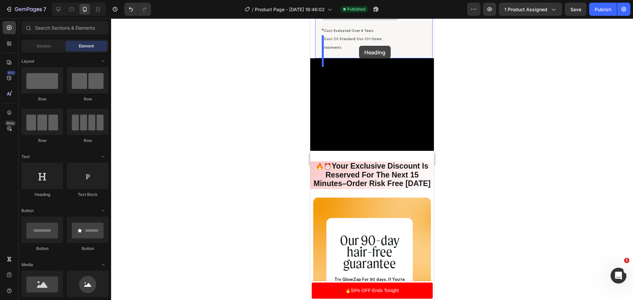
scroll to position [2195, 0]
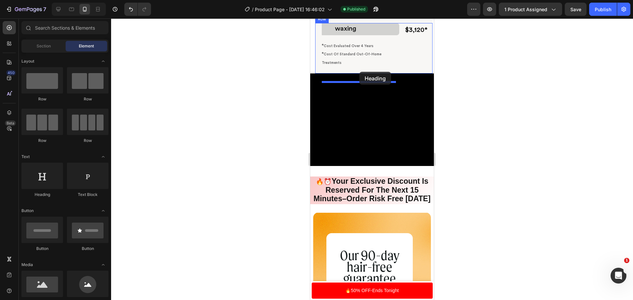
drag, startPoint x: 369, startPoint y: 189, endPoint x: 360, endPoint y: 72, distance: 117.5
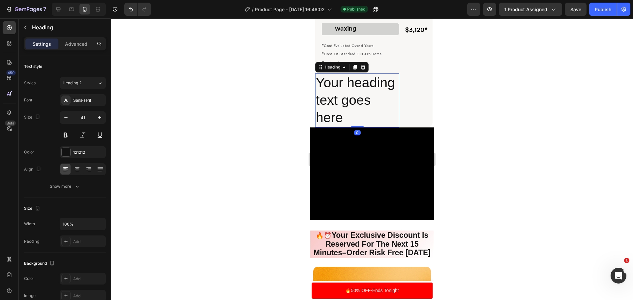
click at [370, 122] on h2 "Your heading text goes here" at bounding box center [357, 101] width 84 height 54
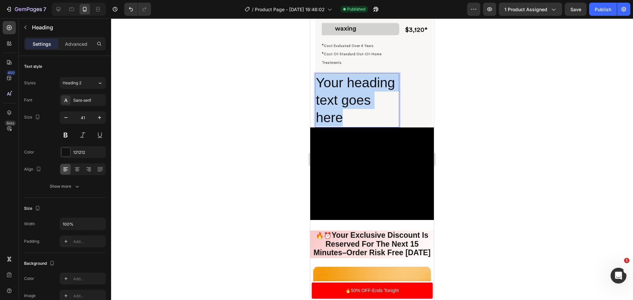
drag, startPoint x: 369, startPoint y: 123, endPoint x: 319, endPoint y: 97, distance: 56.9
click at [319, 97] on p "Your heading text goes here" at bounding box center [357, 100] width 83 height 53
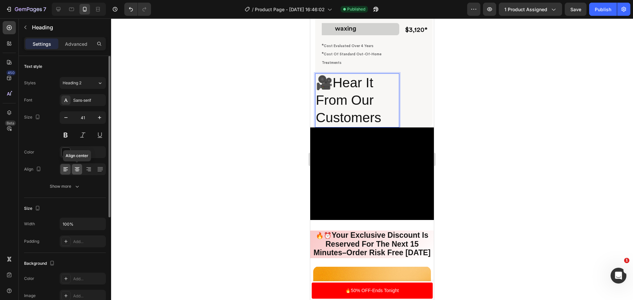
click at [76, 167] on icon at bounding box center [77, 169] width 7 height 7
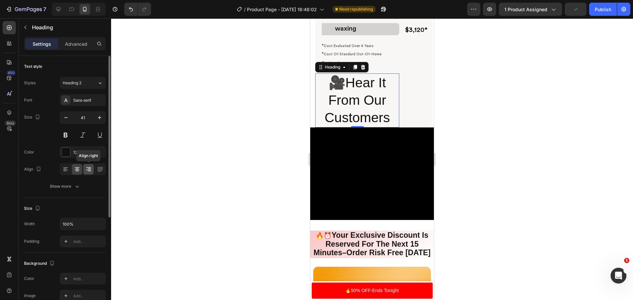
click at [88, 170] on icon at bounding box center [88, 170] width 5 height 1
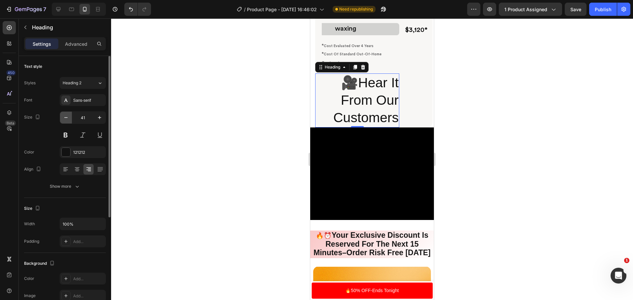
click at [70, 119] on button "button" at bounding box center [66, 118] width 12 height 12
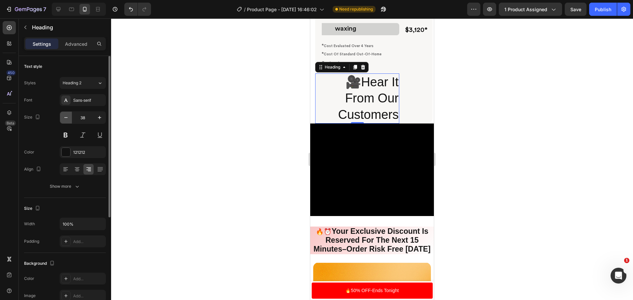
click at [70, 119] on button "button" at bounding box center [66, 118] width 12 height 12
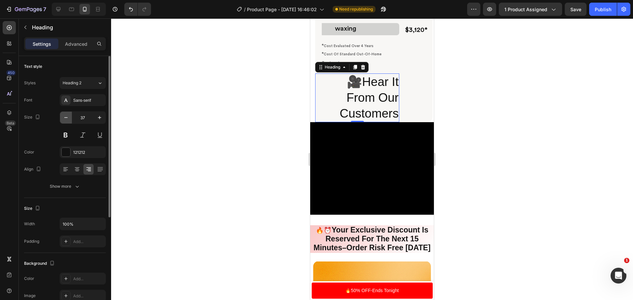
click at [70, 119] on button "button" at bounding box center [66, 118] width 12 height 12
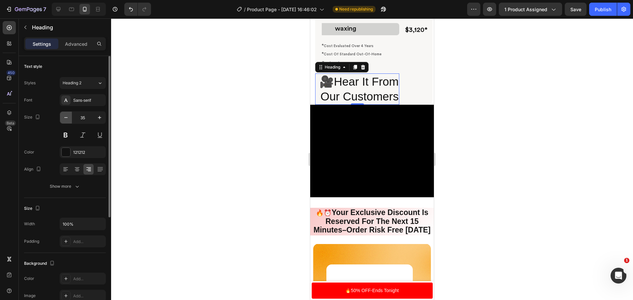
click at [70, 119] on button "button" at bounding box center [66, 118] width 12 height 12
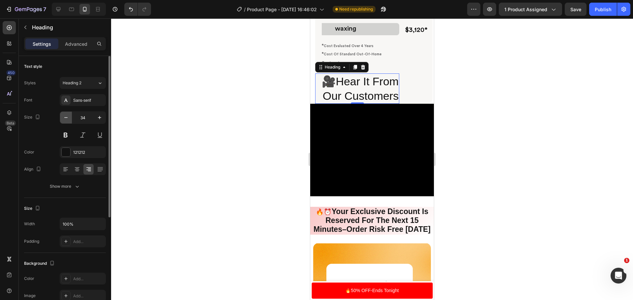
type input "33"
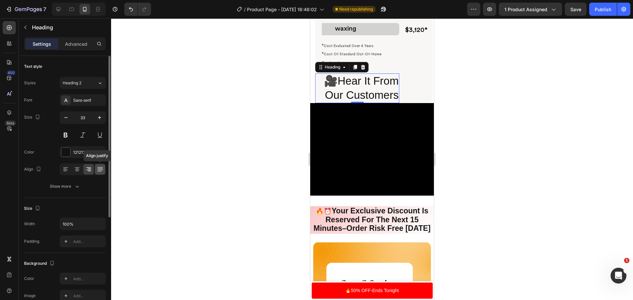
click at [100, 169] on icon at bounding box center [100, 169] width 7 height 7
click at [90, 169] on icon at bounding box center [89, 169] width 3 height 1
click at [76, 173] on div at bounding box center [77, 169] width 10 height 11
click at [70, 171] on div at bounding box center [65, 169] width 10 height 11
click at [80, 169] on icon at bounding box center [77, 169] width 7 height 7
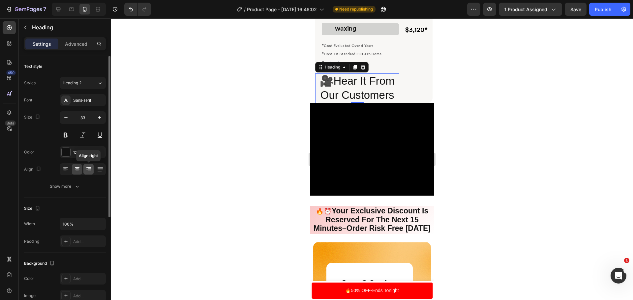
click at [88, 169] on icon at bounding box center [88, 169] width 7 height 7
click at [74, 44] on p "Advanced" at bounding box center [76, 44] width 22 height 7
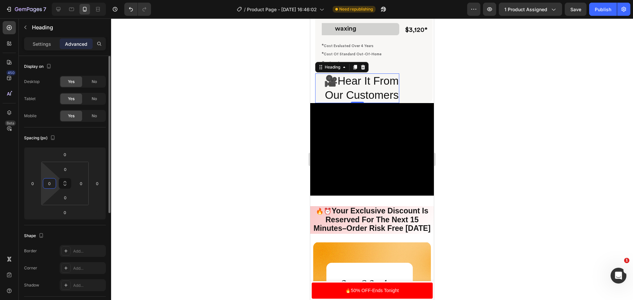
drag, startPoint x: 50, startPoint y: 184, endPoint x: 50, endPoint y: 180, distance: 4.3
click at [50, 181] on input "0" at bounding box center [50, 184] width 10 height 10
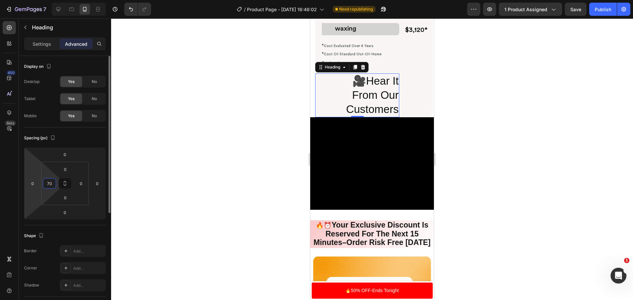
type input "7"
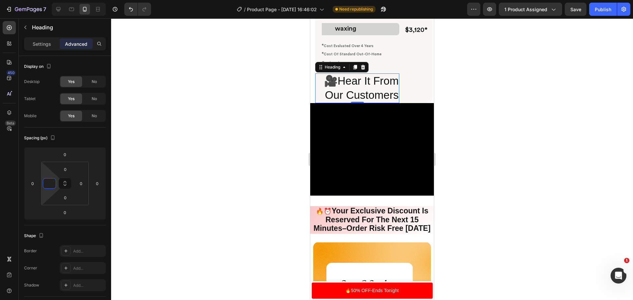
click at [172, 87] on div at bounding box center [372, 159] width 522 height 282
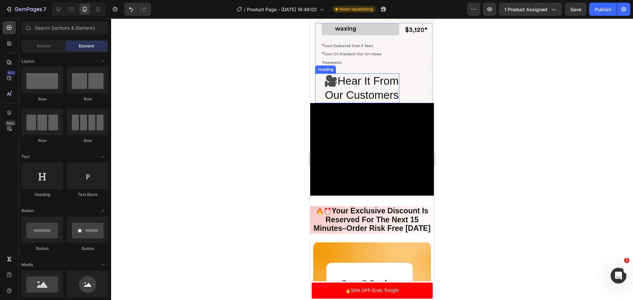
click at [395, 103] on p "🎥Hear It From Our Customers" at bounding box center [357, 88] width 83 height 28
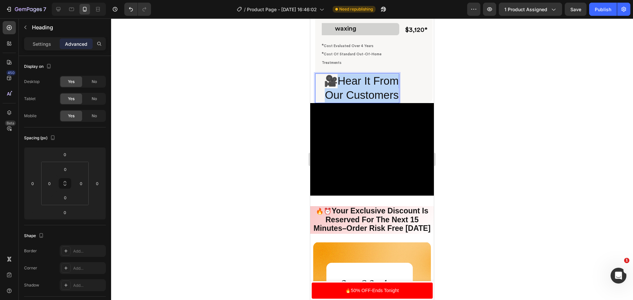
drag, startPoint x: 395, startPoint y: 103, endPoint x: 337, endPoint y: 90, distance: 58.8
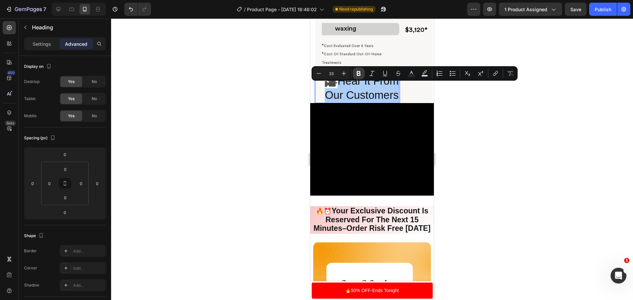
click at [358, 78] on button "Bold" at bounding box center [359, 74] width 12 height 12
click at [322, 73] on icon "Editor contextual toolbar" at bounding box center [319, 73] width 7 height 7
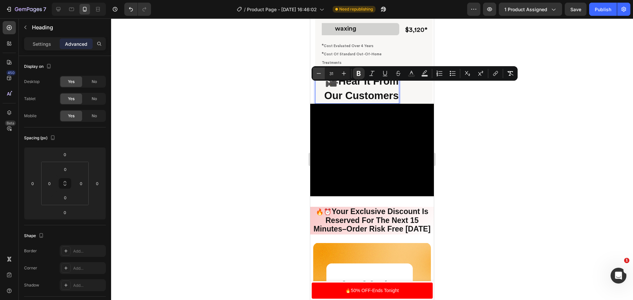
click at [322, 73] on icon "Editor contextual toolbar" at bounding box center [319, 73] width 7 height 7
type input "30"
click at [630, 181] on div at bounding box center [372, 159] width 522 height 282
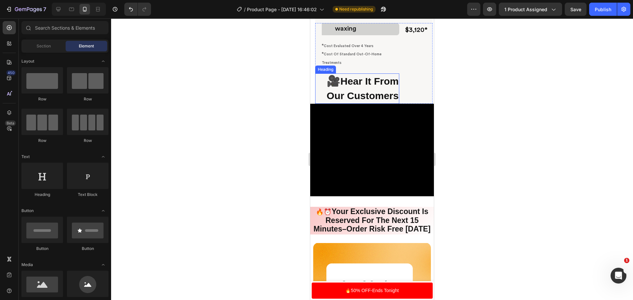
click at [380, 92] on strong "Hear It From Our Customers" at bounding box center [363, 88] width 72 height 25
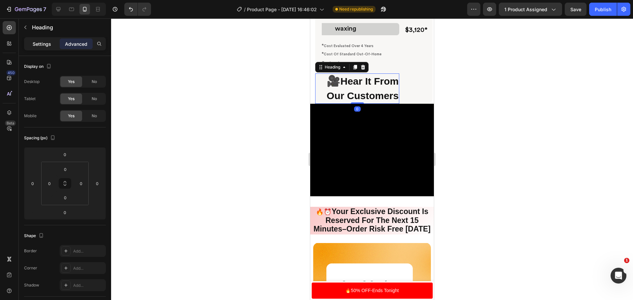
click at [37, 45] on p "Settings" at bounding box center [42, 44] width 18 height 7
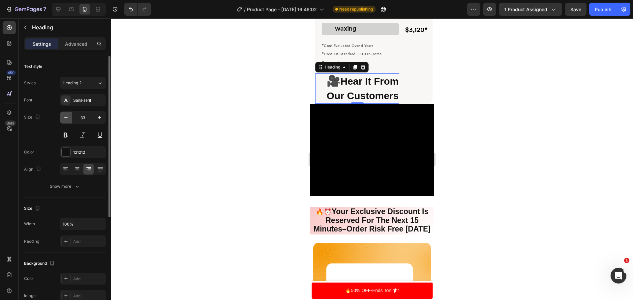
click at [63, 115] on icon "button" at bounding box center [66, 117] width 7 height 7
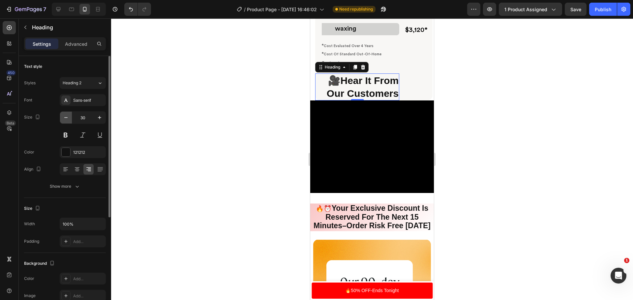
click at [63, 115] on icon "button" at bounding box center [66, 117] width 7 height 7
type input "29"
click at [86, 135] on button at bounding box center [83, 135] width 12 height 12
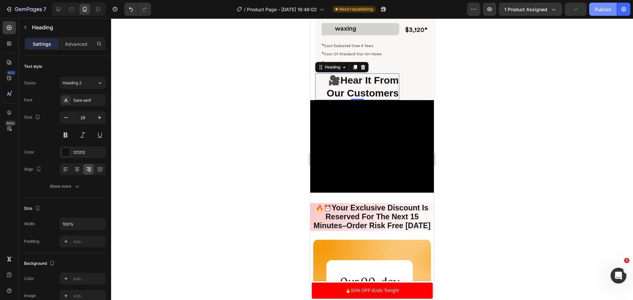
click at [609, 7] on div "Publish" at bounding box center [603, 9] width 16 height 7
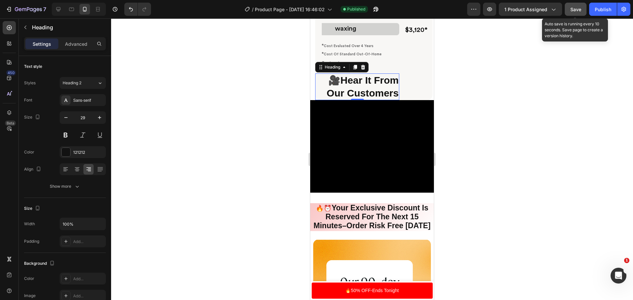
click at [573, 7] on span "Save" at bounding box center [576, 10] width 11 height 6
click at [578, 11] on span "Save" at bounding box center [576, 10] width 11 height 6
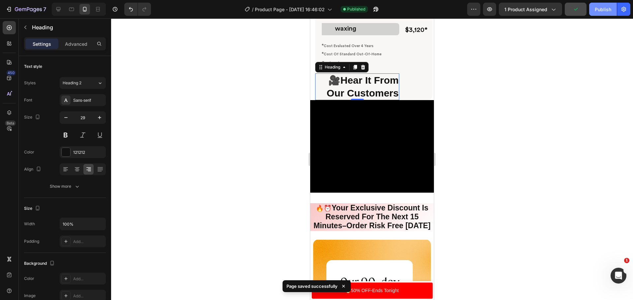
click at [605, 6] on div "Publish" at bounding box center [603, 9] width 16 height 7
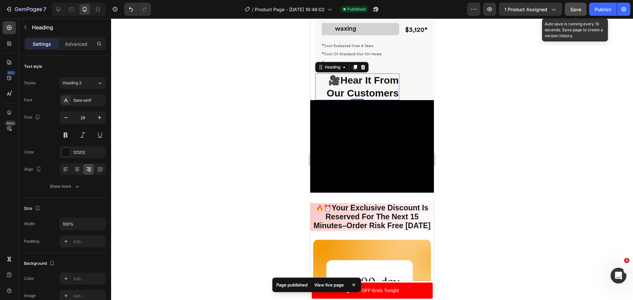
click at [570, 12] on button "Save" at bounding box center [576, 9] width 22 height 13
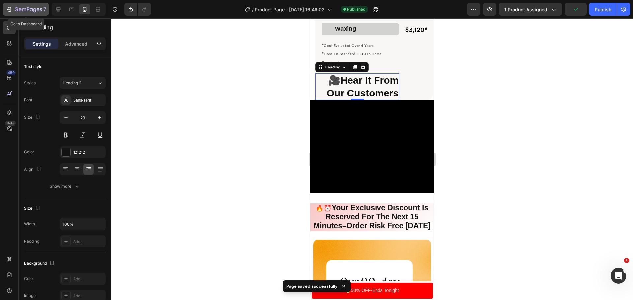
click at [28, 10] on icon "button" at bounding box center [28, 10] width 27 height 6
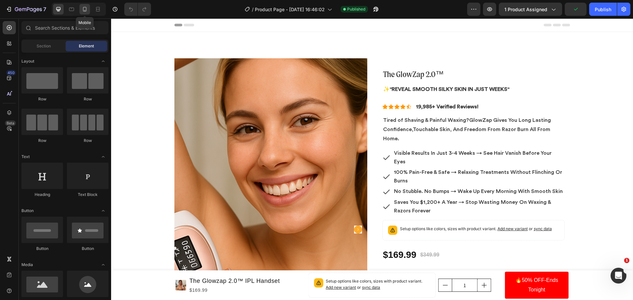
click at [87, 6] on icon at bounding box center [84, 9] width 7 height 7
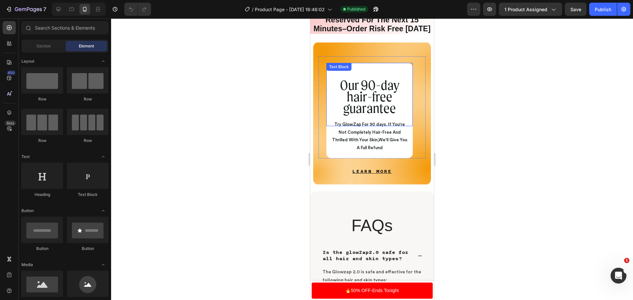
scroll to position [2507, 0]
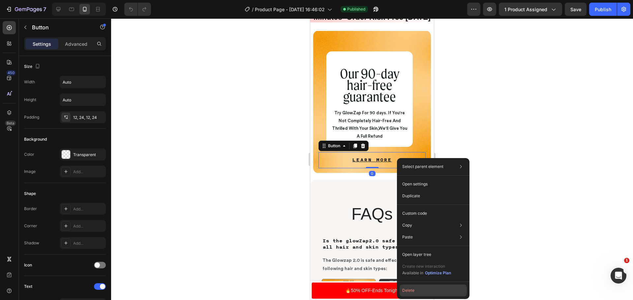
click at [429, 290] on button "Delete" at bounding box center [433, 291] width 67 height 12
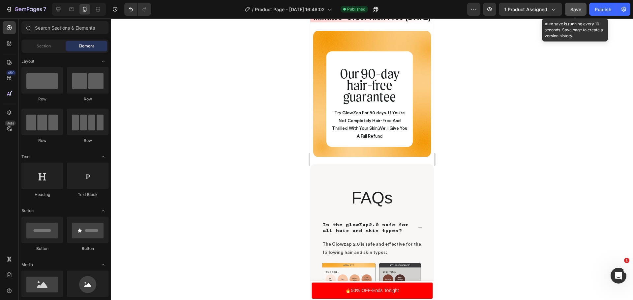
click at [579, 9] on span "Save" at bounding box center [576, 10] width 11 height 6
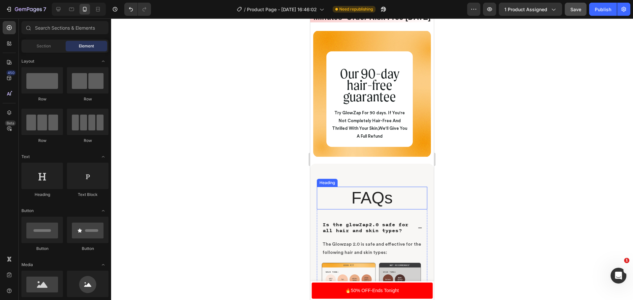
click at [385, 200] on h2 "FAQs" at bounding box center [372, 198] width 110 height 23
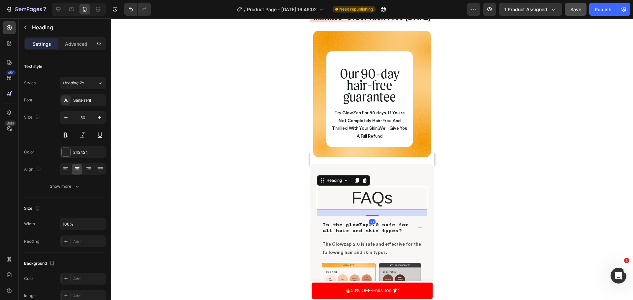
click at [398, 199] on h2 "FAQs" at bounding box center [372, 198] width 110 height 23
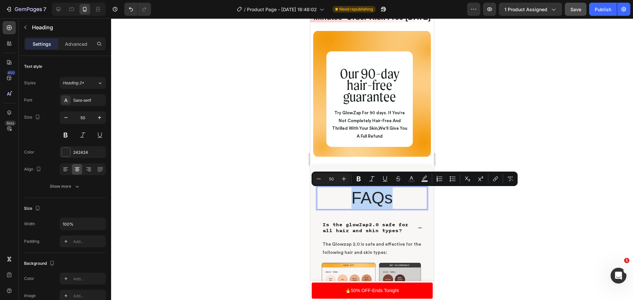
drag, startPoint x: 398, startPoint y: 199, endPoint x: 350, endPoint y: 204, distance: 48.7
click at [350, 204] on p "FAQs" at bounding box center [372, 198] width 109 height 21
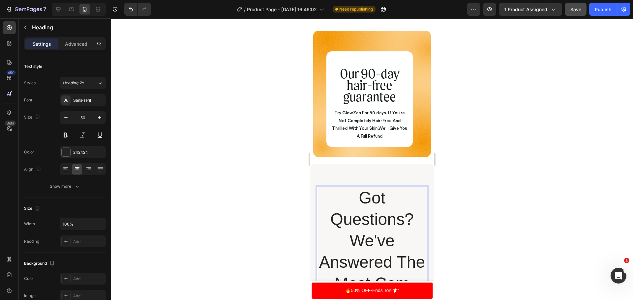
scroll to position [2528, 0]
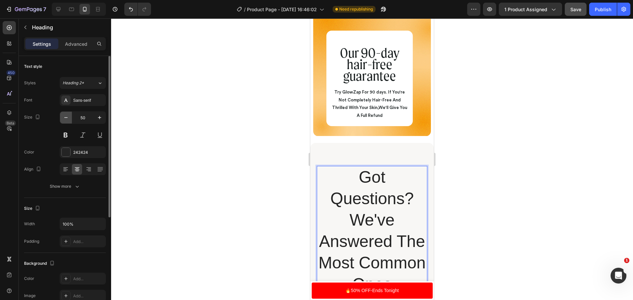
click at [62, 115] on button "button" at bounding box center [66, 118] width 12 height 12
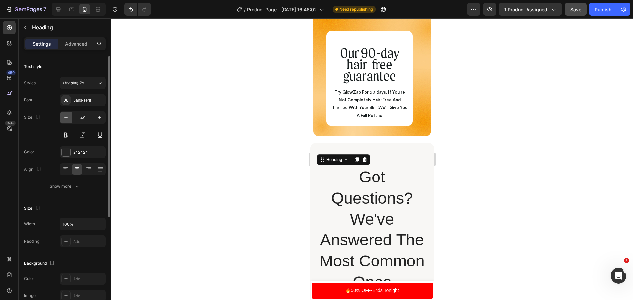
click at [62, 115] on button "button" at bounding box center [66, 118] width 12 height 12
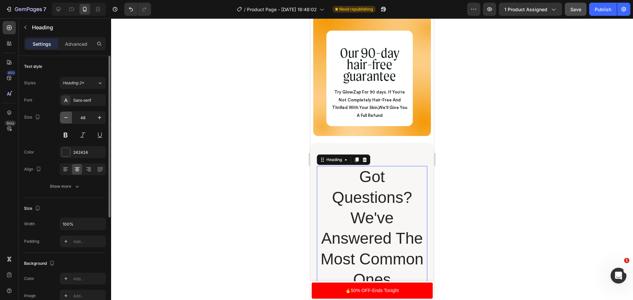
click at [62, 115] on button "button" at bounding box center [66, 118] width 12 height 12
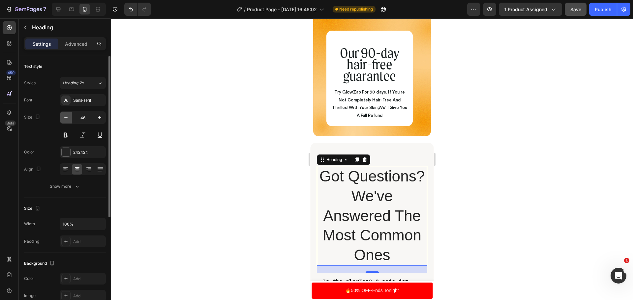
click at [62, 115] on button "button" at bounding box center [66, 118] width 12 height 12
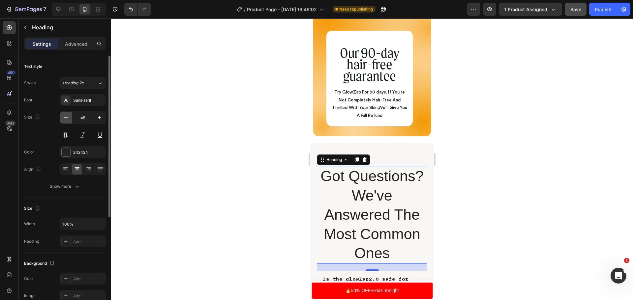
click at [62, 115] on button "button" at bounding box center [66, 118] width 12 height 12
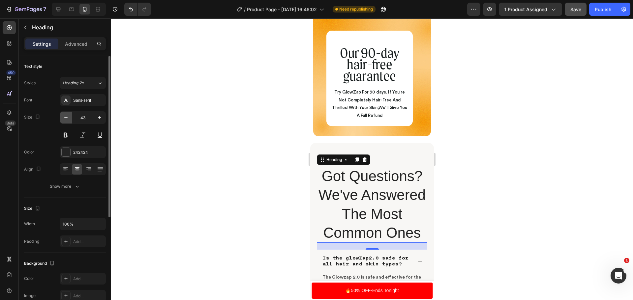
click at [62, 115] on button "button" at bounding box center [66, 118] width 12 height 12
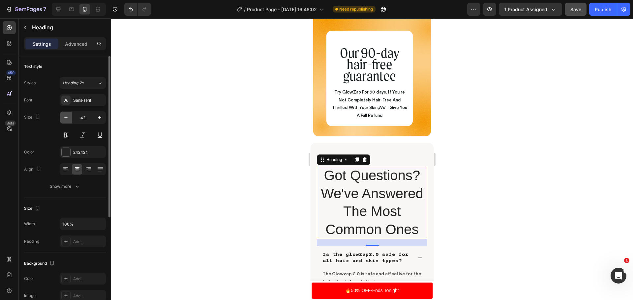
click at [62, 115] on button "button" at bounding box center [66, 118] width 12 height 12
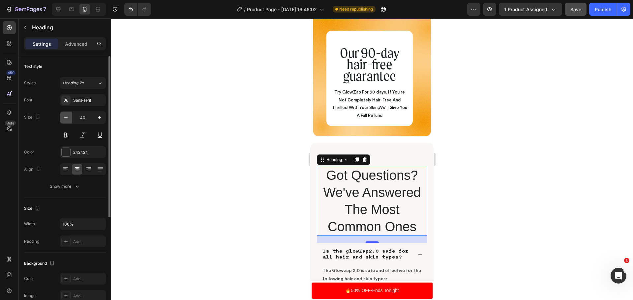
click at [62, 115] on button "button" at bounding box center [66, 118] width 12 height 12
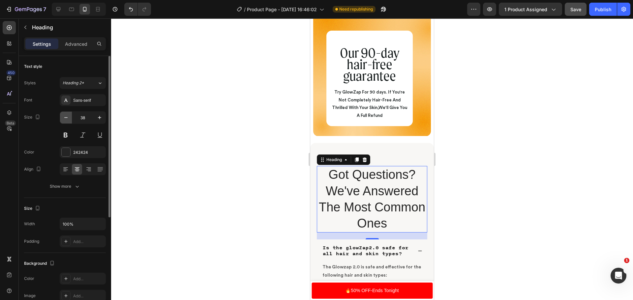
click at [62, 115] on button "button" at bounding box center [66, 118] width 12 height 12
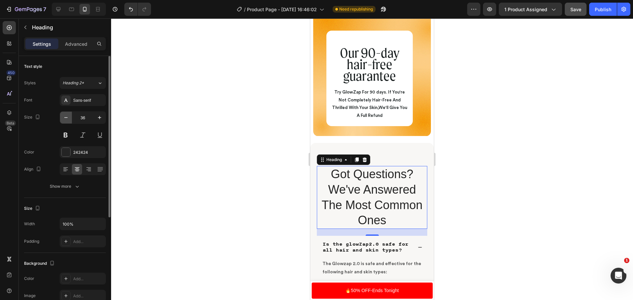
type input "35"
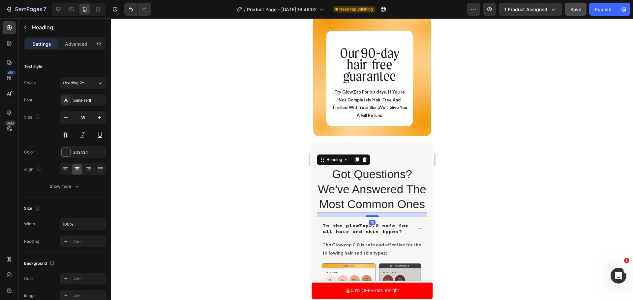
click at [371, 218] on div at bounding box center [372, 217] width 13 height 2
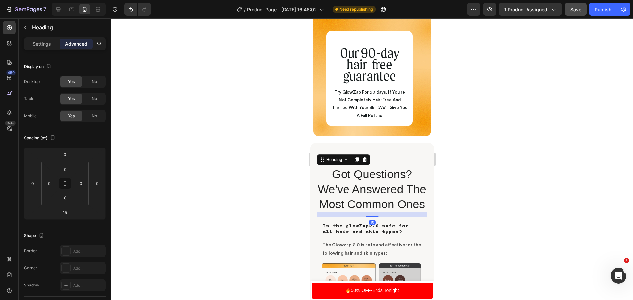
click at [331, 178] on p "Got Questions? We've Answered The Most Common Ones" at bounding box center [372, 189] width 109 height 45
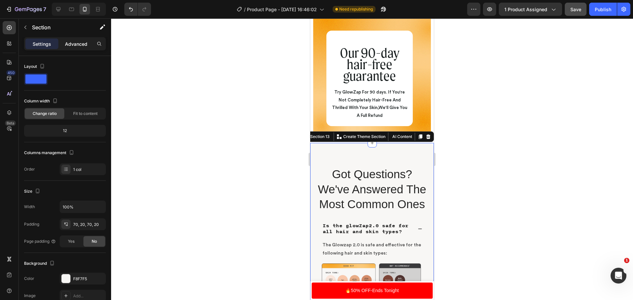
click at [78, 47] on div "Advanced" at bounding box center [76, 44] width 33 height 11
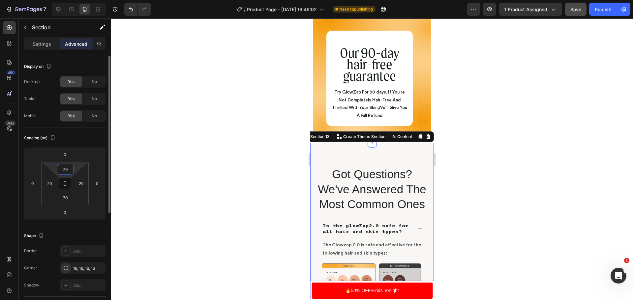
click at [68, 171] on input "70" at bounding box center [65, 170] width 13 height 10
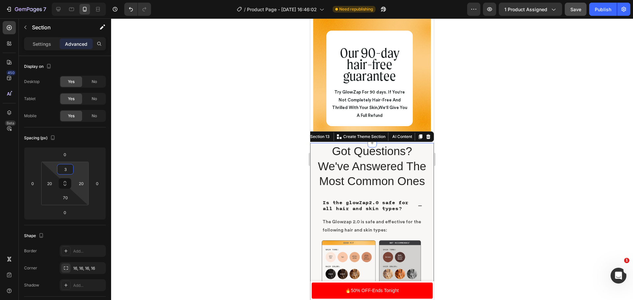
type input "30"
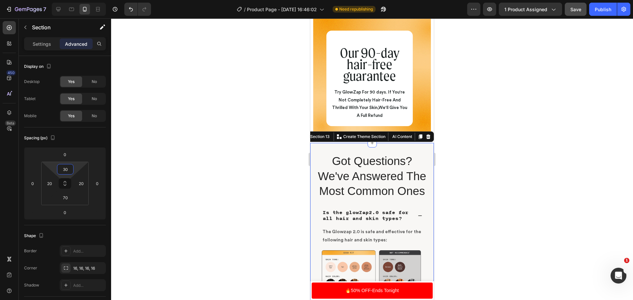
click at [619, 220] on div at bounding box center [372, 159] width 522 height 282
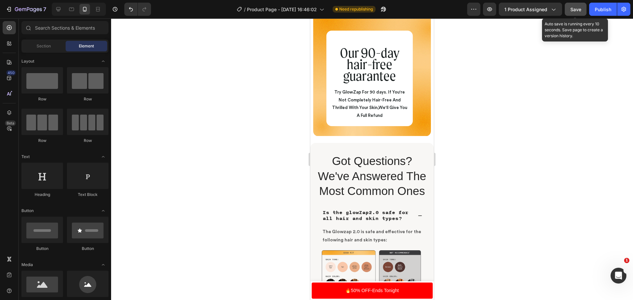
click at [576, 6] on div "Save" at bounding box center [576, 9] width 11 height 7
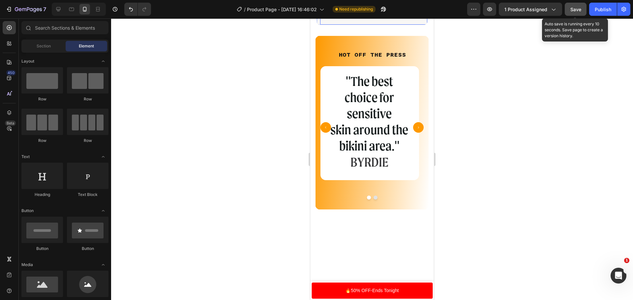
scroll to position [1770, 0]
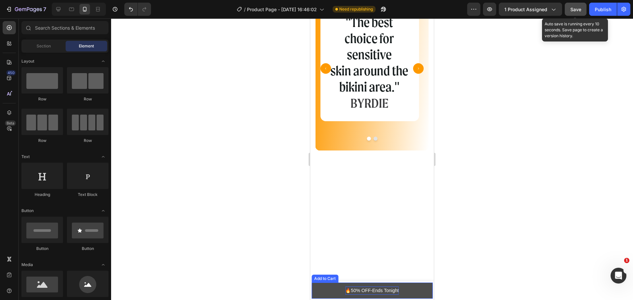
click at [393, 290] on div "🔥50% OFF-Ends Tonight" at bounding box center [371, 291] width 53 height 8
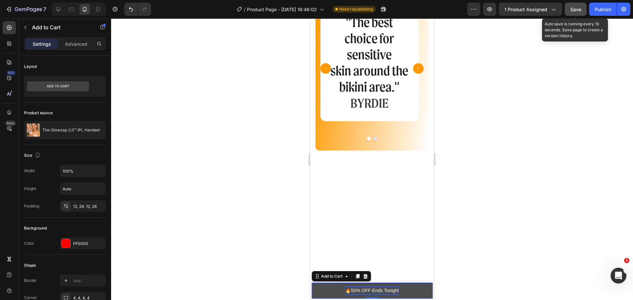
click at [393, 290] on div "🔥50% OFF-Ends Tonight" at bounding box center [371, 291] width 53 height 8
click at [396, 291] on p "🔥50% OFF-Ends Tonight" at bounding box center [371, 291] width 53 height 8
click at [312, 283] on button "🔥ADD" at bounding box center [372, 291] width 121 height 16
click at [312, 283] on button "🔥ADD TO" at bounding box center [372, 291] width 121 height 16
click at [312, 283] on button "🔥ADD TO CART" at bounding box center [372, 291] width 121 height 16
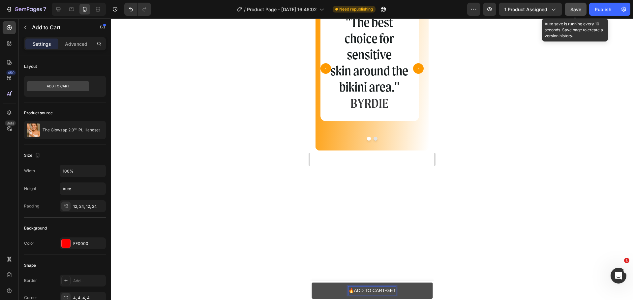
click at [312, 283] on button "🔥ADD TO CART-GET" at bounding box center [372, 291] width 121 height 16
click at [312, 283] on button "🔥ADD TO CART-GET SILKY" at bounding box center [372, 291] width 121 height 16
click at [312, 283] on button "🔥ADD TO CART-GET SILKY SKIN" at bounding box center [372, 291] width 121 height 16
click at [365, 292] on p "🔥ADD TO CART-GET SILKY SKIN NOW" at bounding box center [372, 291] width 86 height 8
click at [312, 283] on button "🔥ADD TO CART-GET SILKY SKIN NOW" at bounding box center [372, 291] width 121 height 16
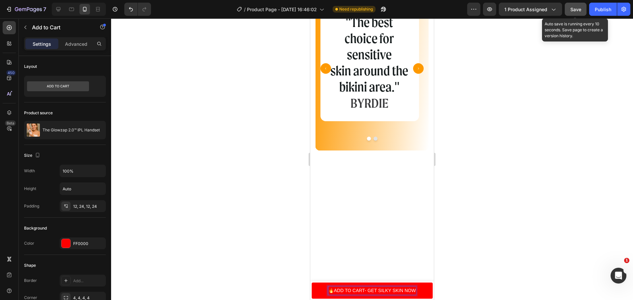
click at [362, 292] on p "🔥ADD TO CART- GET SILKY SKIN NOW" at bounding box center [372, 291] width 87 height 8
click at [312, 283] on button "🔥ADD TO CART- GET SILKY SKIN NOW" at bounding box center [372, 291] width 121 height 16
click at [366, 291] on p "🔥ADD TO CART - GET SILKY SKIN NOW" at bounding box center [372, 291] width 89 height 8
click at [527, 194] on div at bounding box center [372, 159] width 522 height 282
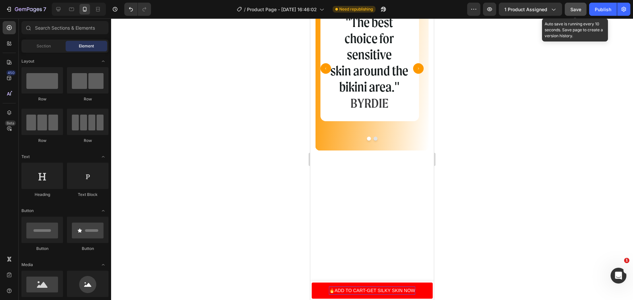
click at [570, 6] on button "Save" at bounding box center [576, 9] width 22 height 13
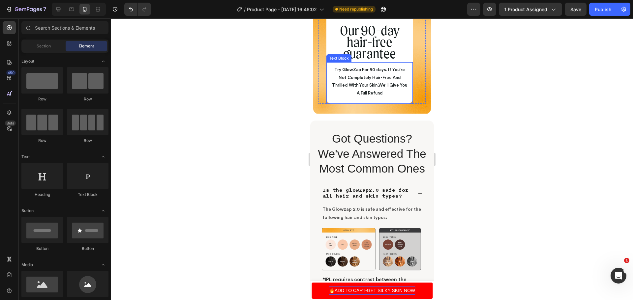
scroll to position [2628, 0]
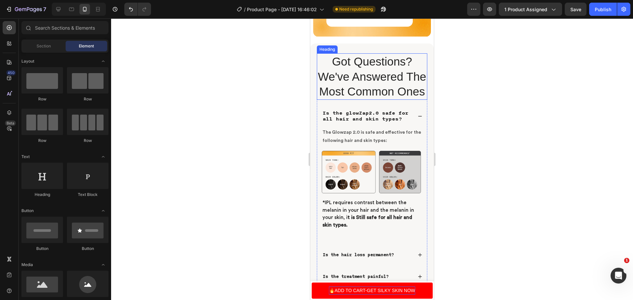
click at [330, 60] on h2 "Got Questions? We've Answered The Most Common Ones" at bounding box center [372, 76] width 110 height 47
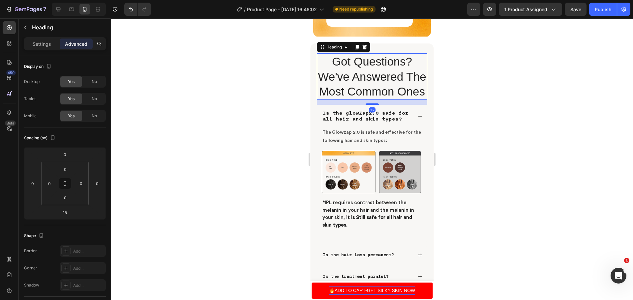
click at [330, 60] on h2 "Got Questions? We've Answered The Most Common Ones" at bounding box center [372, 76] width 110 height 47
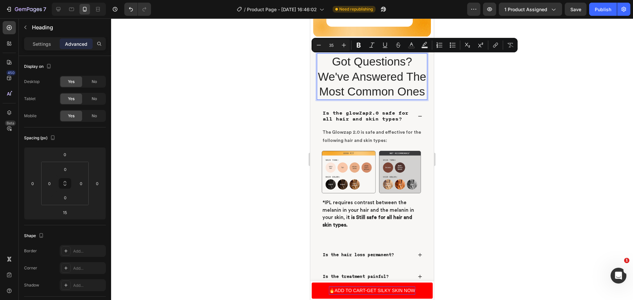
click at [324, 61] on p "Got Questions? We've Answered The Most Common Ones" at bounding box center [372, 76] width 109 height 45
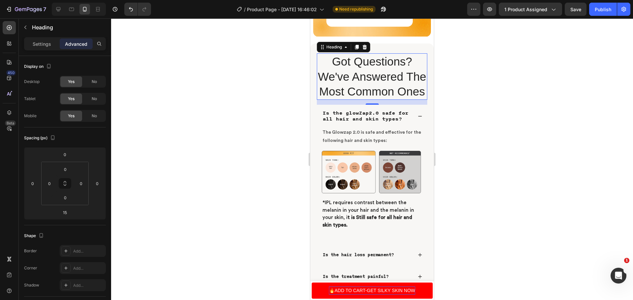
click at [332, 61] on p "Got Questions? We've Answered The Most Common Ones" at bounding box center [372, 76] width 109 height 45
click at [544, 97] on div at bounding box center [372, 159] width 522 height 282
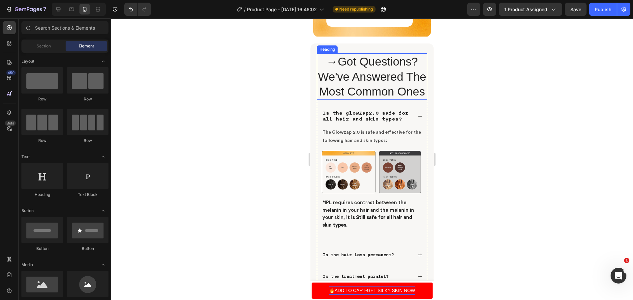
click at [334, 61] on p "→Got Questions? We've Answered The Most Common Ones" at bounding box center [372, 76] width 109 height 45
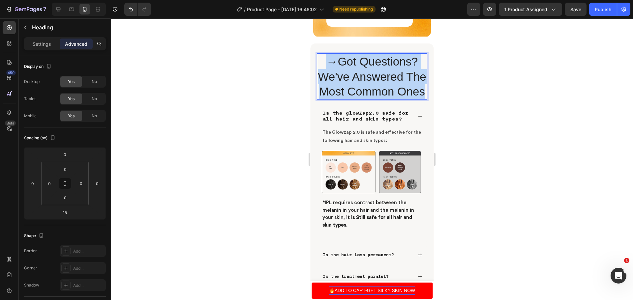
click at [334, 61] on p "→Got Questions? We've Answered The Most Common Ones" at bounding box center [372, 76] width 109 height 45
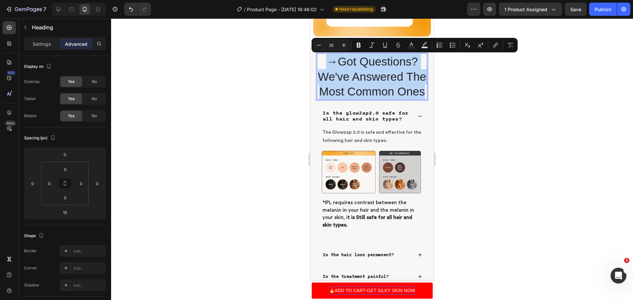
click at [334, 61] on p "→Got Questions? We've Answered The Most Common Ones" at bounding box center [372, 76] width 109 height 45
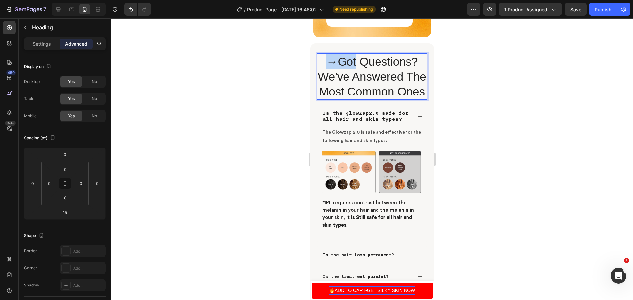
drag, startPoint x: 334, startPoint y: 62, endPoint x: 329, endPoint y: 62, distance: 4.6
click at [329, 62] on p "→Got Questions? We've Answered The Most Common Ones" at bounding box center [372, 76] width 109 height 45
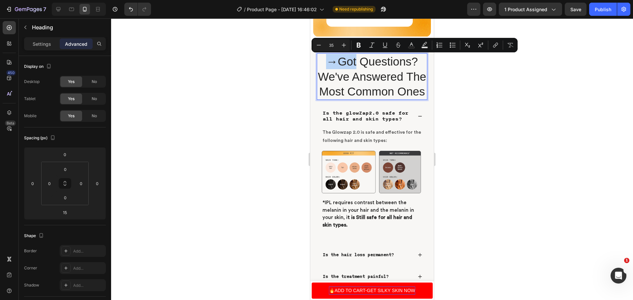
click at [329, 62] on p "→Got Questions? We've Answered The Most Common Ones" at bounding box center [372, 76] width 109 height 45
drag, startPoint x: 327, startPoint y: 62, endPoint x: 333, endPoint y: 62, distance: 6.9
click at [333, 62] on p "→Got Questions? We've Answered The Most Common Ones" at bounding box center [372, 76] width 109 height 45
click at [323, 47] on button "Minus" at bounding box center [319, 45] width 12 height 12
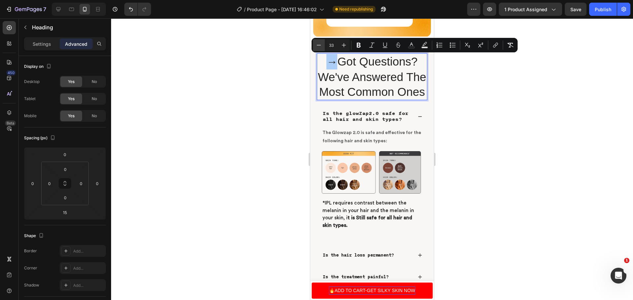
click at [323, 47] on button "Minus" at bounding box center [319, 45] width 12 height 12
click at [321, 48] on icon "Editor contextual toolbar" at bounding box center [319, 45] width 7 height 7
type input "29"
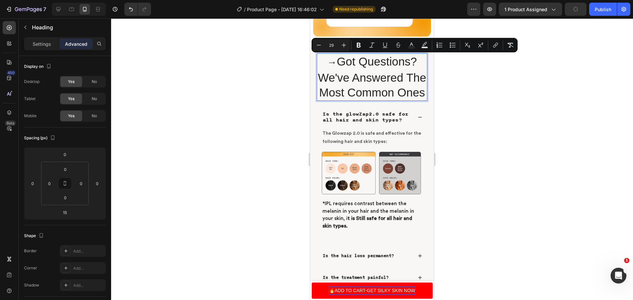
click at [507, 93] on div at bounding box center [372, 159] width 522 height 282
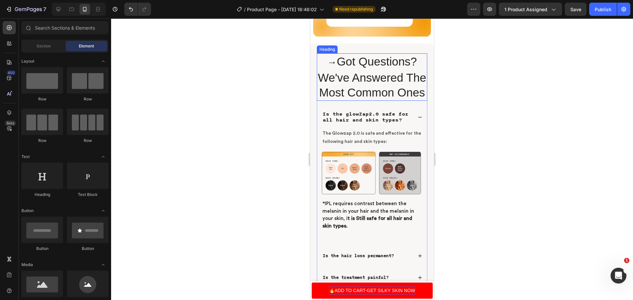
click at [335, 64] on p "⁠⁠⁠⁠⁠⁠⁠ → Got Questions? We've Answered The Most Common Ones" at bounding box center [372, 77] width 109 height 46
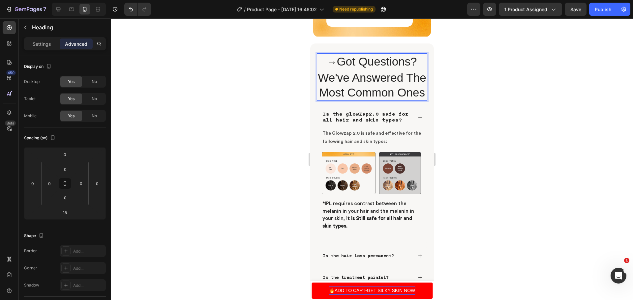
click at [335, 63] on p "→ Got Questions? We've Answered The Most Common Ones" at bounding box center [372, 77] width 109 height 46
click at [333, 62] on span "→" at bounding box center [332, 62] width 10 height 11
click at [534, 54] on div at bounding box center [372, 159] width 522 height 282
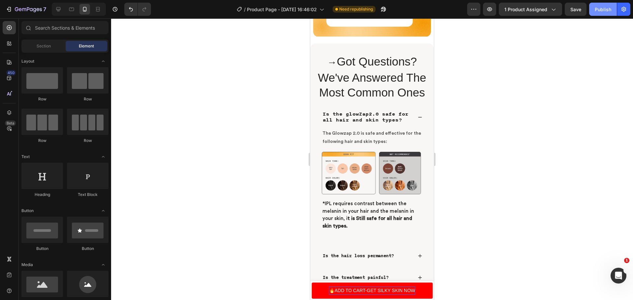
click at [607, 7] on div "Publish" at bounding box center [603, 9] width 16 height 7
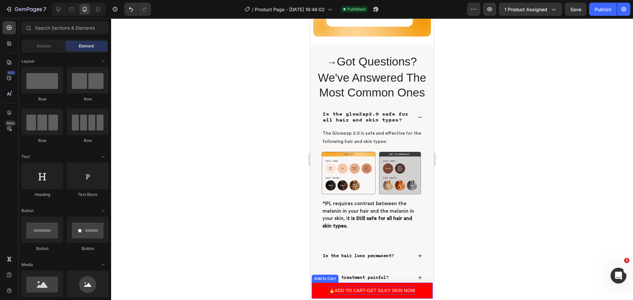
click at [411, 289] on p "🔥ADD TO CART-GET SILKY SKIN NOW" at bounding box center [372, 291] width 86 height 8
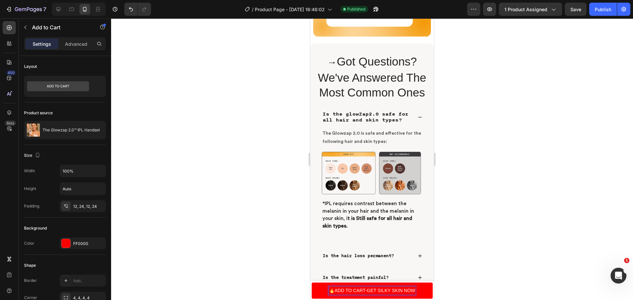
click at [413, 290] on p "🔥ADD TO CART-GET SILKY SKIN NOW" at bounding box center [372, 291] width 86 height 8
click at [312, 283] on button "🔥Ye" at bounding box center [372, 291] width 121 height 16
click at [312, 283] on button "🔥Yes I" at bounding box center [372, 291] width 121 height 16
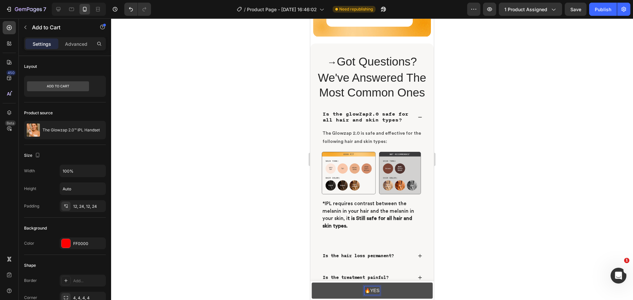
click at [312, 283] on button "🔥YES" at bounding box center [372, 291] width 121 height 16
click at [312, 283] on button "🔥YES I" at bounding box center [372, 291] width 121 height 16
click at [312, 283] on button "🔥YES I WANT" at bounding box center [372, 291] width 121 height 16
click at [312, 283] on button "🔥YES I WANT SILKY" at bounding box center [372, 291] width 121 height 16
click at [312, 283] on button "🔥YES I WANT SILKY SMOOTH" at bounding box center [372, 291] width 121 height 16
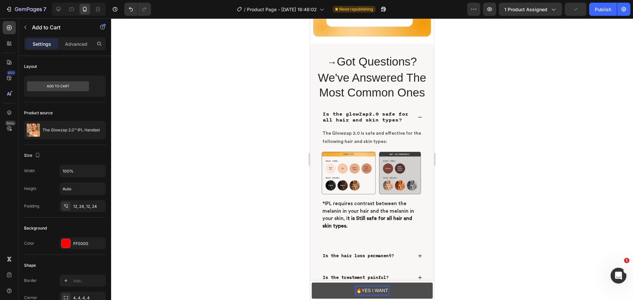
click at [312, 283] on button "🔥YES I WANT" at bounding box center [372, 291] width 121 height 16
click at [312, 283] on button "🔥YES I WANT SILKY" at bounding box center [372, 291] width 121 height 16
click at [312, 283] on button "🔥YES I WANT SILKY SKIn-ADD" at bounding box center [372, 291] width 121 height 16
click at [312, 283] on button "🔥YES I WANT SILKY SKIn-ADD TO" at bounding box center [372, 291] width 121 height 16
click at [383, 291] on p "🔥YES I WANT SILKY SKIn-ADD TO CART" at bounding box center [372, 291] width 90 height 8
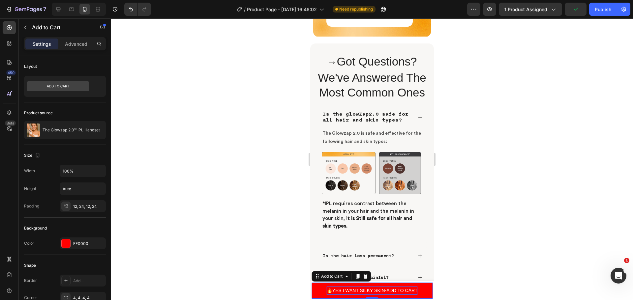
click at [383, 290] on p "🔥YES I WANT SILKY SKIN-ADD TO CART" at bounding box center [372, 291] width 91 height 8
click at [385, 290] on p "🔥YES I WANT SILKY SKIN-ADD TO CART" at bounding box center [372, 291] width 91 height 8
click at [546, 246] on div at bounding box center [372, 159] width 522 height 282
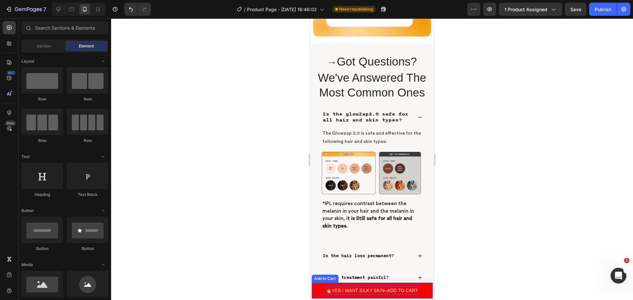
click at [338, 291] on p "🔥YES I WANT SILKY SKIN–ADD TO CART" at bounding box center [372, 291] width 92 height 8
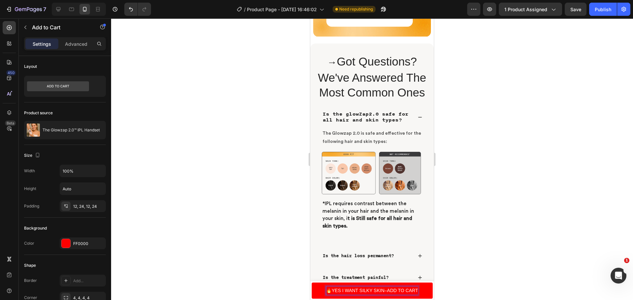
click at [339, 291] on p "🔥YES I WANT SILKY SKIN–ADD TO CART" at bounding box center [372, 291] width 92 height 8
click at [611, 7] on div "Publish" at bounding box center [603, 9] width 16 height 7
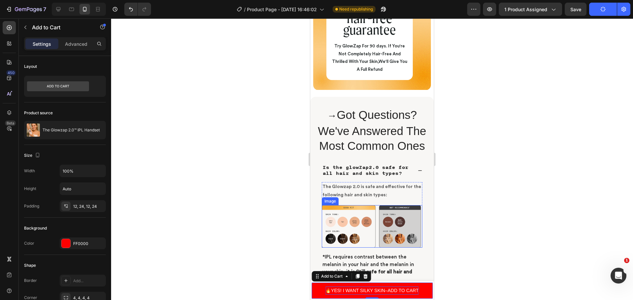
scroll to position [2572, 0]
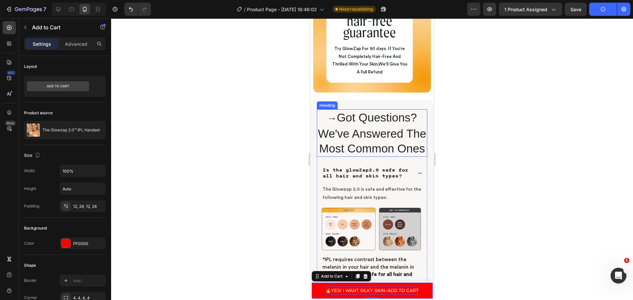
click at [376, 156] on p "⁠⁠⁠⁠⁠⁠⁠ → Got Questions? We've Answered The Most Common Ones" at bounding box center [372, 133] width 109 height 46
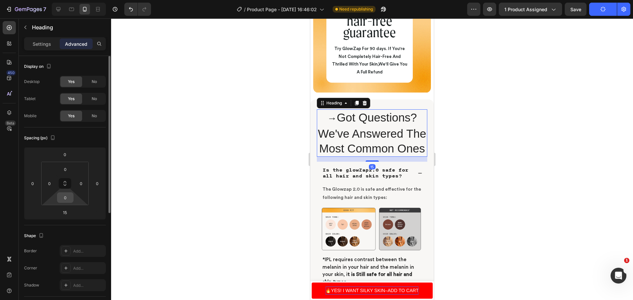
click at [67, 199] on input "0" at bounding box center [65, 198] width 13 height 10
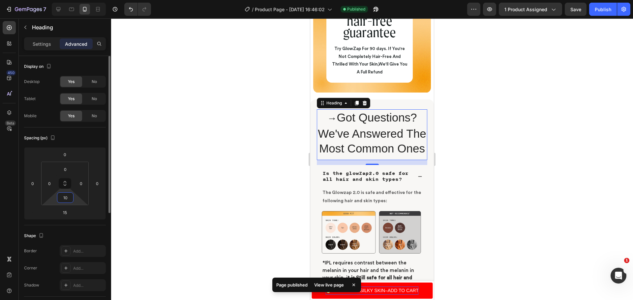
type input "1"
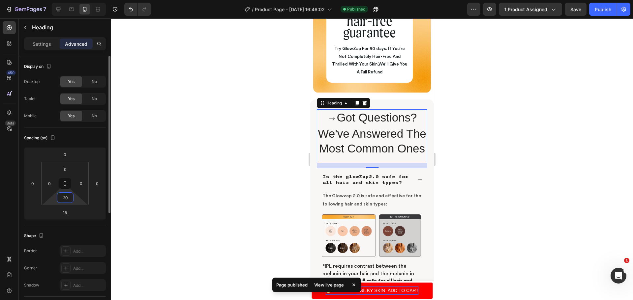
type input "2"
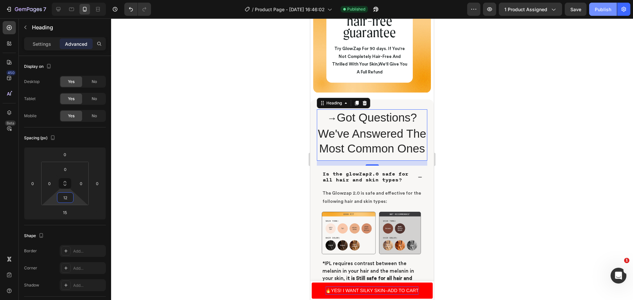
type input "12"
click at [597, 10] on div "Publish" at bounding box center [603, 9] width 16 height 7
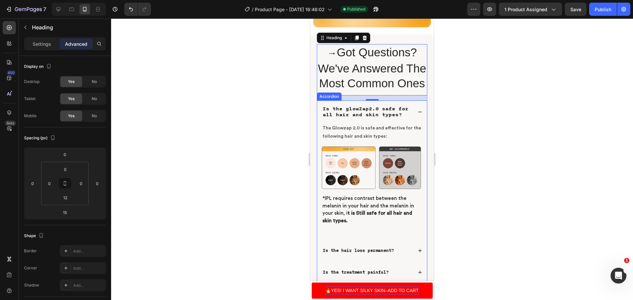
scroll to position [2638, 0]
click at [416, 123] on div "Is the glowZap2.0 safe for all hair and skin types?" at bounding box center [372, 111] width 110 height 23
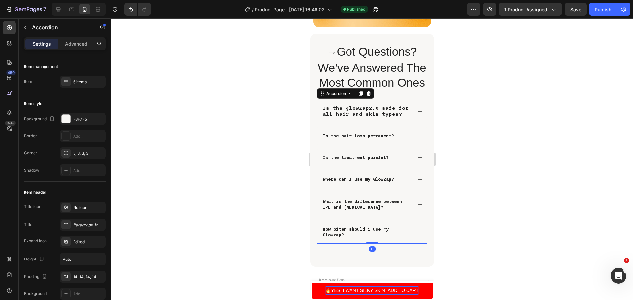
click at [392, 139] on p "Is the hair loss permanent?" at bounding box center [358, 136] width 71 height 6
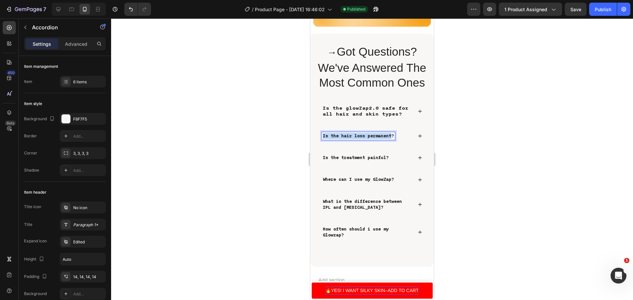
drag, startPoint x: 394, startPoint y: 153, endPoint x: 322, endPoint y: 152, distance: 71.6
click at [322, 140] on div "Is the hair loss permanent?" at bounding box center [358, 136] width 73 height 8
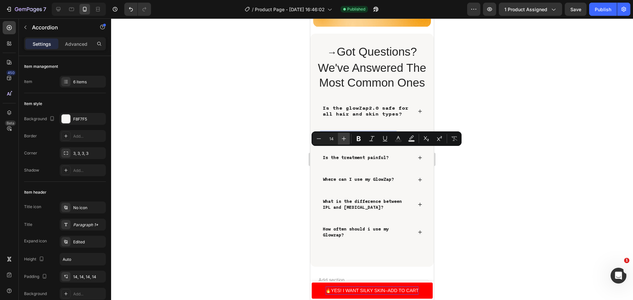
click at [343, 136] on icon "Editor contextual toolbar" at bounding box center [344, 139] width 7 height 7
type input "16"
click at [356, 139] on icon "Editor contextual toolbar" at bounding box center [359, 139] width 7 height 7
click at [389, 161] on p "Is the treatment painful?" at bounding box center [356, 158] width 66 height 6
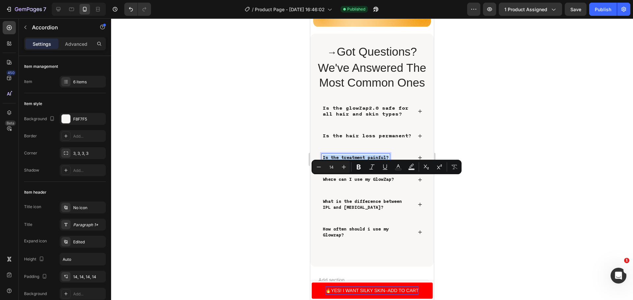
drag, startPoint x: 391, startPoint y: 180, endPoint x: 322, endPoint y: 181, distance: 69.6
click at [322, 167] on div "Is the treatment painful?" at bounding box center [372, 157] width 110 height 17
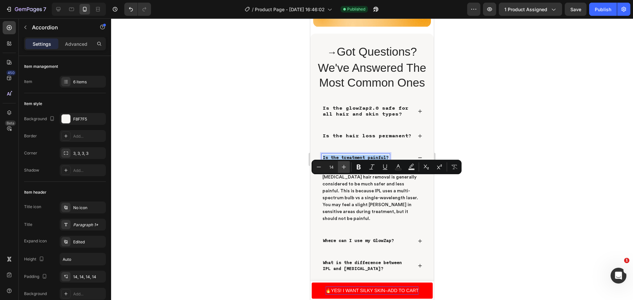
click at [344, 171] on button "Plus" at bounding box center [344, 167] width 12 height 12
type input "16"
click at [418, 160] on icon at bounding box center [420, 158] width 5 height 5
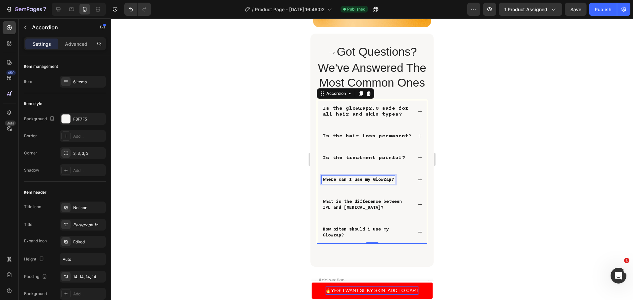
click at [394, 183] on p "Where can I use my GlowZap?" at bounding box center [358, 180] width 71 height 6
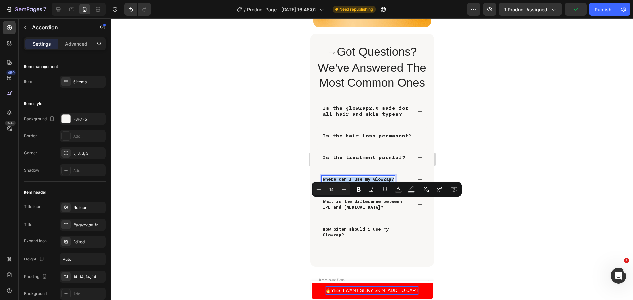
drag, startPoint x: 398, startPoint y: 202, endPoint x: 323, endPoint y: 202, distance: 75.2
click at [323, 184] on div "Where can I use my GlowZap?" at bounding box center [358, 180] width 73 height 8
click at [348, 187] on button "Plus" at bounding box center [344, 190] width 12 height 12
type input "16"
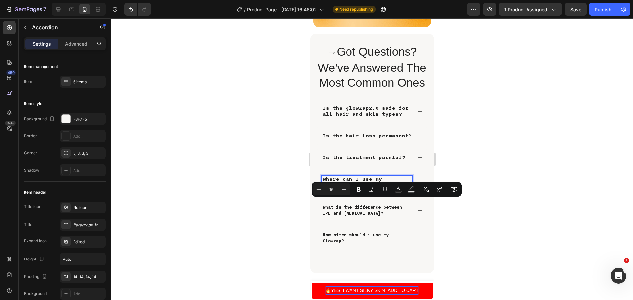
click at [488, 219] on div at bounding box center [372, 159] width 522 height 282
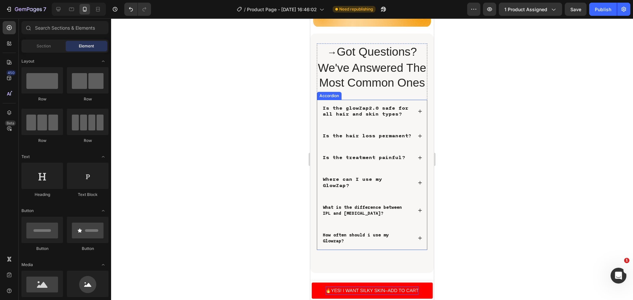
click at [398, 217] on p "What is the difference between IPL and Laser Hair Removal?" at bounding box center [367, 211] width 89 height 12
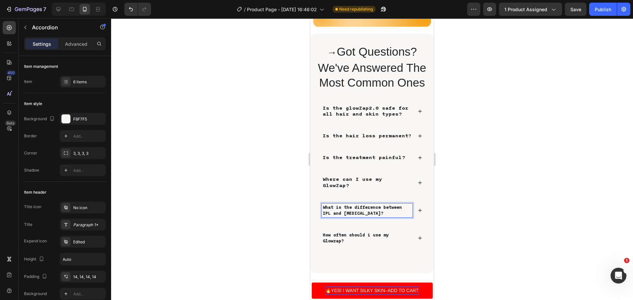
drag, startPoint x: 397, startPoint y: 236, endPoint x: 377, endPoint y: 235, distance: 20.8
drag, startPoint x: 398, startPoint y: 236, endPoint x: 323, endPoint y: 230, distance: 75.1
click at [323, 217] on p "What is the difference between IPL and Laser Hair Removal?" at bounding box center [367, 211] width 89 height 12
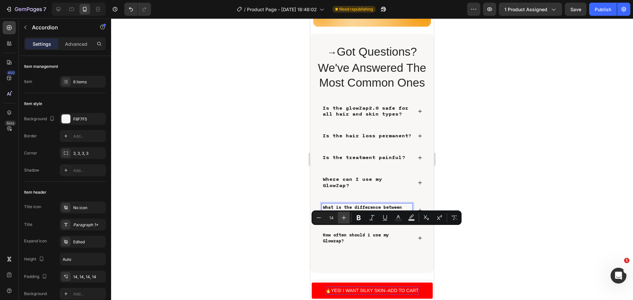
click at [341, 221] on icon "Editor contextual toolbar" at bounding box center [344, 218] width 7 height 7
type input "16"
click at [461, 242] on div at bounding box center [372, 159] width 522 height 282
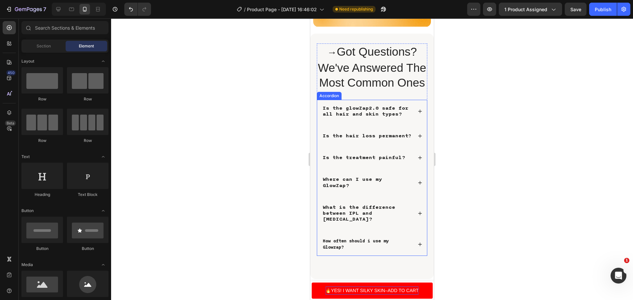
click at [361, 250] on p "How often should i use my Glowzap?" at bounding box center [367, 244] width 89 height 12
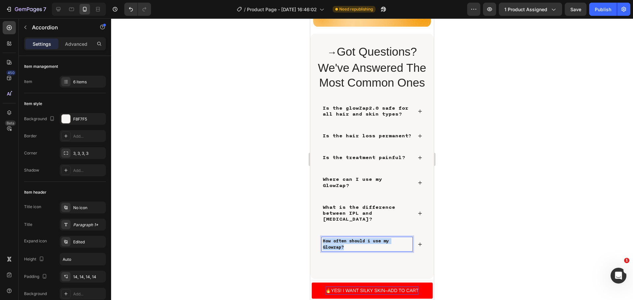
drag, startPoint x: 359, startPoint y: 272, endPoint x: 324, endPoint y: 266, distance: 35.5
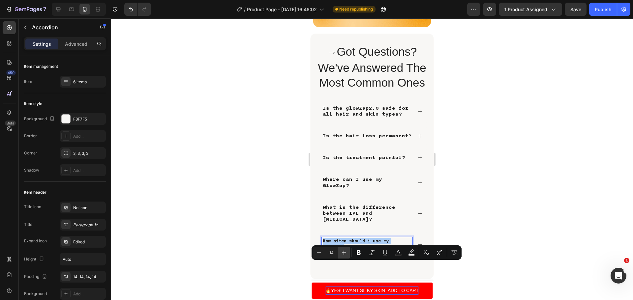
click at [340, 255] on button "Plus" at bounding box center [344, 253] width 12 height 12
type input "16"
click at [487, 177] on div at bounding box center [372, 159] width 522 height 282
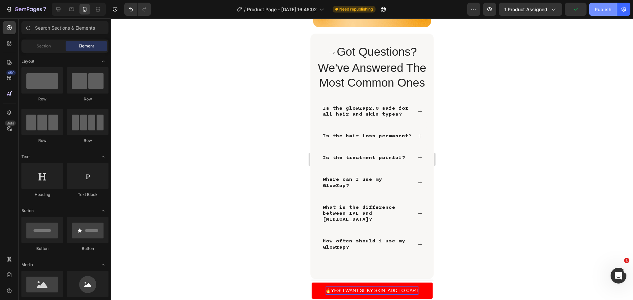
click at [601, 14] on button "Publish" at bounding box center [603, 9] width 28 height 13
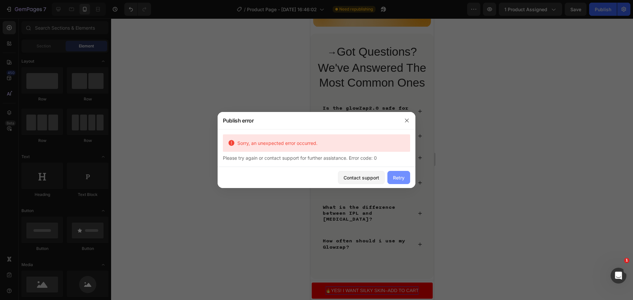
click at [400, 173] on button "Retry" at bounding box center [399, 177] width 23 height 13
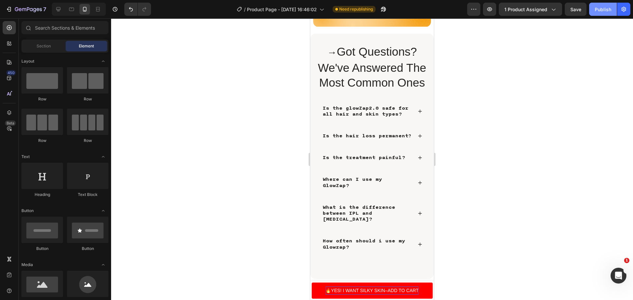
click at [600, 11] on div "Publish" at bounding box center [603, 9] width 16 height 7
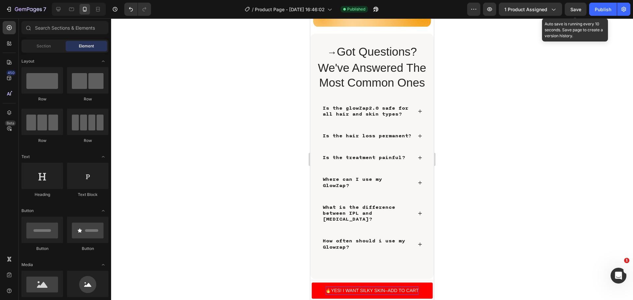
click at [577, 9] on span "Save" at bounding box center [576, 10] width 11 height 6
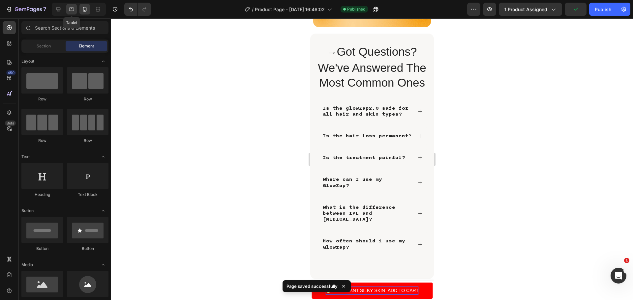
click at [67, 10] on div at bounding box center [71, 9] width 11 height 11
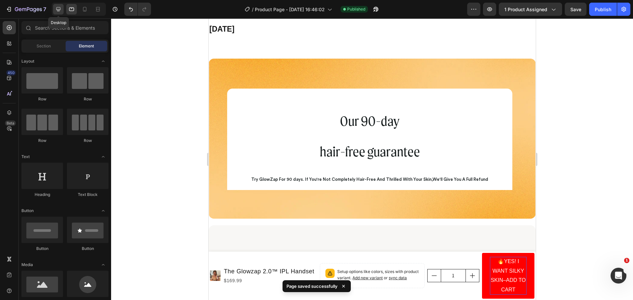
click at [53, 6] on div at bounding box center [58, 9] width 11 height 11
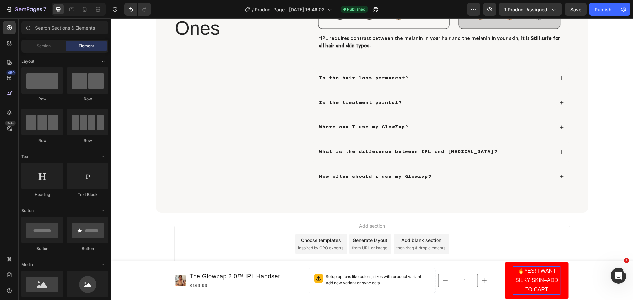
scroll to position [2957, 0]
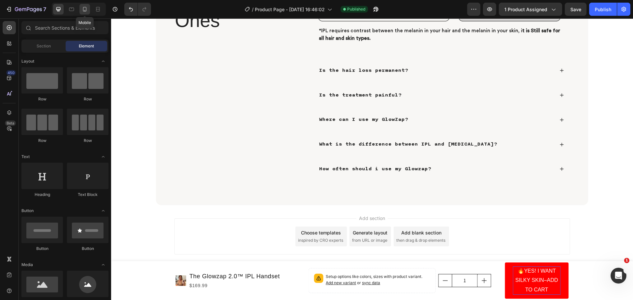
click at [83, 6] on div at bounding box center [84, 9] width 11 height 11
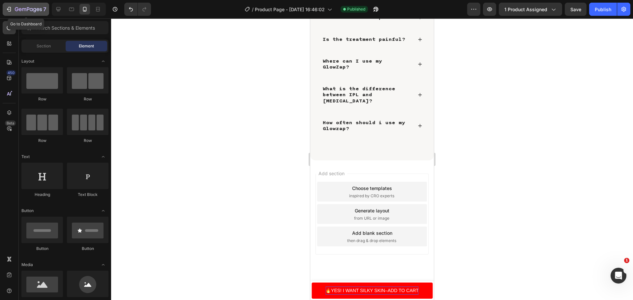
scroll to position [2833, 0]
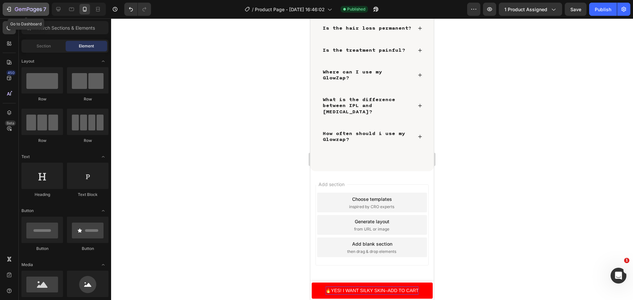
click at [23, 11] on icon "button" at bounding box center [28, 10] width 27 height 6
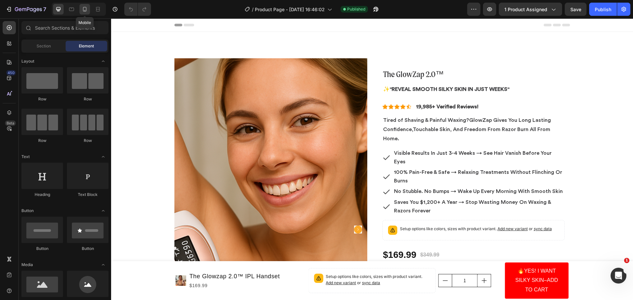
click at [86, 6] on div at bounding box center [84, 9] width 11 height 11
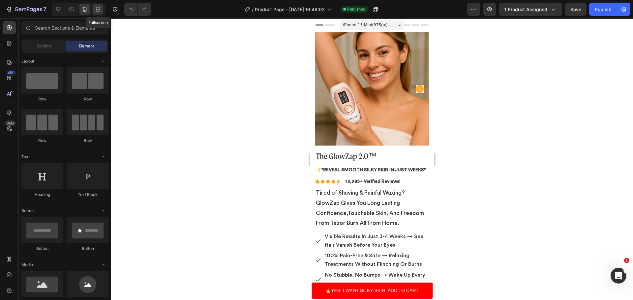
click at [101, 9] on icon at bounding box center [98, 9] width 7 height 7
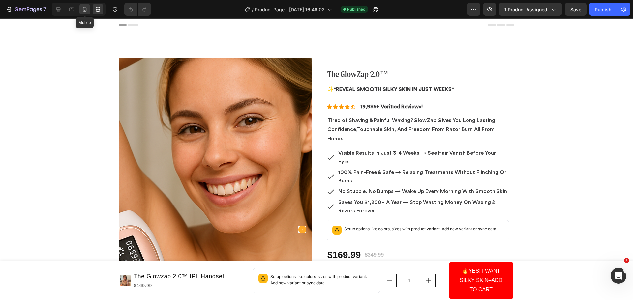
click at [83, 12] on icon at bounding box center [84, 9] width 7 height 7
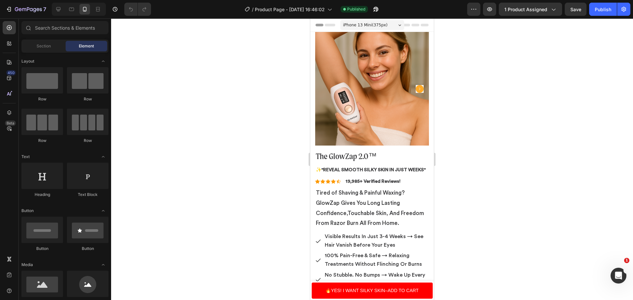
click at [350, 22] on span "iPhone 13 Mini ( 375 px)" at bounding box center [365, 25] width 45 height 7
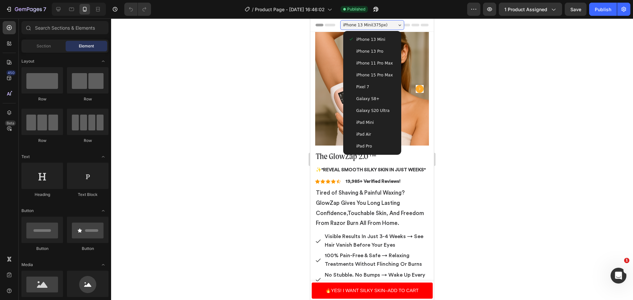
click at [367, 48] on span "iPhone 13 Pro" at bounding box center [370, 51] width 27 height 7
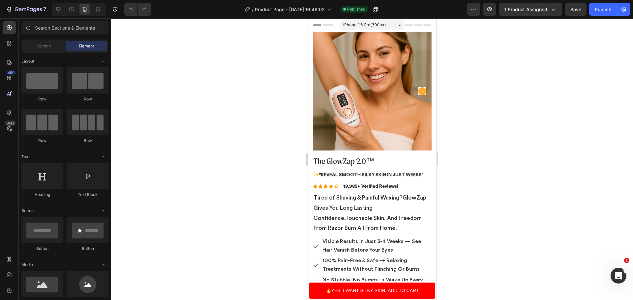
click at [357, 18] on div "7 Version history / Product Page - [DATE] 16:46:02 Published Preview 1 product …" at bounding box center [316, 9] width 633 height 19
click at [357, 21] on div "iPhone 13 Pro ( 390 px)" at bounding box center [372, 25] width 64 height 10
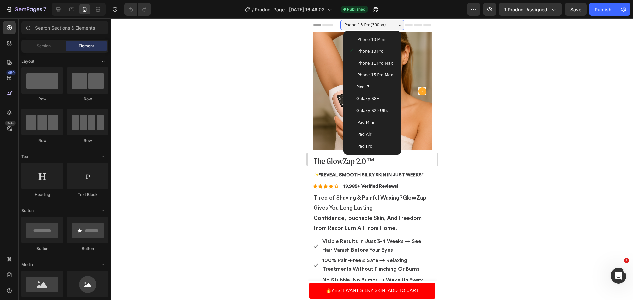
click at [366, 69] on div "iPhone 11 Pro Max" at bounding box center [372, 63] width 53 height 12
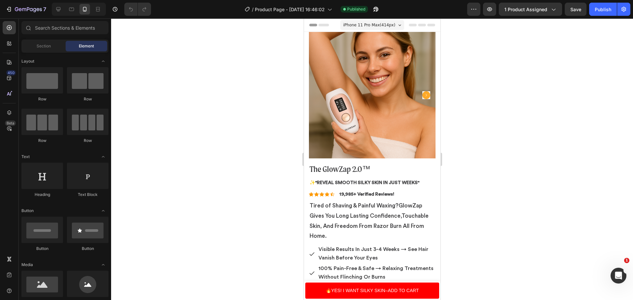
click at [347, 26] on span "iPhone 11 Pro Max ( 414 px)" at bounding box center [369, 25] width 52 height 7
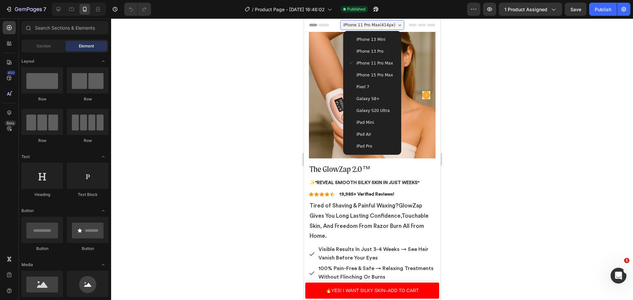
click at [363, 109] on span "Galaxy S20 Ultra" at bounding box center [372, 111] width 33 height 7
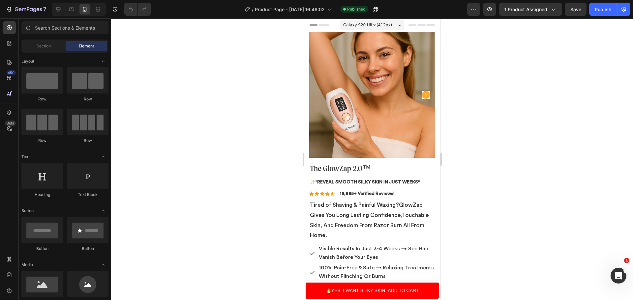
click at [371, 22] on span "Galaxy S20 Ultra ( 412 px)" at bounding box center [367, 25] width 49 height 7
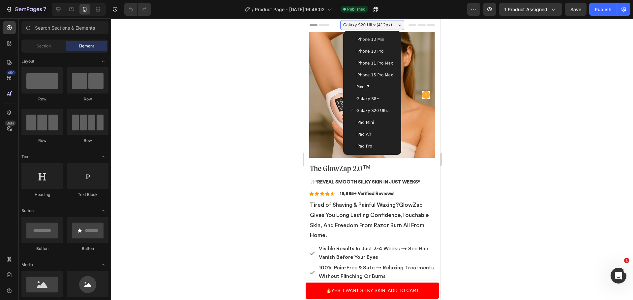
click at [372, 95] on div "Galaxy S8+" at bounding box center [372, 99] width 53 height 12
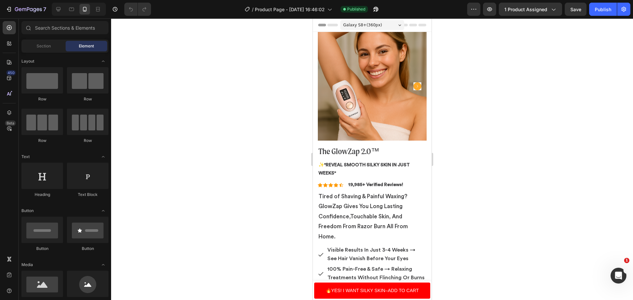
click at [357, 25] on span "Galaxy S8+ ( 360 px)" at bounding box center [362, 25] width 39 height 7
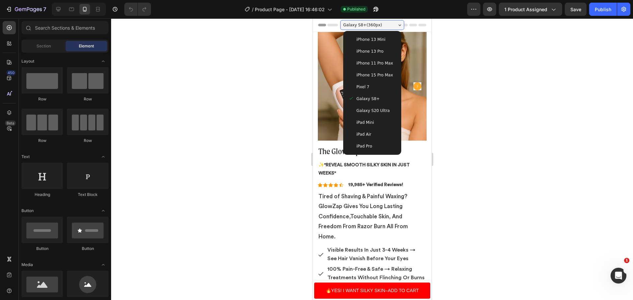
click at [365, 38] on span "iPhone 13 Mini" at bounding box center [370, 39] width 29 height 7
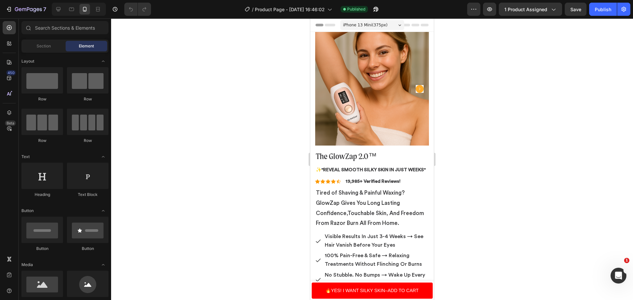
click at [372, 25] on span "iPhone 13 Mini ( 375 px)" at bounding box center [365, 25] width 45 height 7
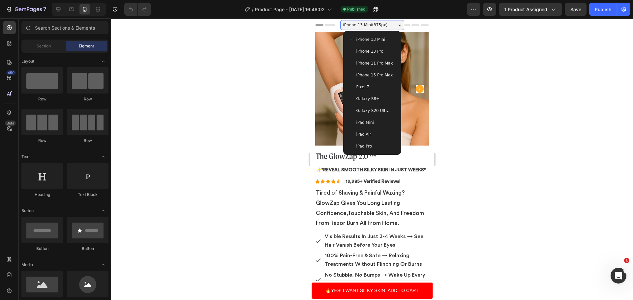
click at [374, 46] on div "iPhone 13 Mini iPhone 13 Pro iPhone 11 Pro Max iPhone 15 Pro Max Pixel 7 Galaxy…" at bounding box center [372, 93] width 58 height 124
click at [378, 67] on div "iPhone 11 Pro Max" at bounding box center [372, 63] width 53 height 12
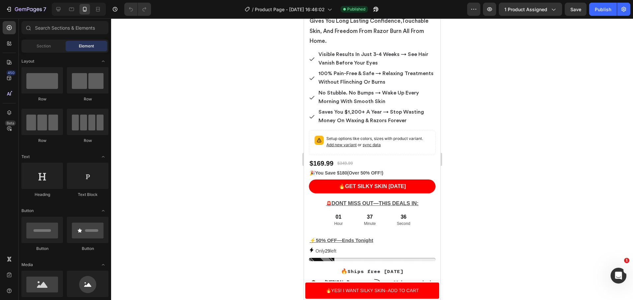
scroll to position [198, 0]
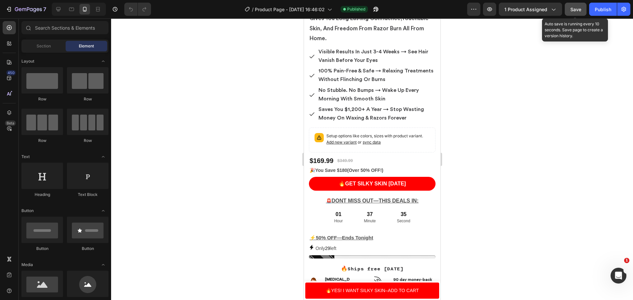
click at [569, 11] on button "Save" at bounding box center [576, 9] width 22 height 13
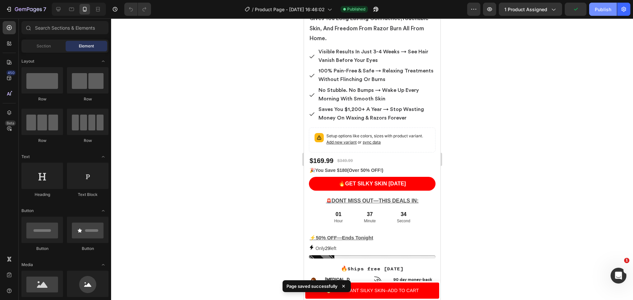
click at [596, 6] on div "Publish" at bounding box center [603, 9] width 16 height 7
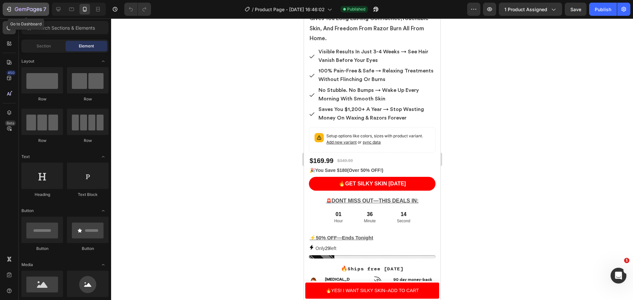
click at [30, 8] on icon "button" at bounding box center [28, 10] width 27 height 6
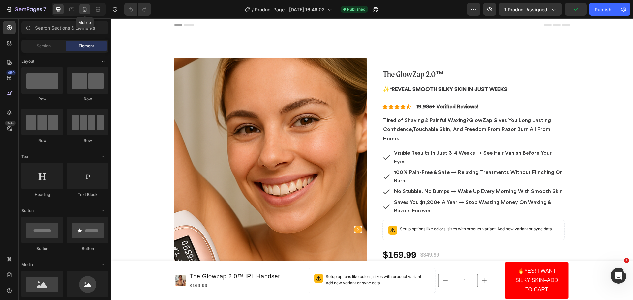
click at [82, 8] on icon at bounding box center [84, 9] width 7 height 7
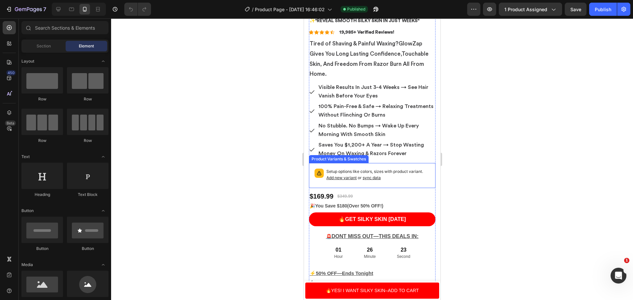
scroll to position [165, 0]
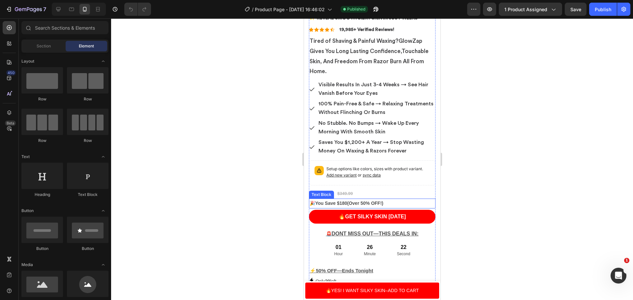
click at [349, 201] on strong "🎉You Save $180(Over 50% OFF!)" at bounding box center [346, 203] width 74 height 5
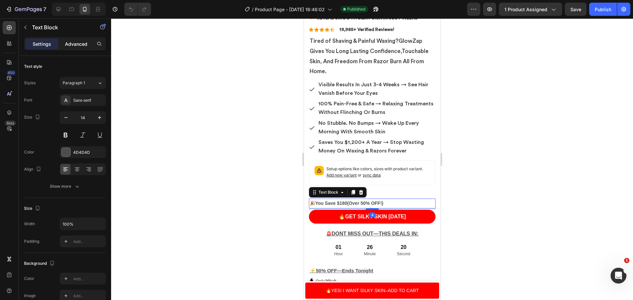
click at [76, 47] on p "Advanced" at bounding box center [76, 44] width 22 height 7
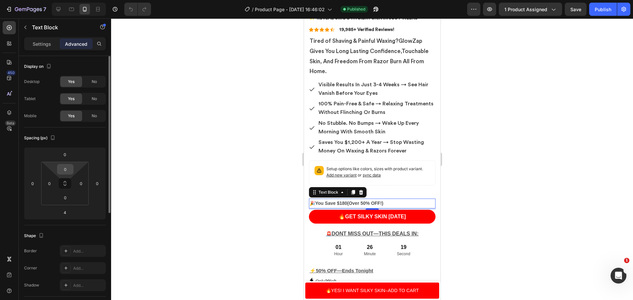
click at [72, 171] on div "0" at bounding box center [65, 169] width 16 height 11
click at [69, 171] on input "0" at bounding box center [65, 170] width 13 height 10
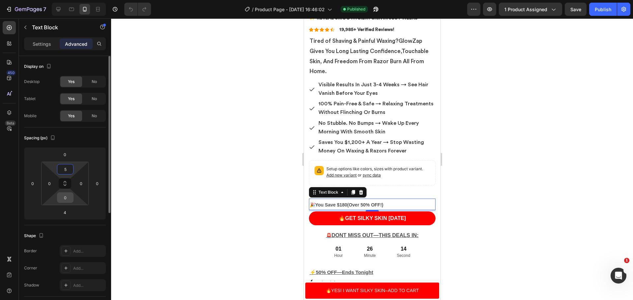
type input "5"
click at [67, 200] on input "0" at bounding box center [65, 198] width 13 height 10
type input "5"
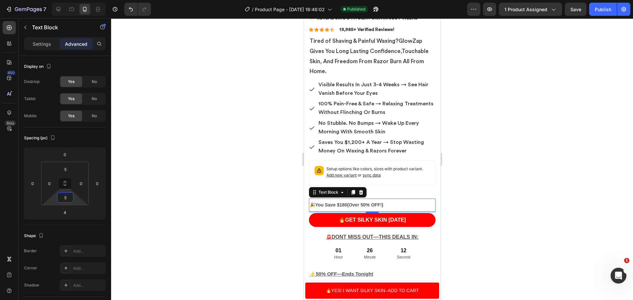
click at [633, 191] on div at bounding box center [372, 159] width 522 height 282
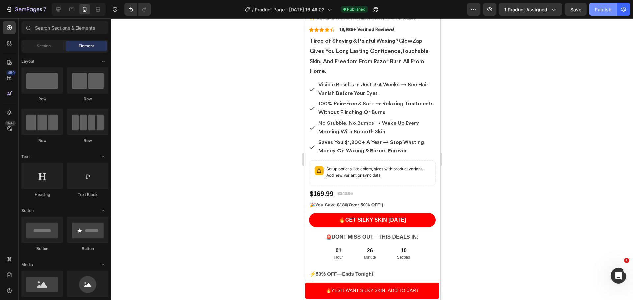
click at [605, 9] on div "Publish" at bounding box center [603, 9] width 16 height 7
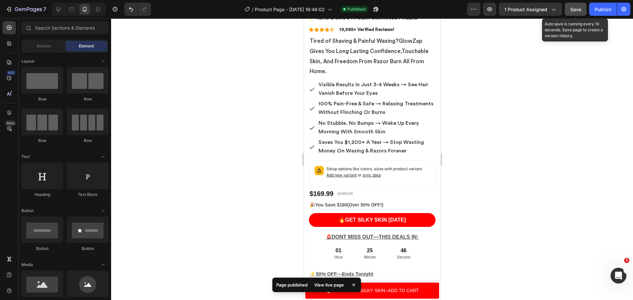
click at [584, 10] on button "Save" at bounding box center [576, 9] width 22 height 13
click at [579, 14] on button "Save" at bounding box center [576, 9] width 22 height 13
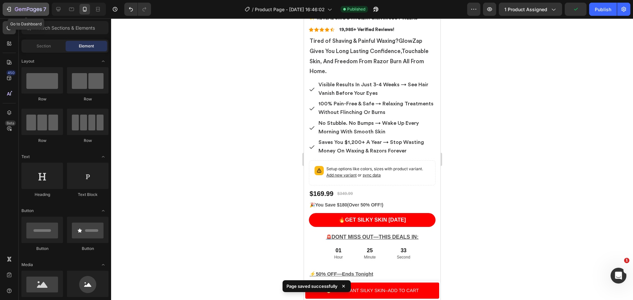
click at [23, 9] on icon "button" at bounding box center [28, 10] width 27 height 6
